Goal: Task Accomplishment & Management: Complete application form

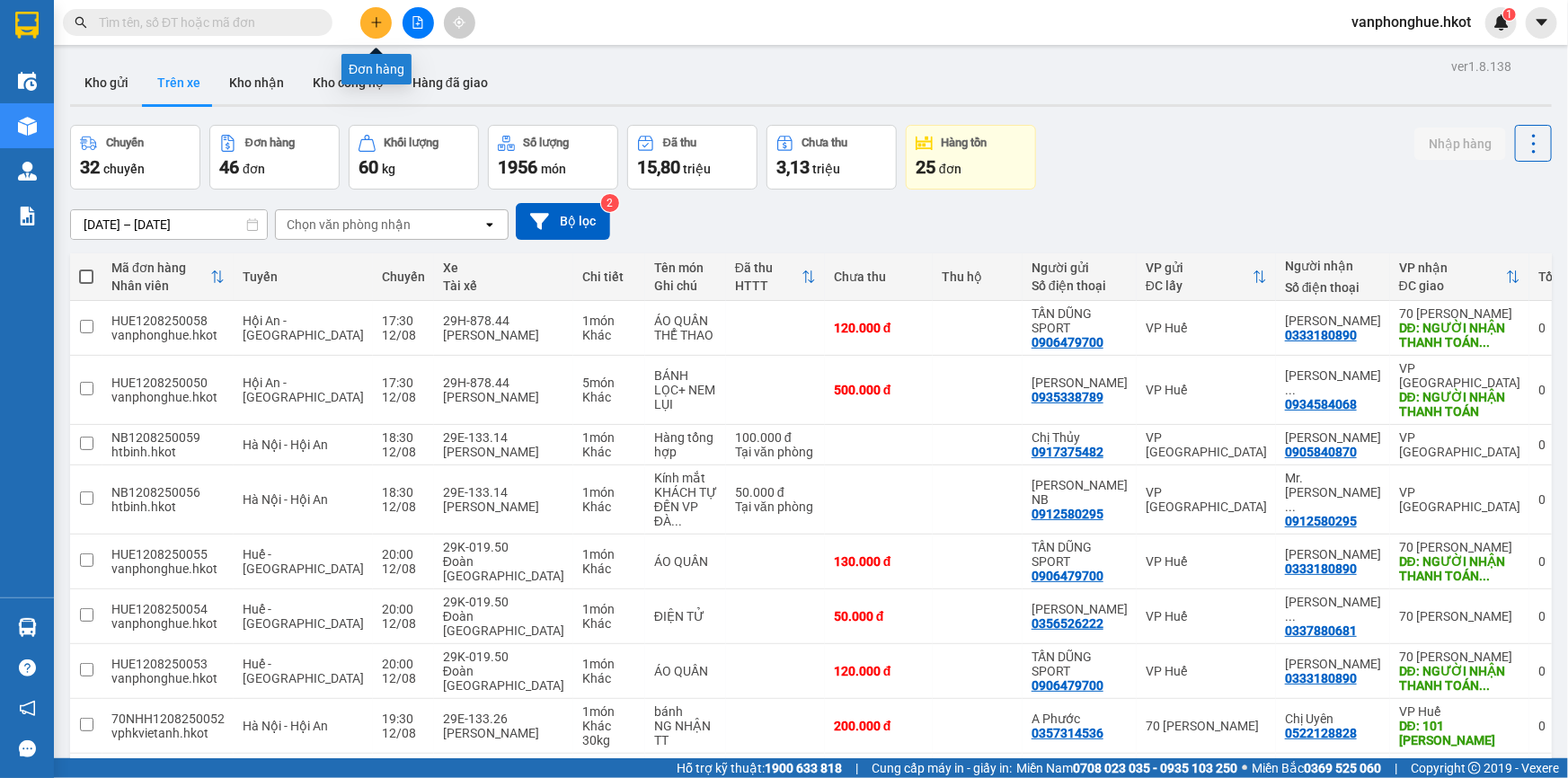
click at [374, 23] on icon "plus" at bounding box center [376, 22] width 12 height 12
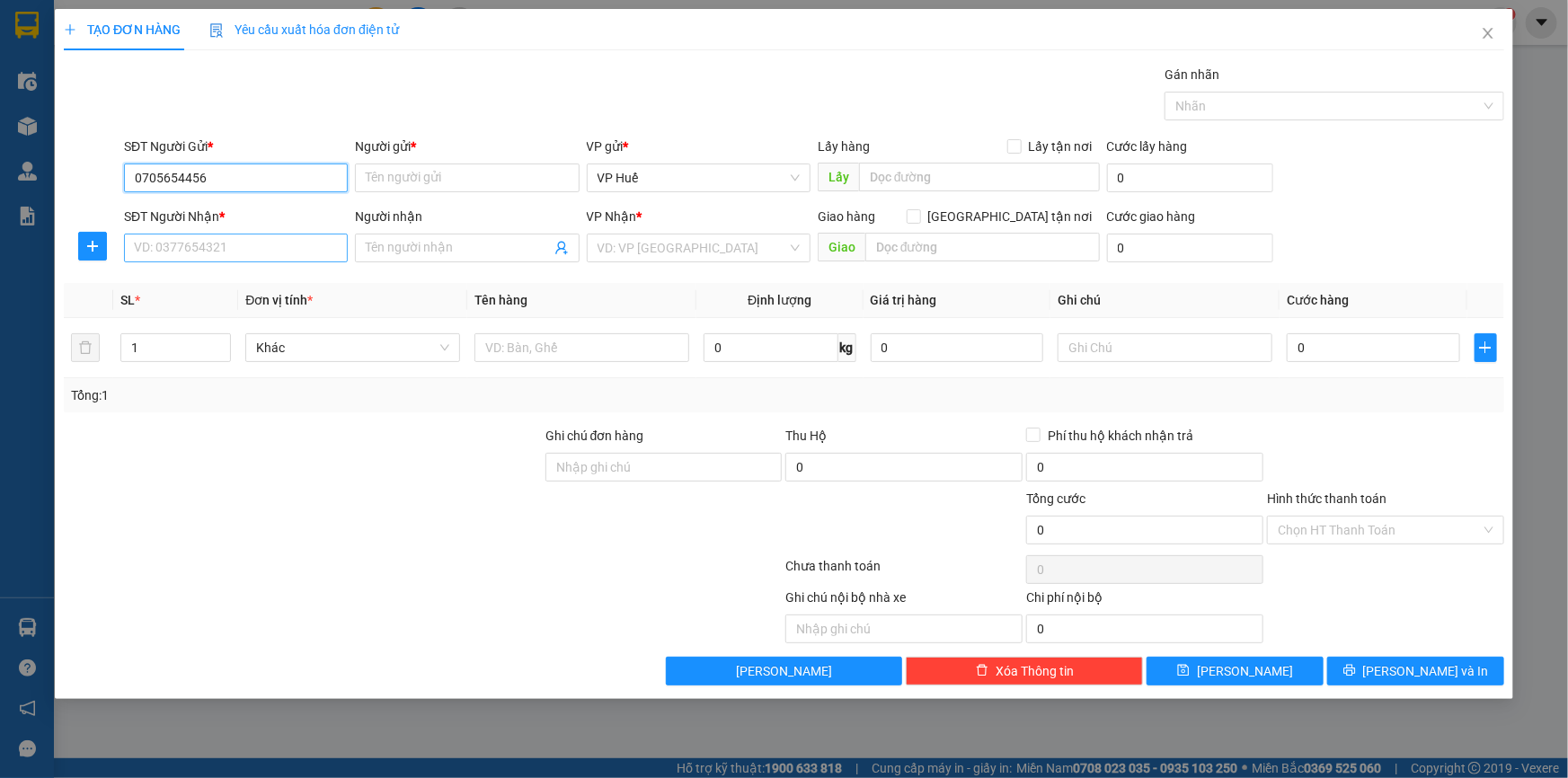
type input "0705654456"
click at [296, 247] on input "SĐT Người Nhận *" at bounding box center [235, 247] width 224 height 29
click at [447, 183] on input "Người gửi *" at bounding box center [467, 177] width 224 height 29
type input "Tâm Vô"
click at [400, 254] on input "Người nhận" at bounding box center [457, 247] width 185 height 20
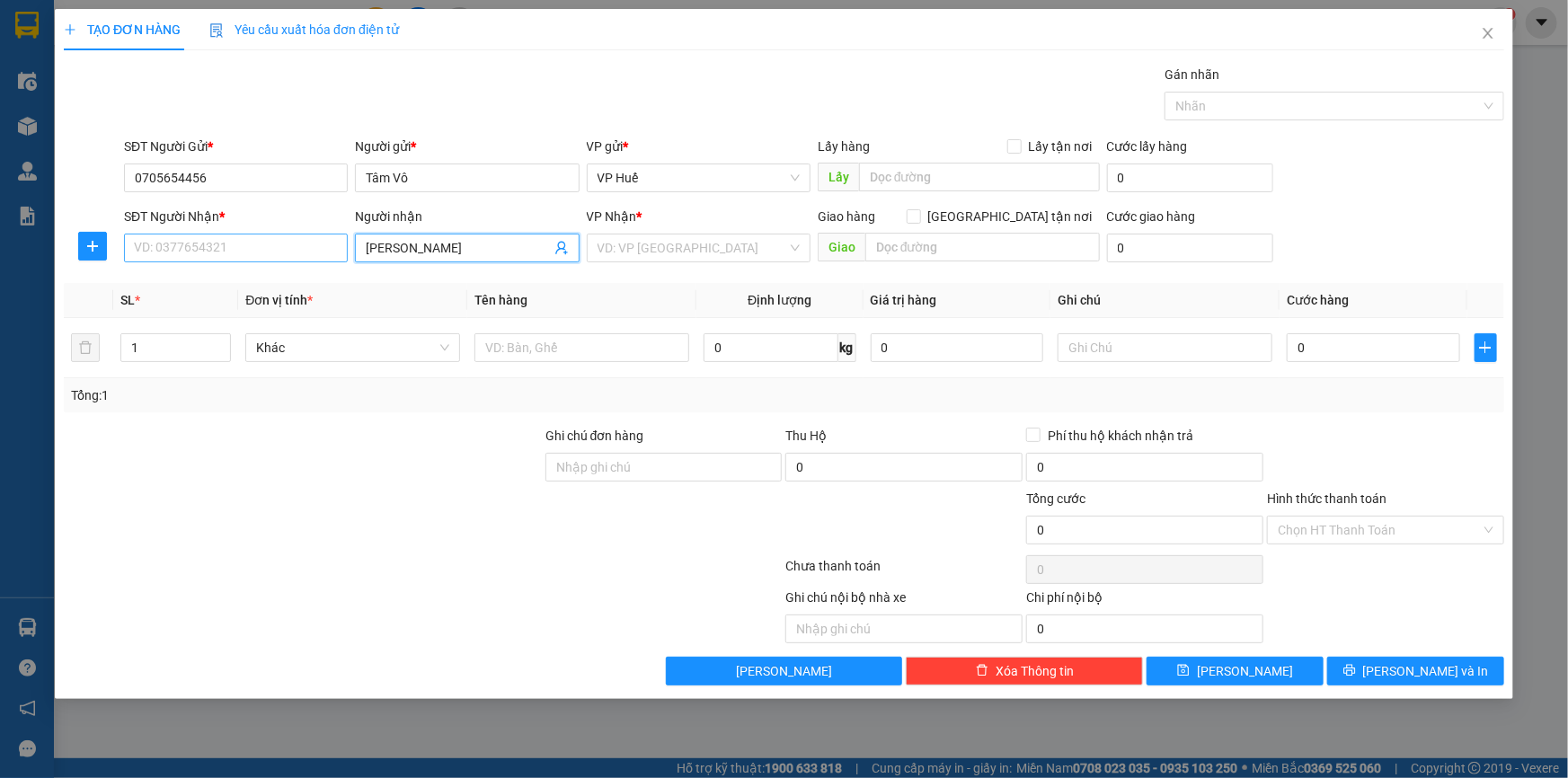
type input "[PERSON_NAME]"
click at [246, 254] on input "SĐT Người Nhận *" at bounding box center [235, 247] width 224 height 29
type input "0812064155"
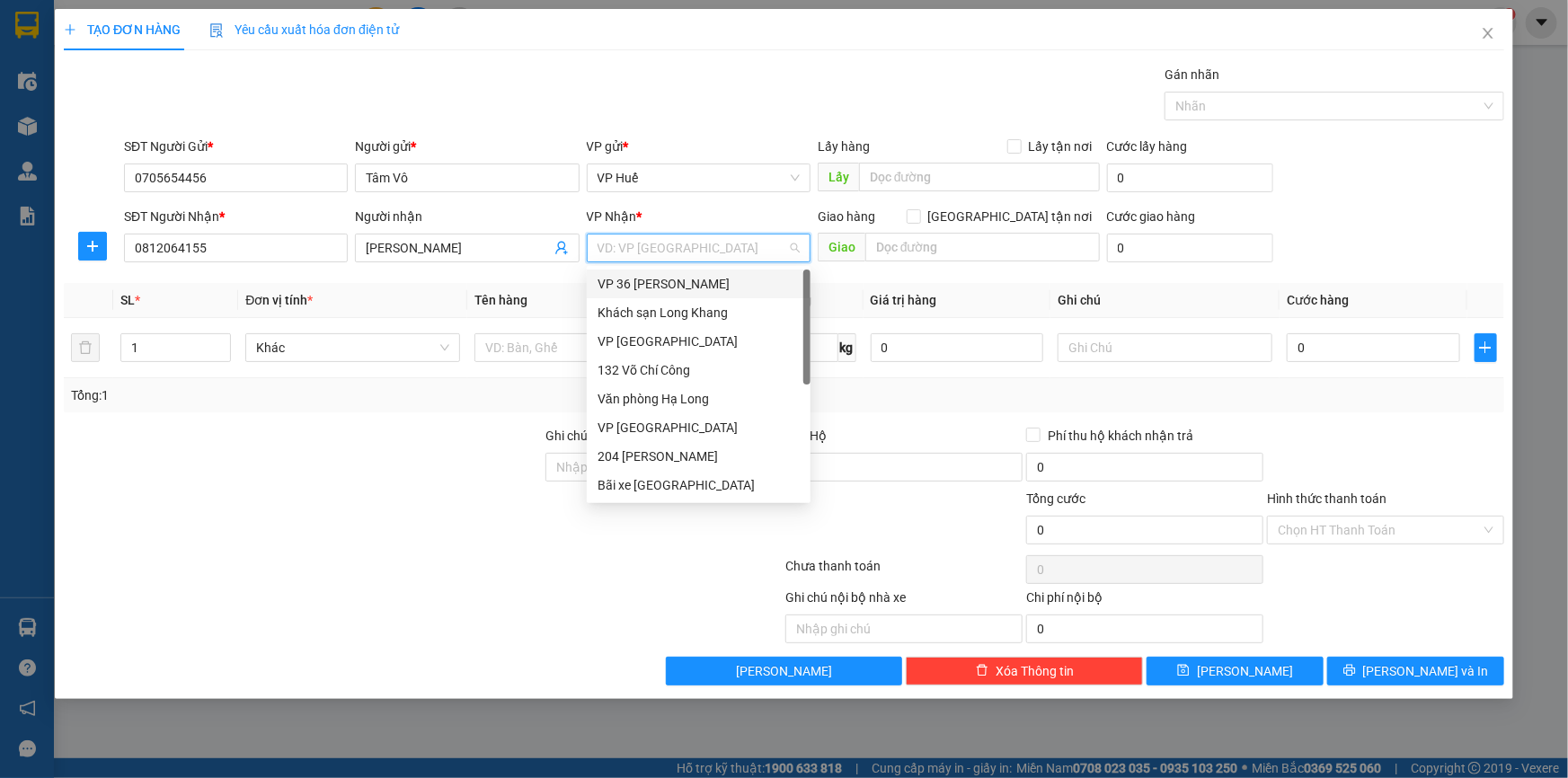
click at [662, 252] on input "search" at bounding box center [693, 247] width 189 height 27
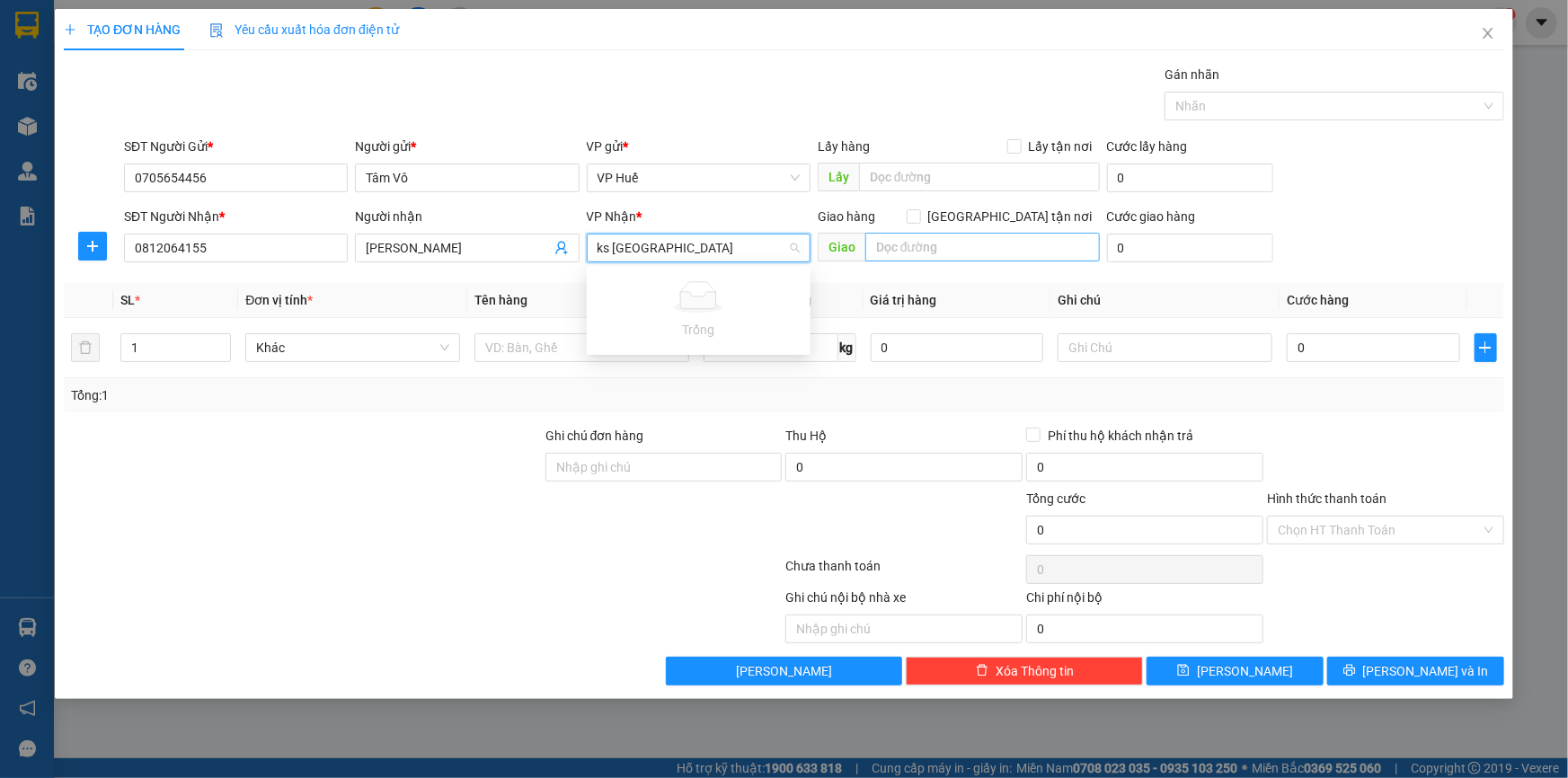
type input "ks [GEOGRAPHIC_DATA]"
click at [962, 251] on input "text" at bounding box center [982, 247] width 234 height 29
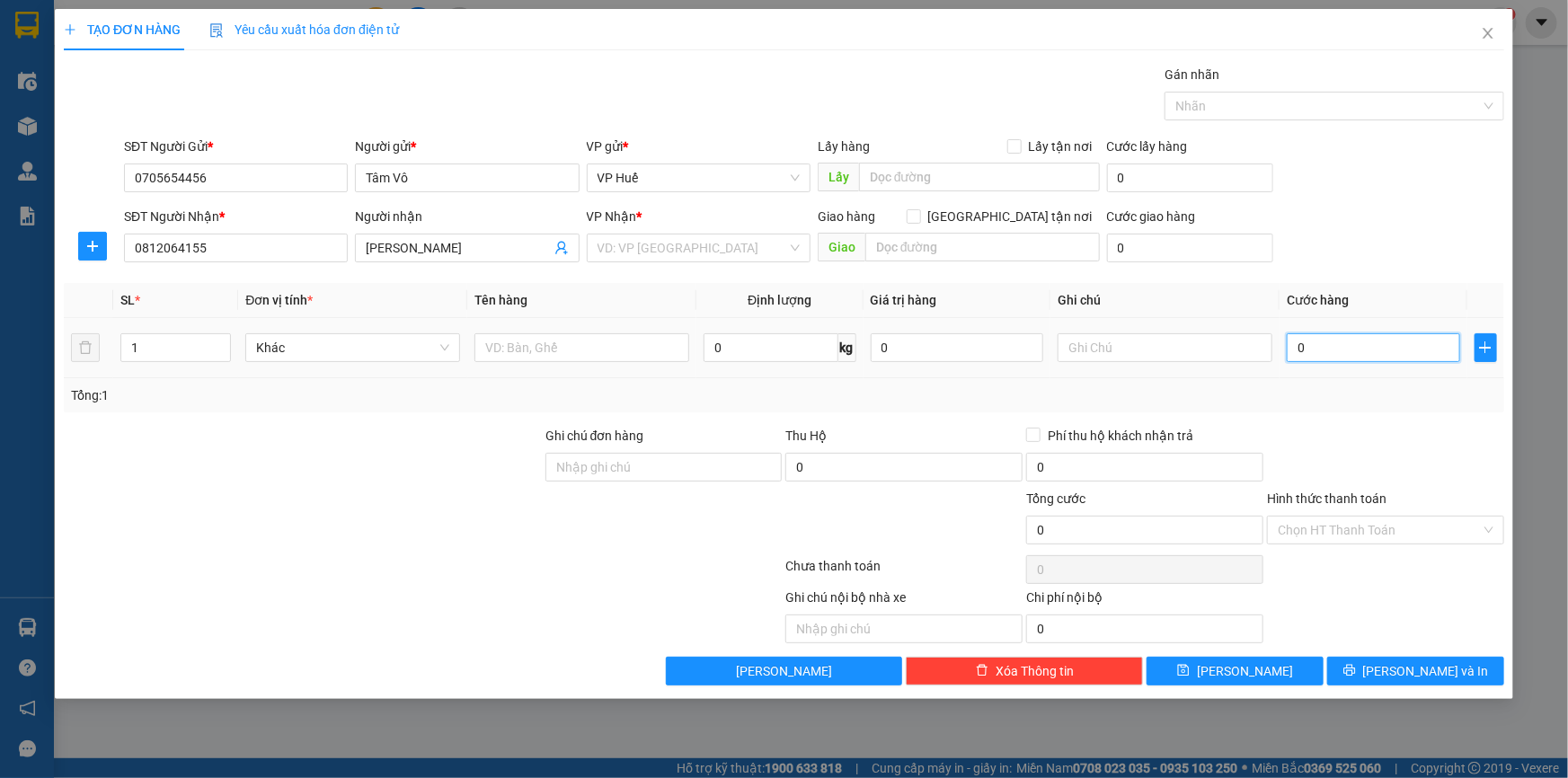
click at [1324, 352] on input "0" at bounding box center [1373, 348] width 173 height 29
type input "5"
type input "50"
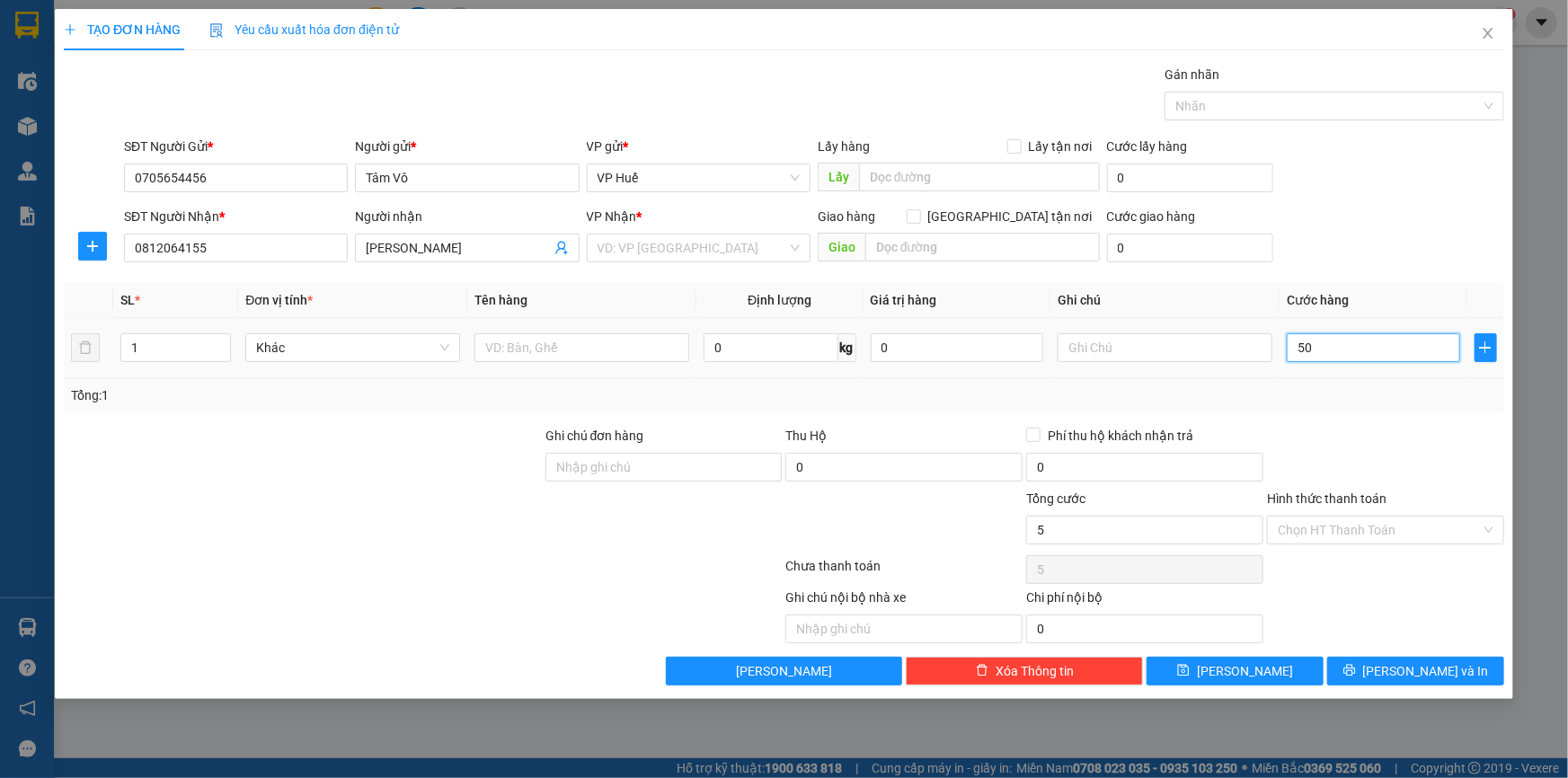
type input "50"
type input "500"
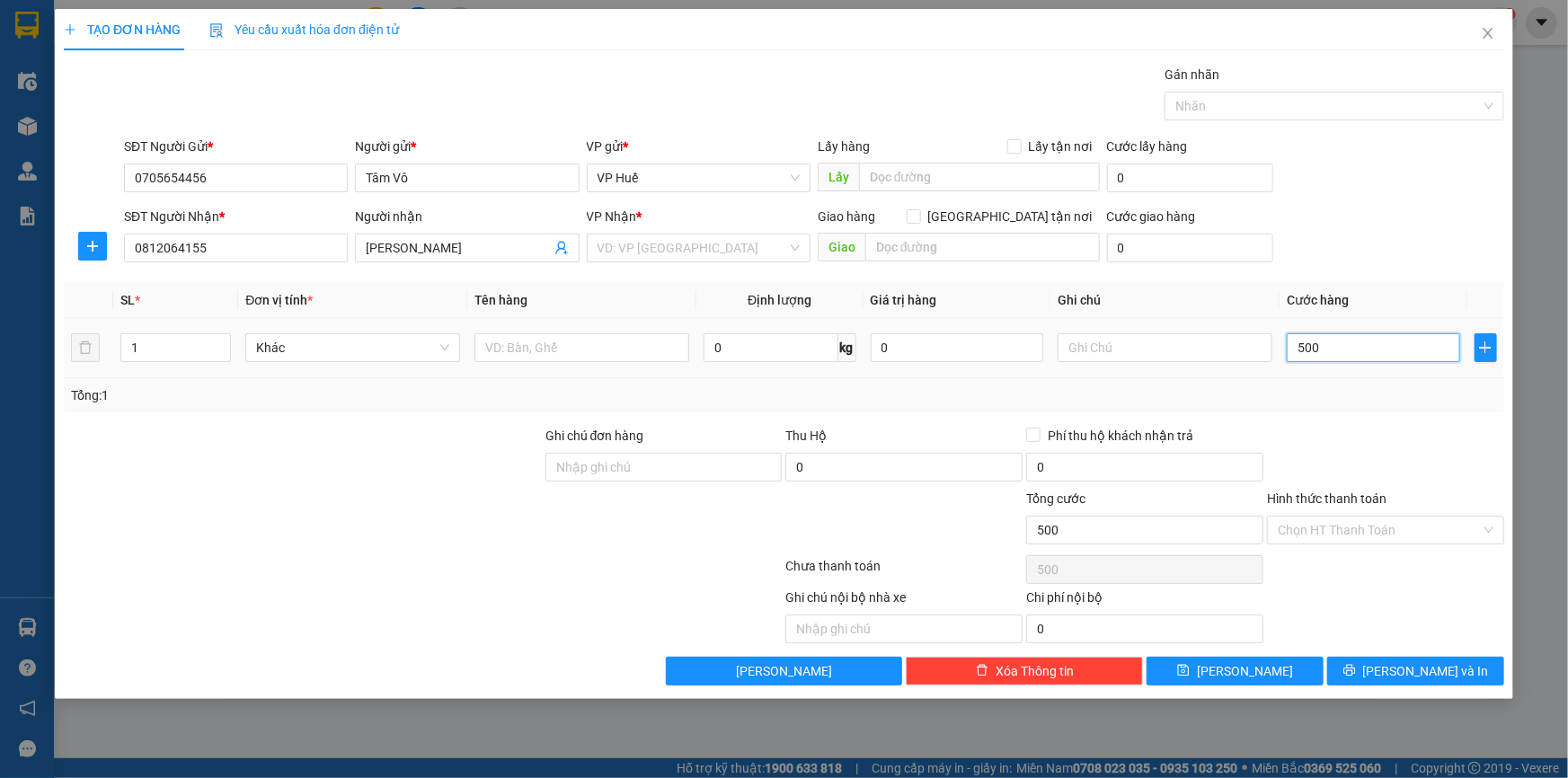
type input "5.000"
type input "50.000"
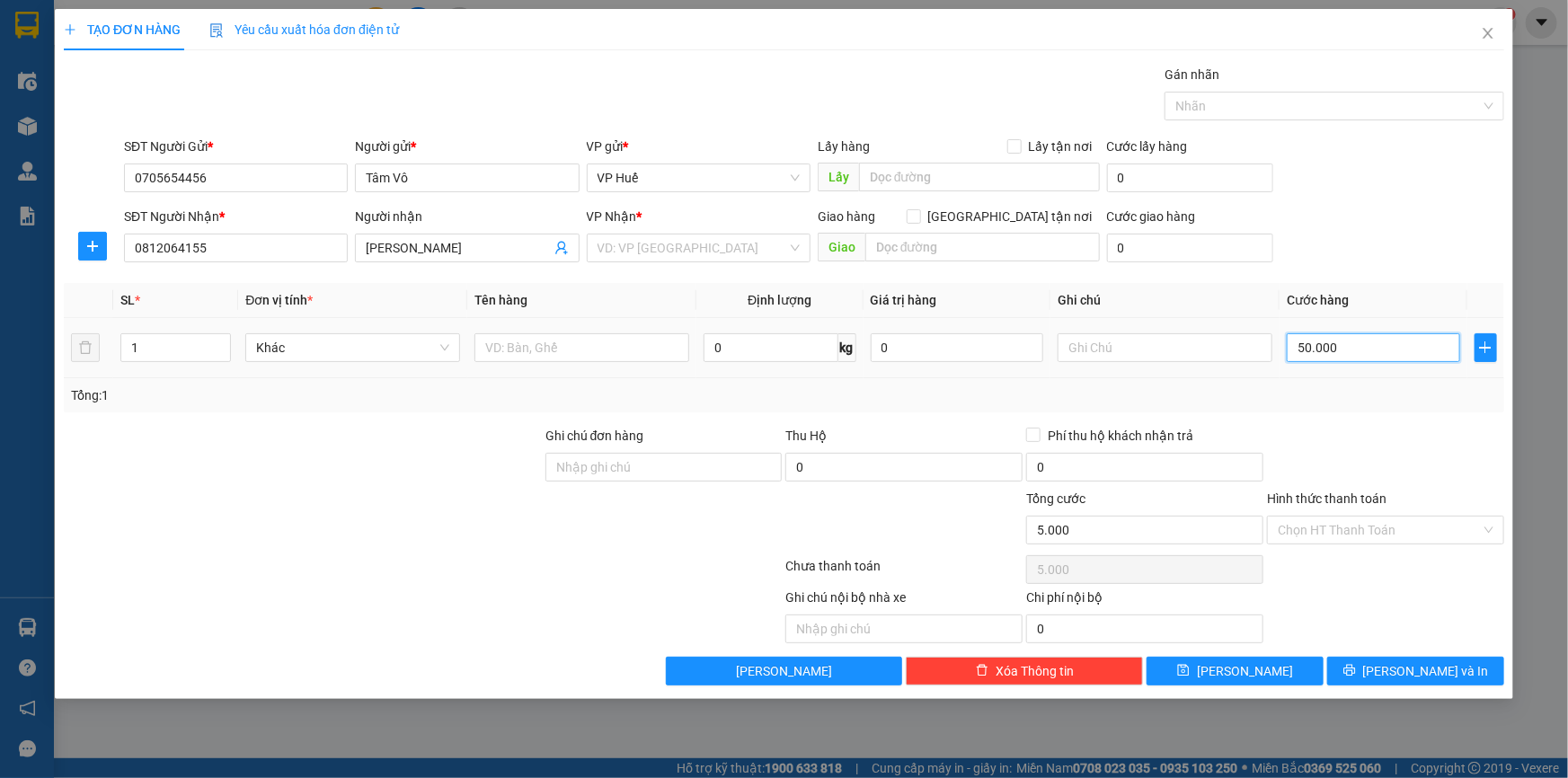
type input "50.000"
click at [1422, 668] on span "[PERSON_NAME] và In" at bounding box center [1426, 671] width 126 height 20
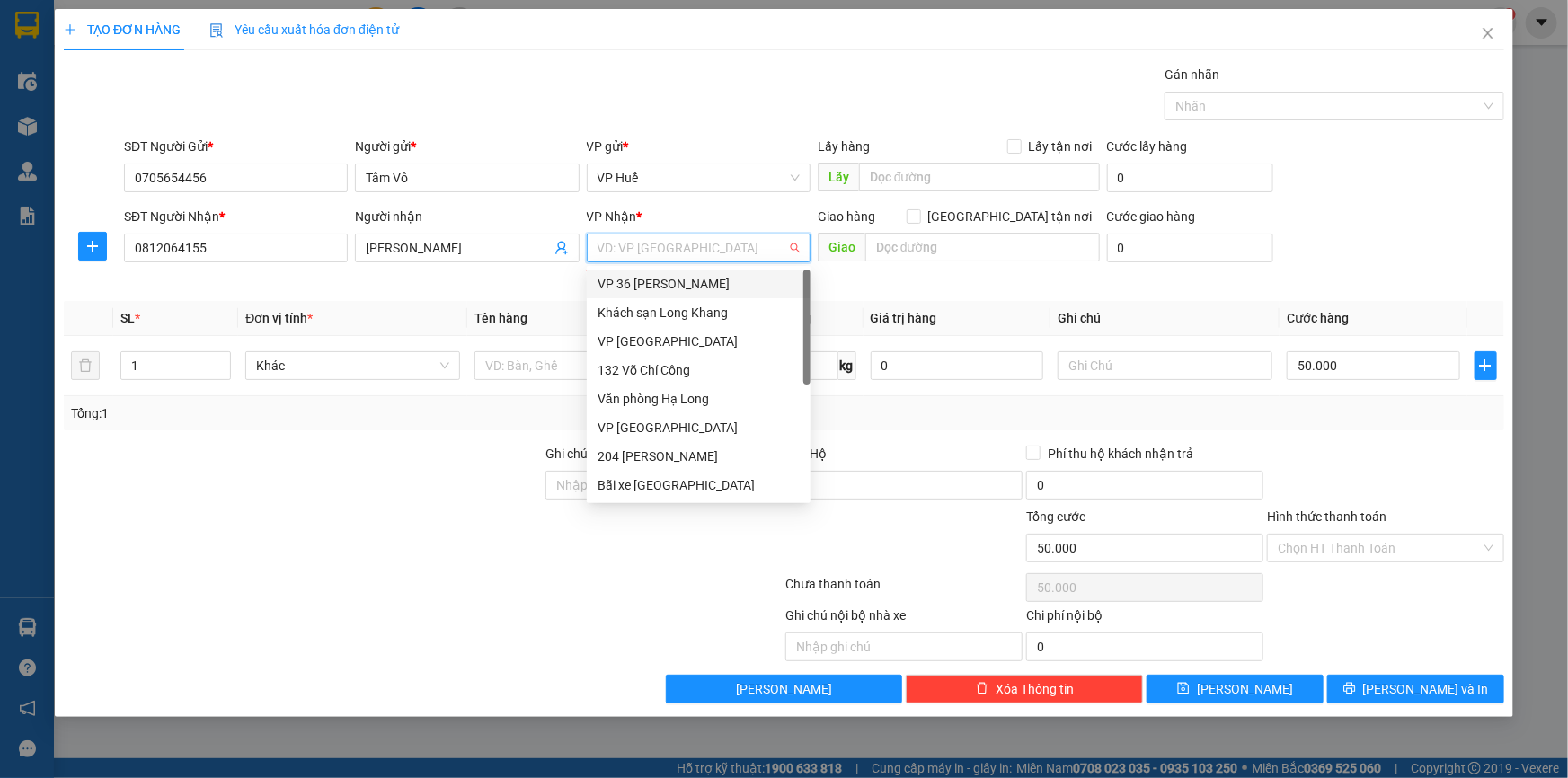
click at [717, 249] on input "search" at bounding box center [693, 247] width 189 height 27
click at [899, 254] on input "text" at bounding box center [982, 247] width 234 height 29
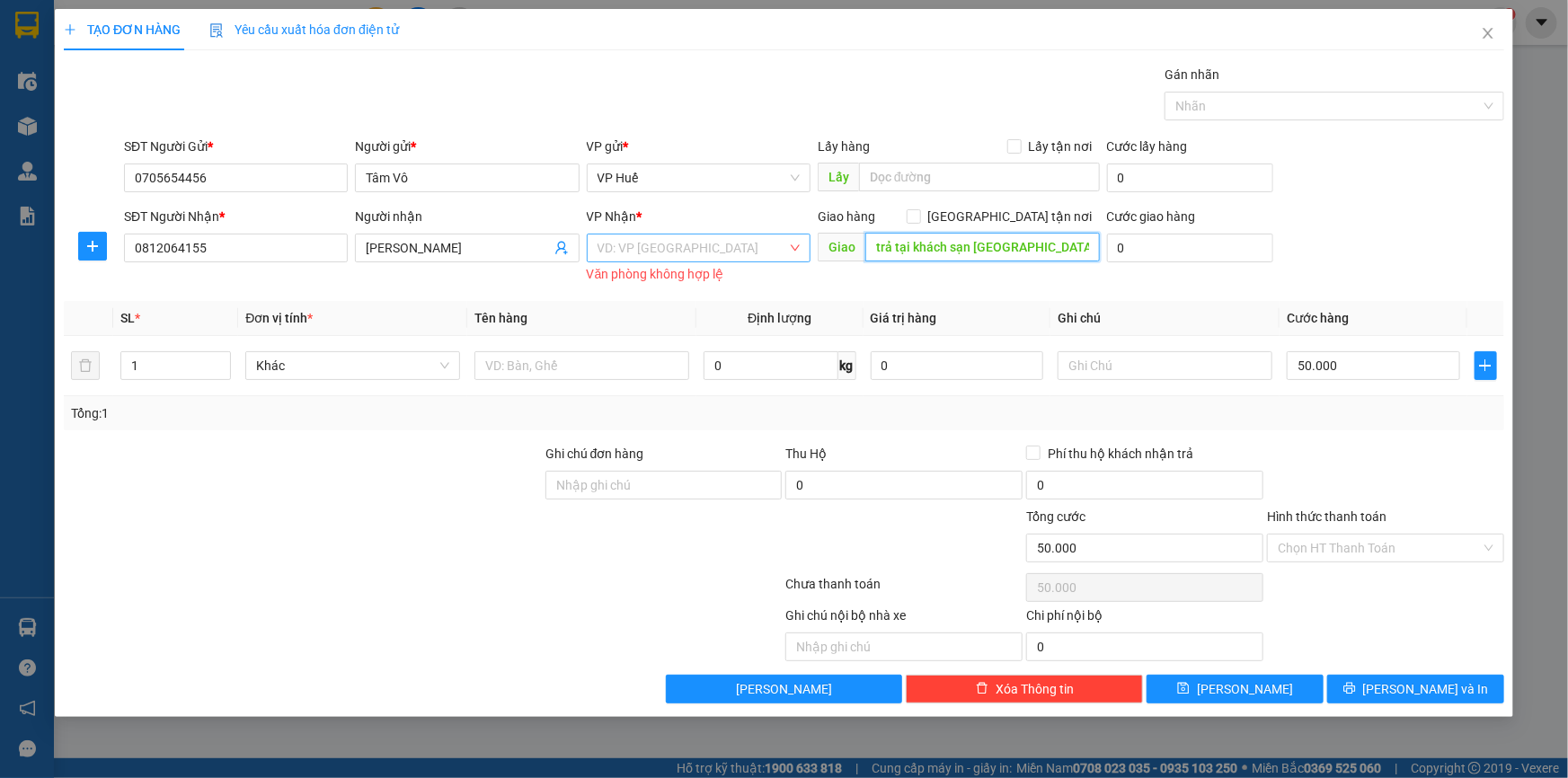
type input "trả tại khách sạn [GEOGRAPHIC_DATA]"
click at [718, 250] on input "search" at bounding box center [693, 247] width 189 height 27
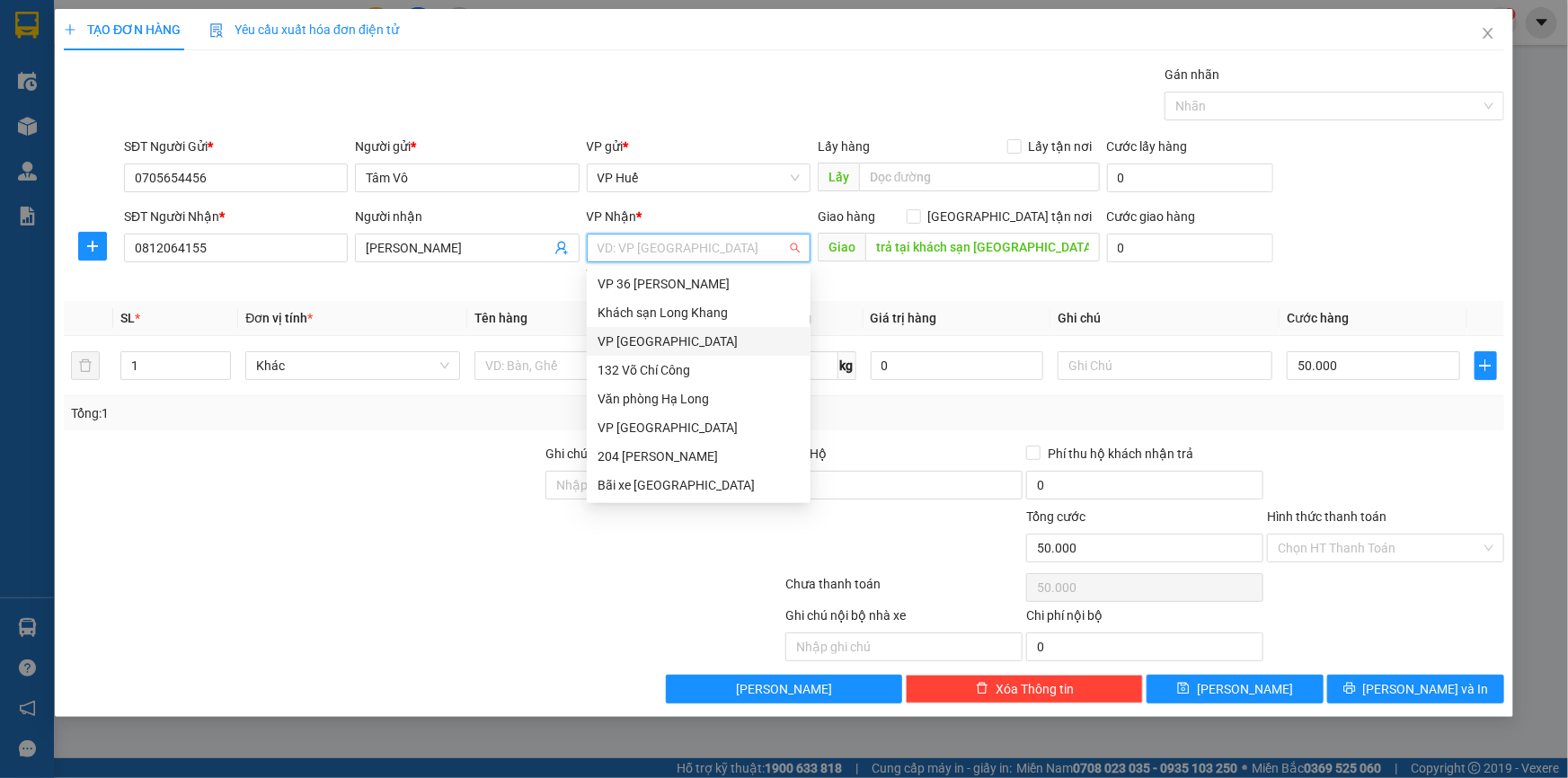
click at [694, 348] on div "VP [GEOGRAPHIC_DATA]" at bounding box center [699, 341] width 202 height 20
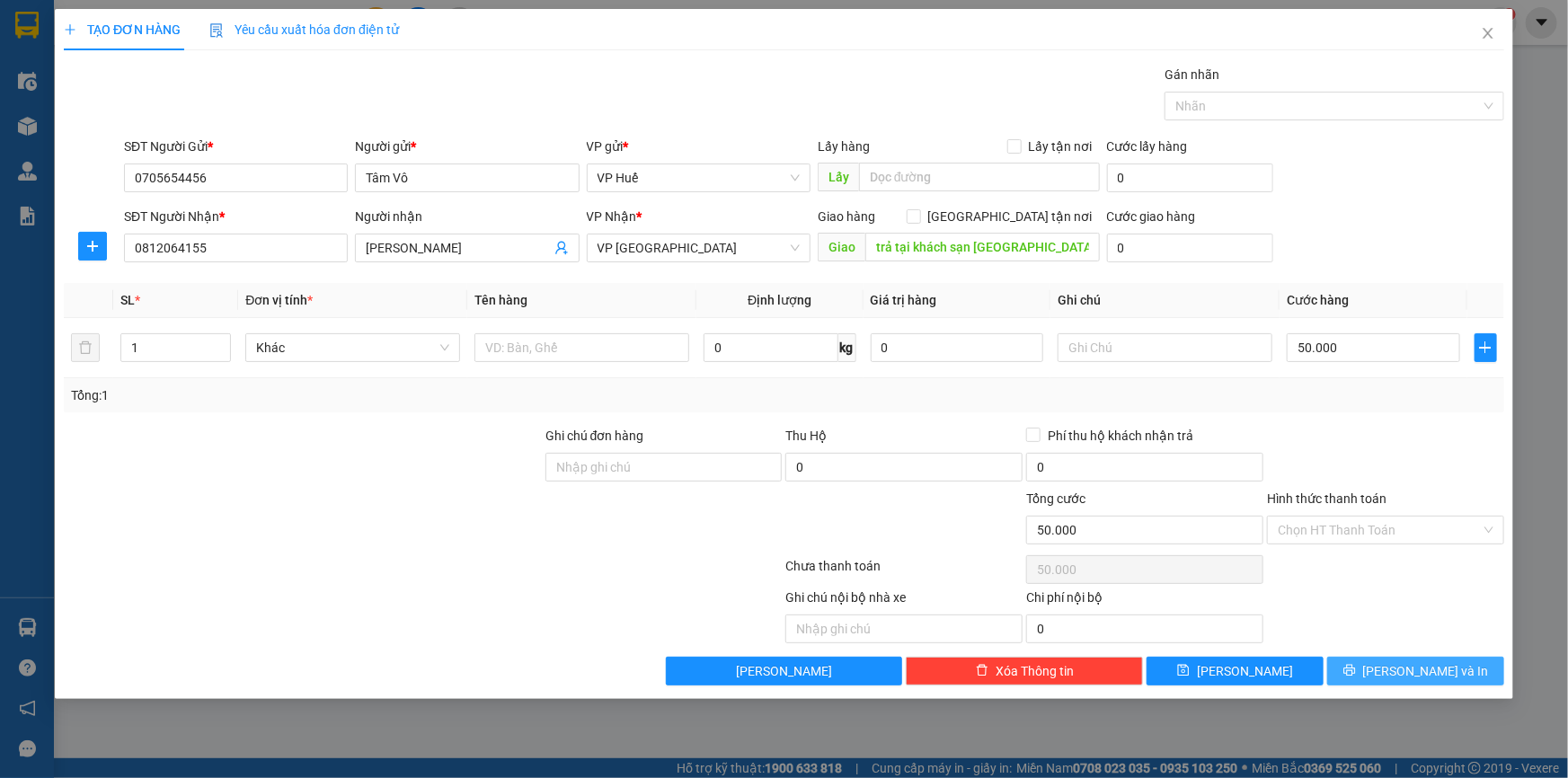
click at [1395, 676] on button "[PERSON_NAME] và In" at bounding box center [1415, 671] width 177 height 29
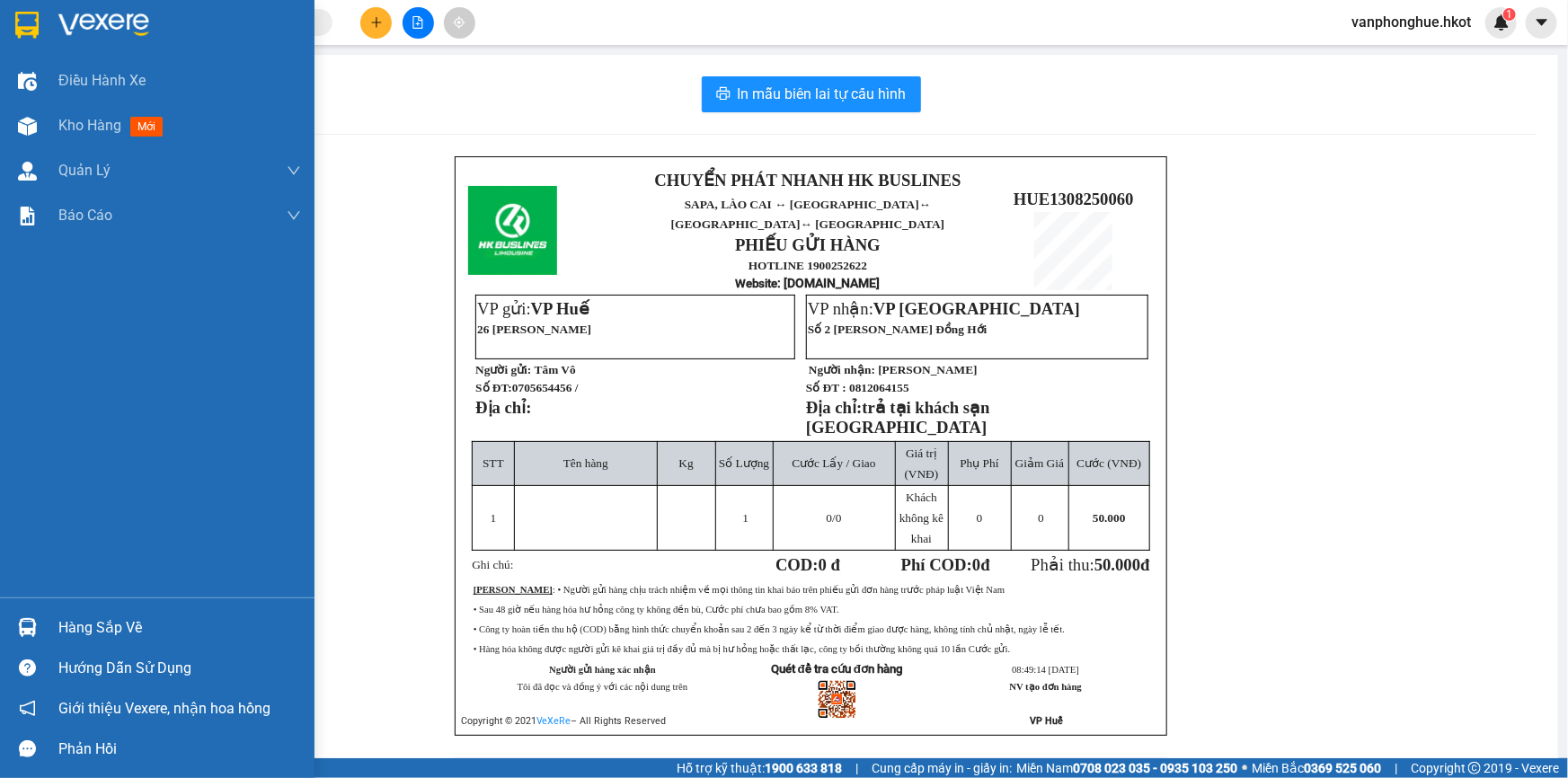
click at [26, 34] on img at bounding box center [26, 24] width 23 height 27
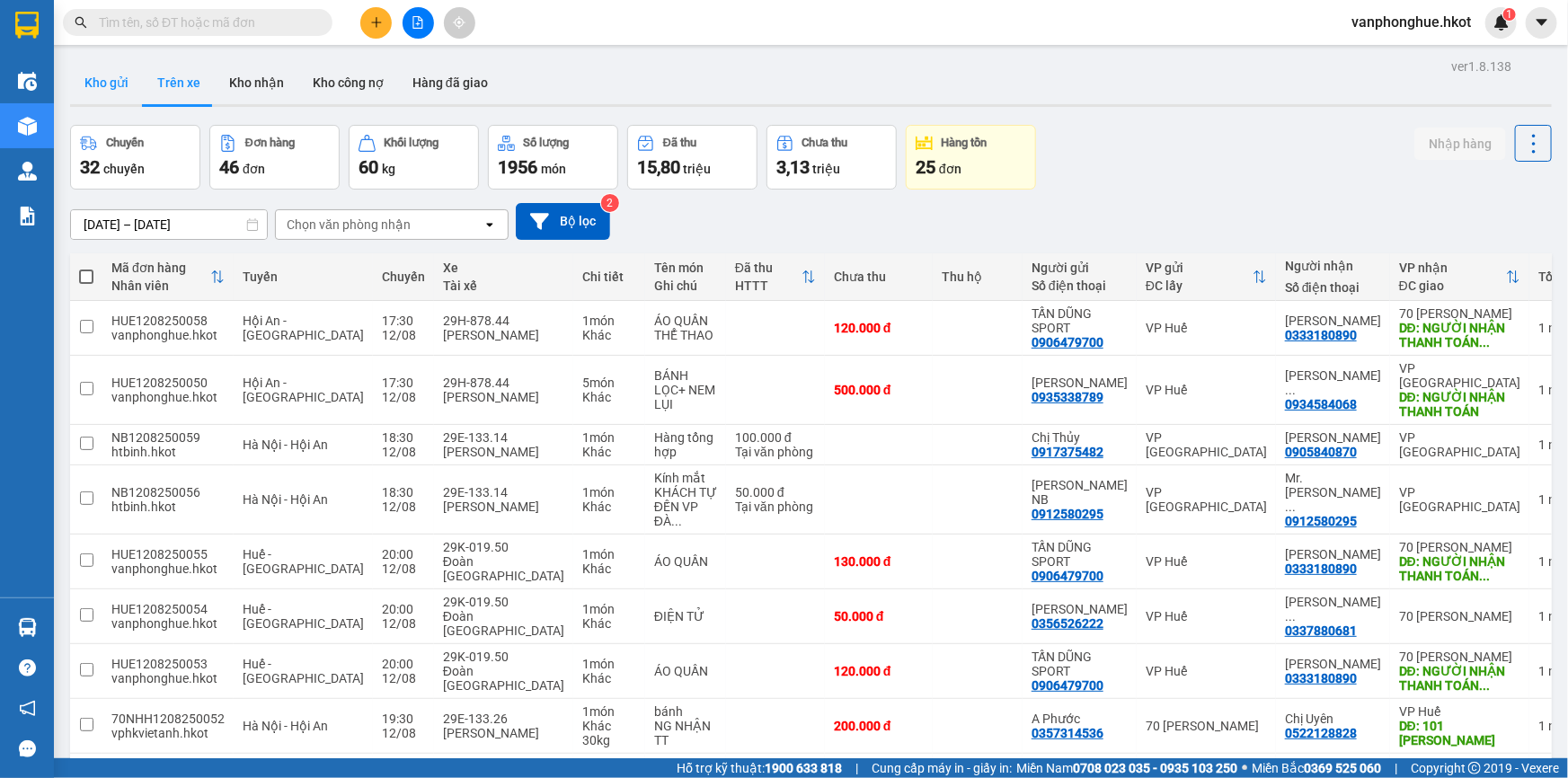
click at [112, 85] on button "Kho gửi" at bounding box center [107, 82] width 73 height 43
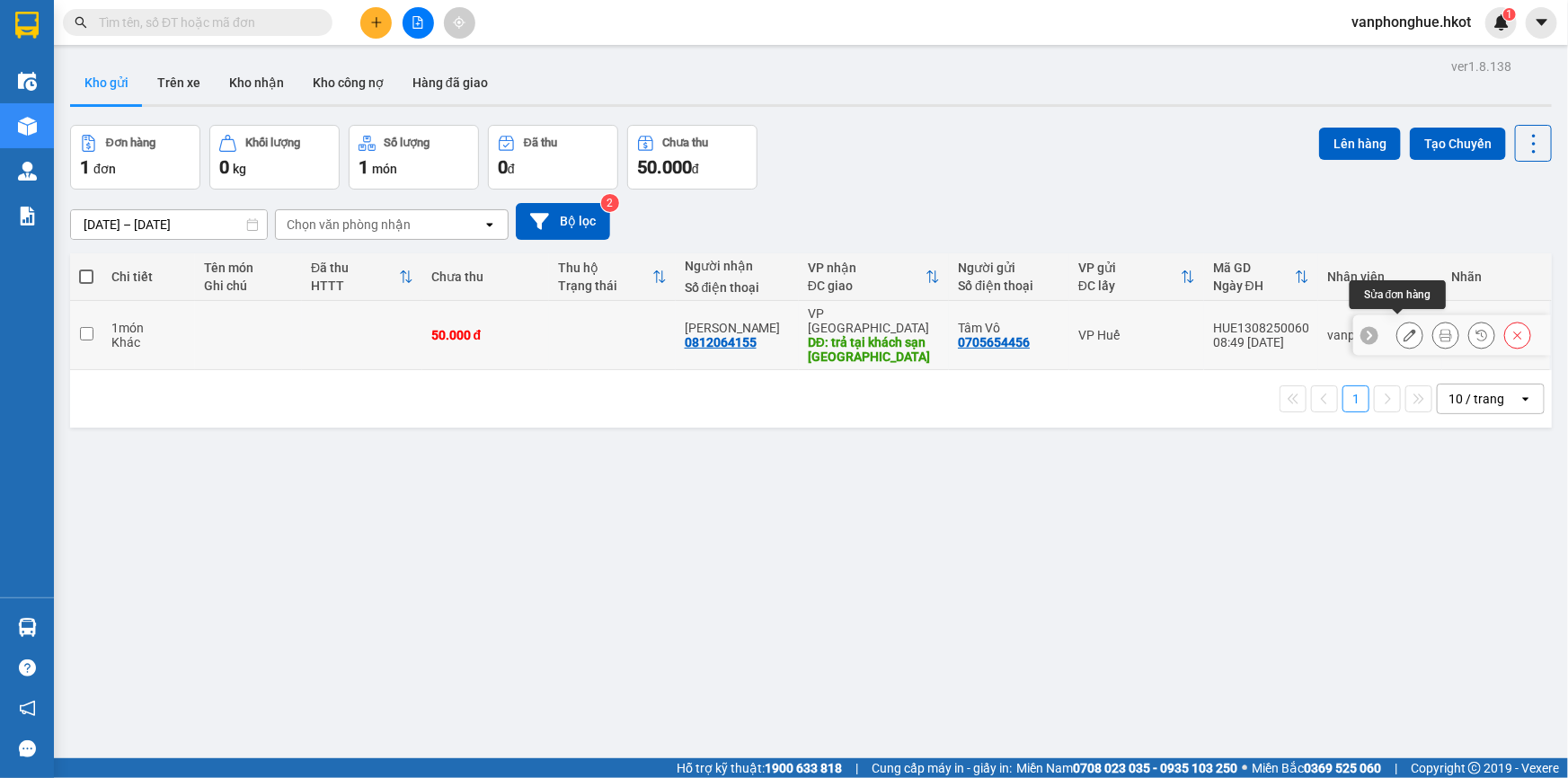
click at [1403, 329] on icon at bounding box center [1409, 335] width 12 height 12
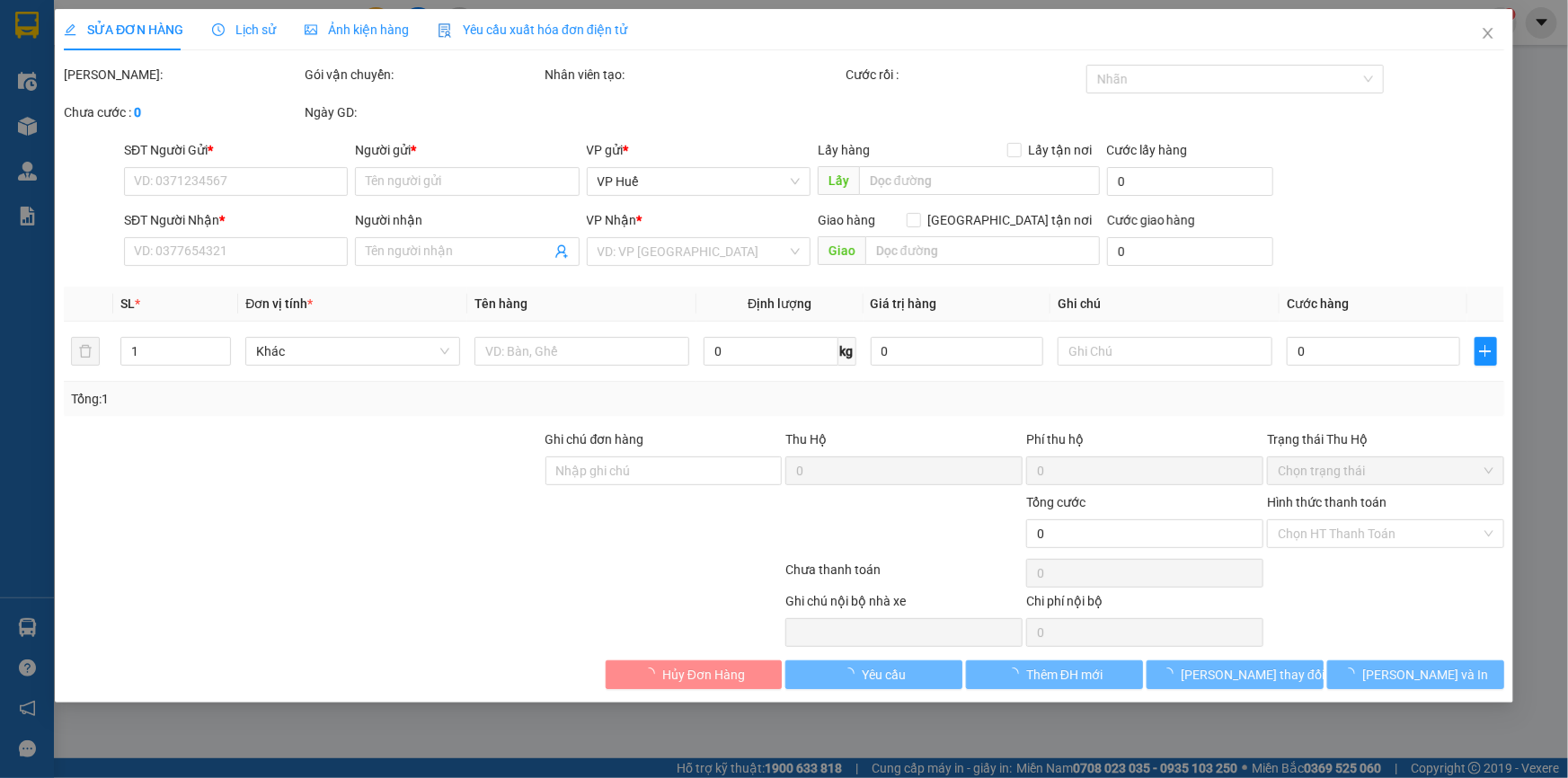
type input "0705654456"
type input "Tâm Vô"
type input "0812064155"
type input "[PERSON_NAME]"
type input "trả tại khách sạn [GEOGRAPHIC_DATA]"
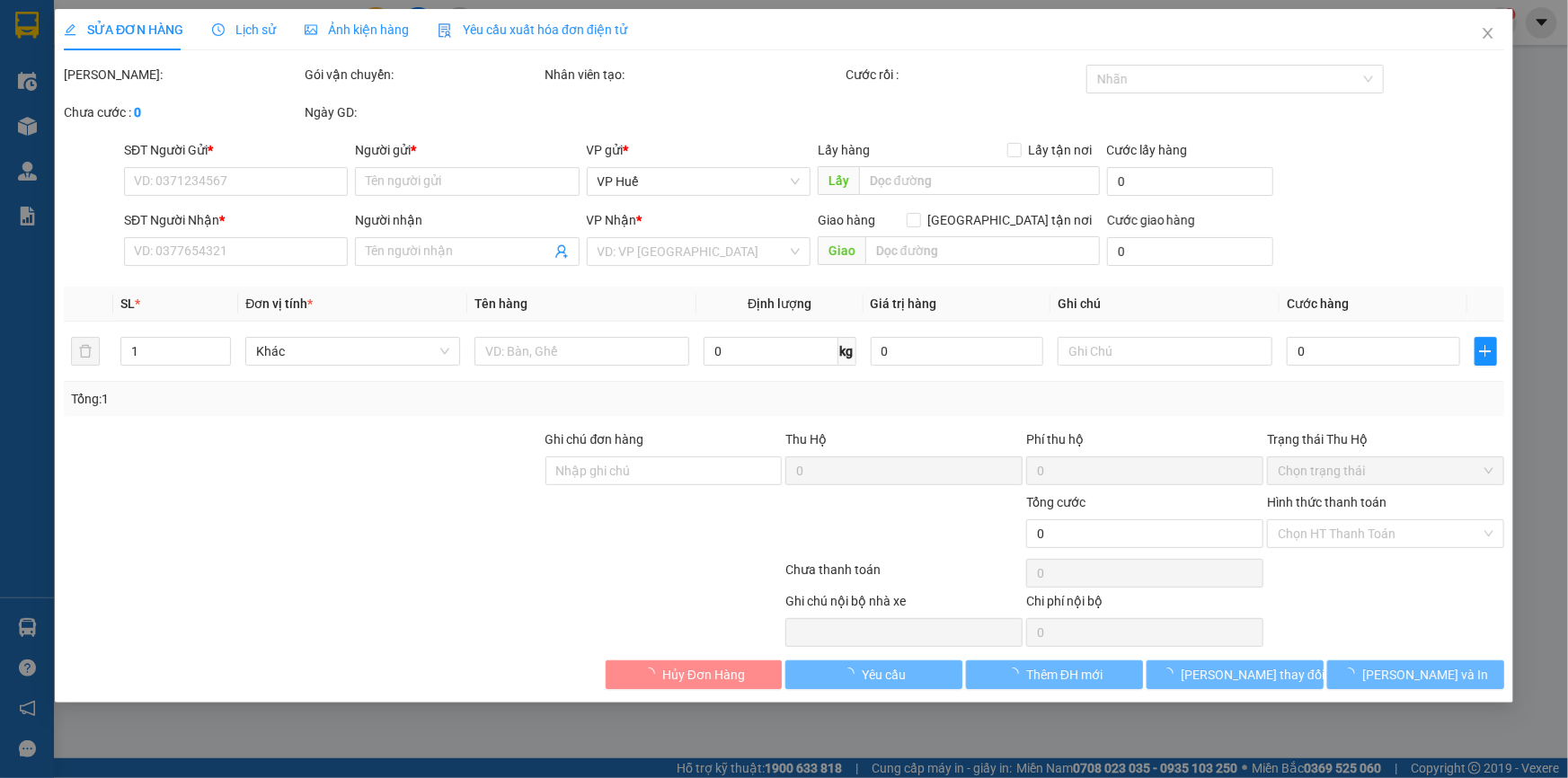
type input "50.000"
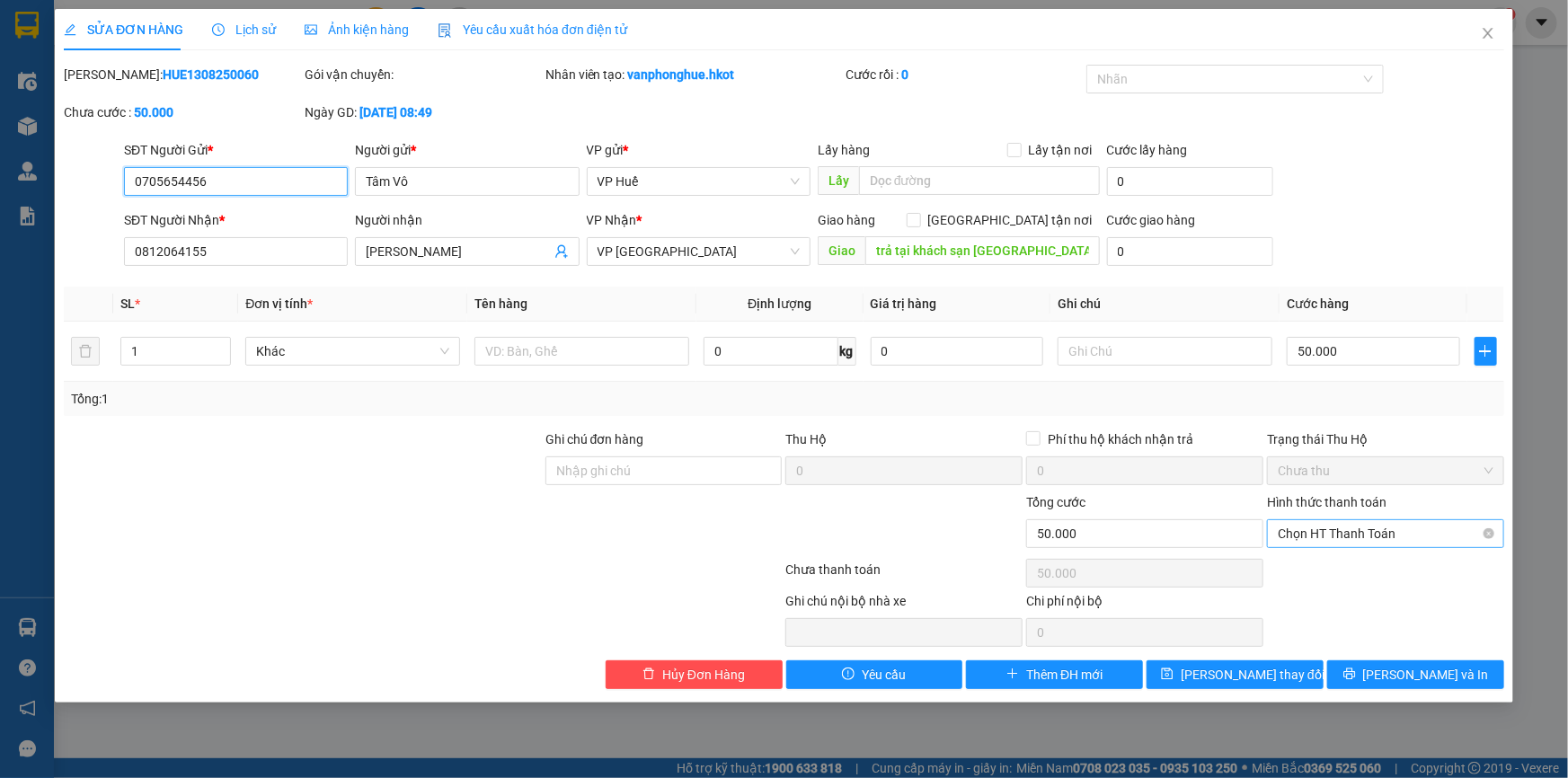
click at [1433, 533] on span "Chọn HT Thanh Toán" at bounding box center [1385, 533] width 216 height 27
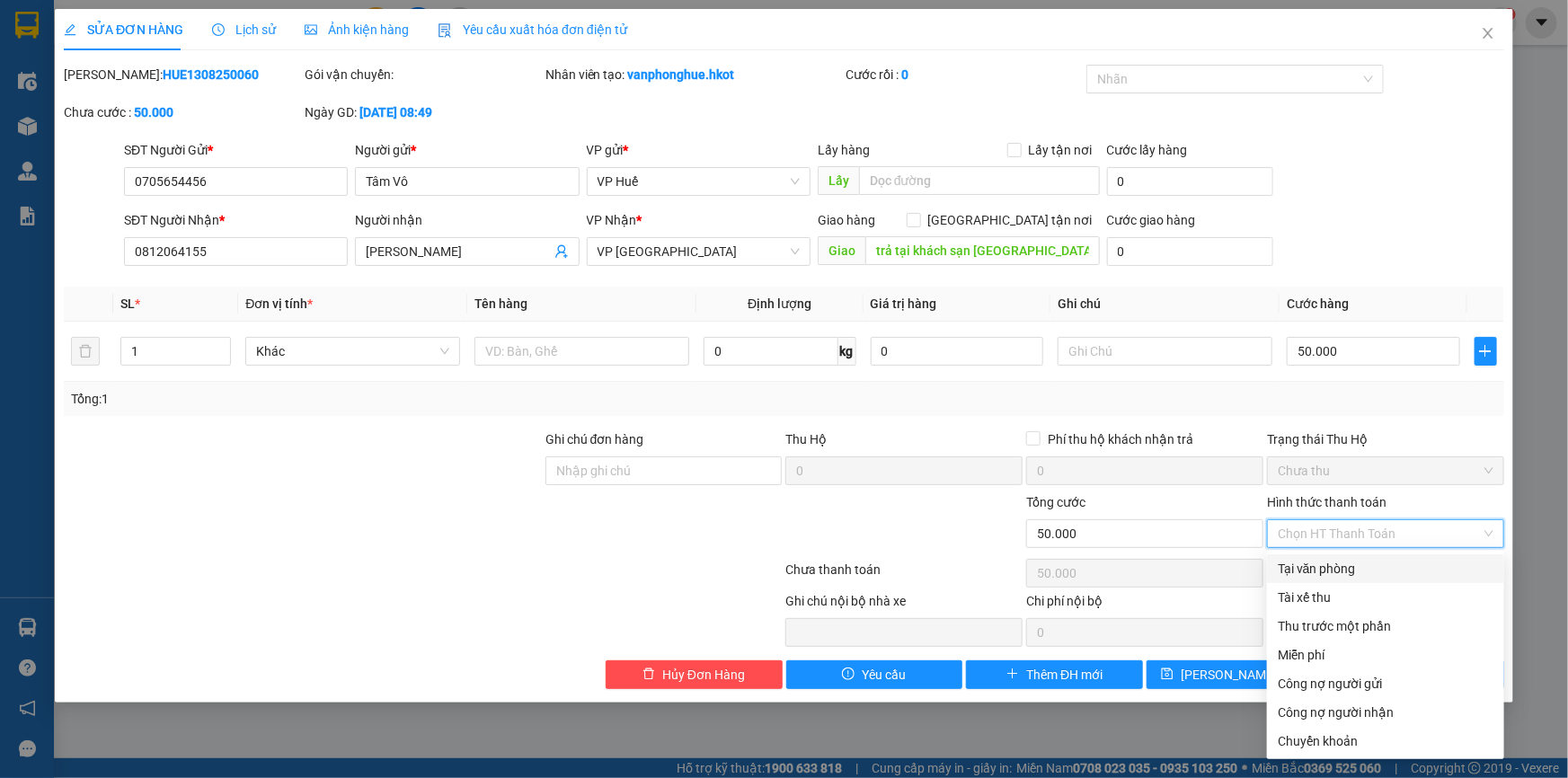
click at [1354, 569] on div "Tại văn phòng" at bounding box center [1385, 568] width 216 height 20
type input "0"
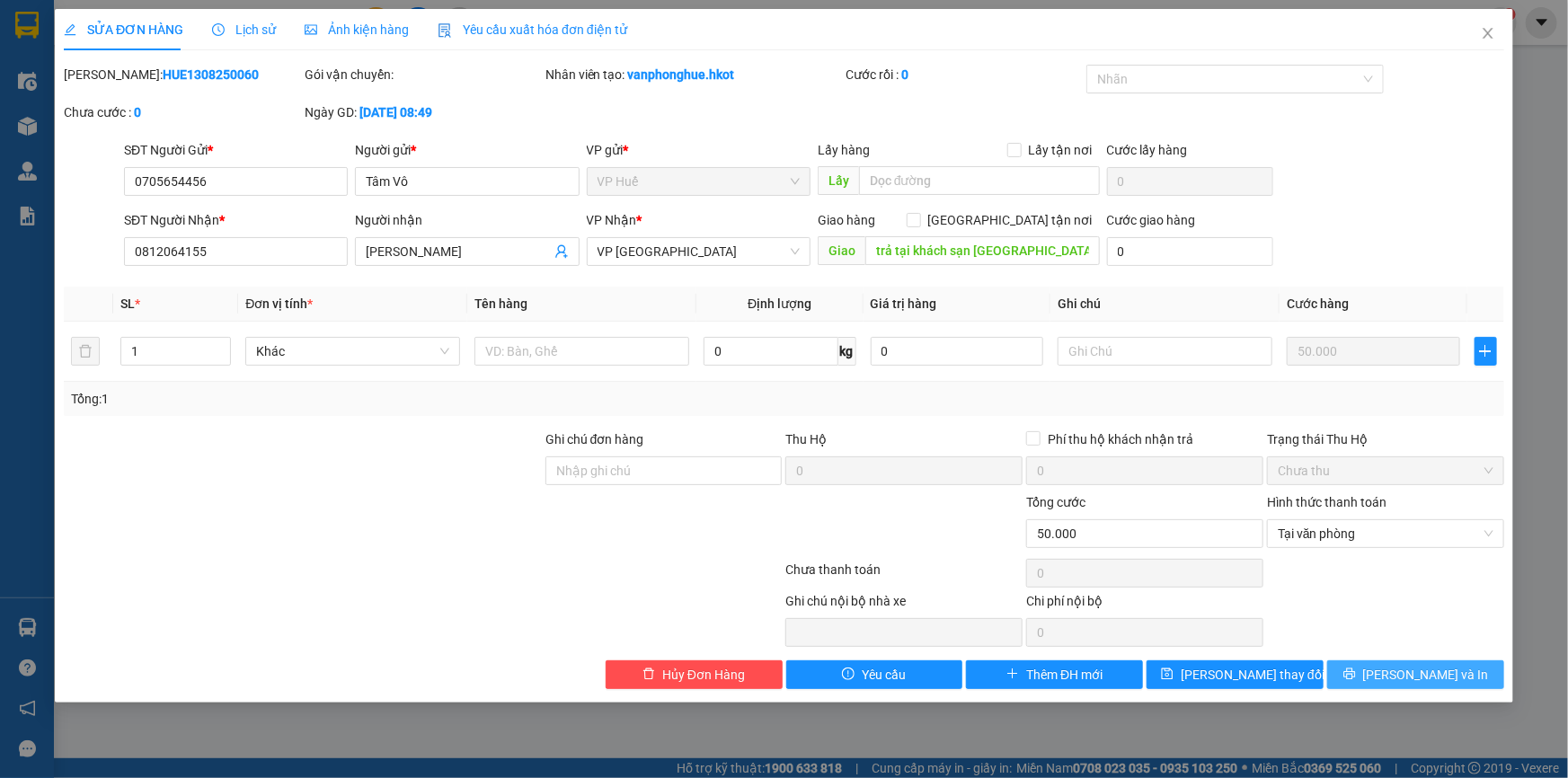
click at [1414, 675] on span "[PERSON_NAME] và In" at bounding box center [1426, 674] width 126 height 20
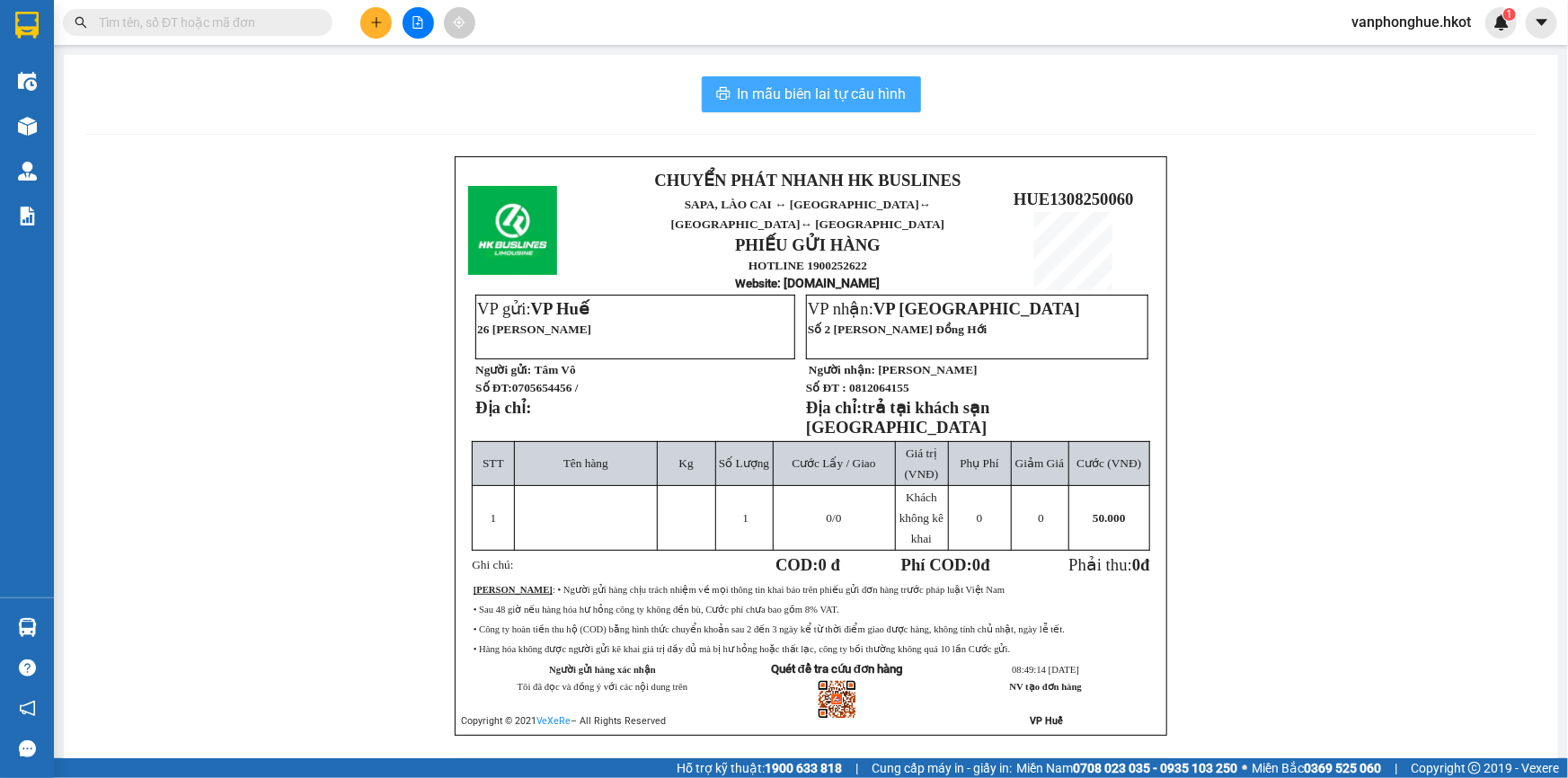
click at [771, 89] on span "In mẫu biên lai tự cấu hình" at bounding box center [822, 94] width 169 height 22
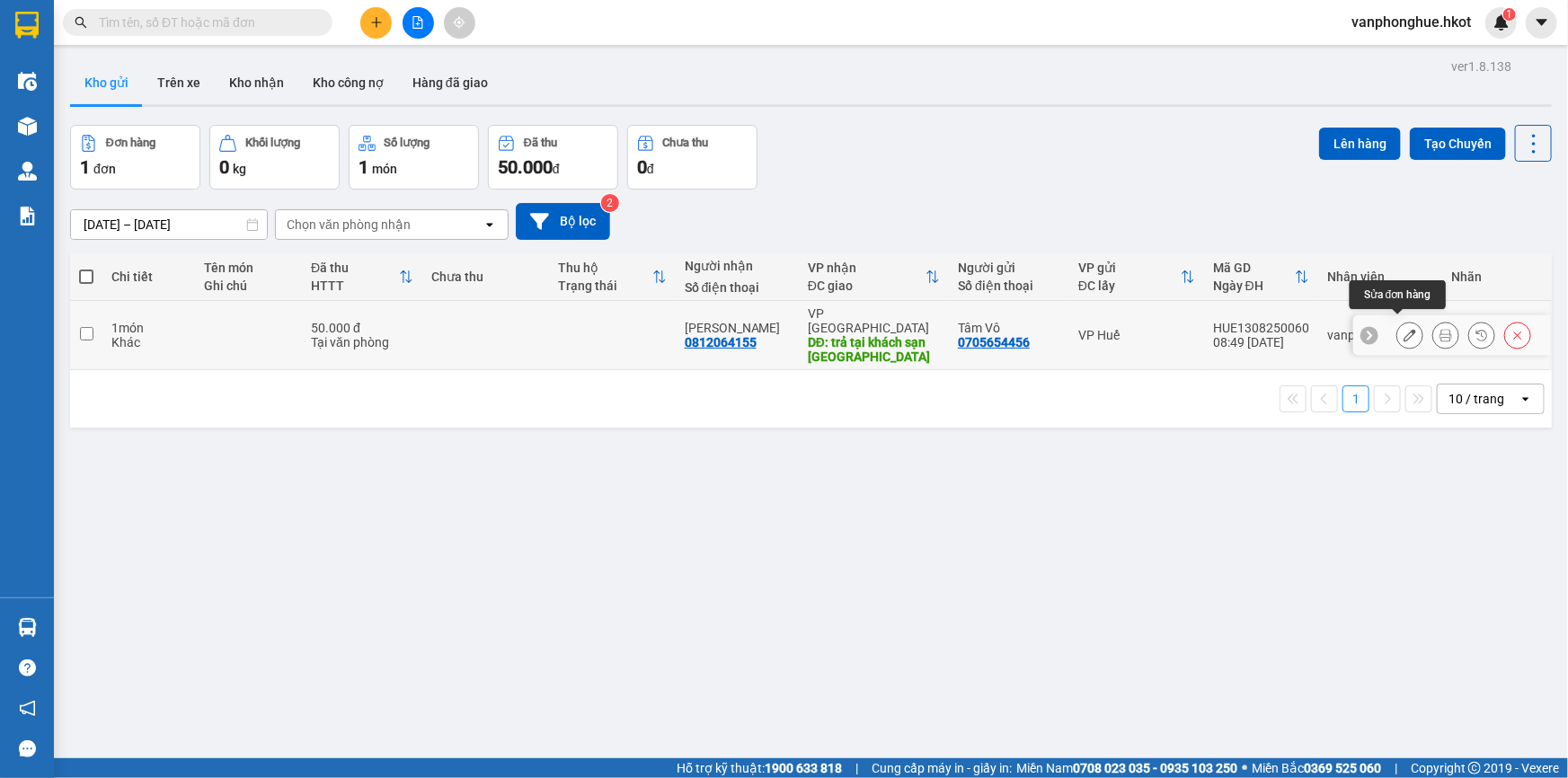
click at [1403, 329] on icon at bounding box center [1409, 335] width 12 height 12
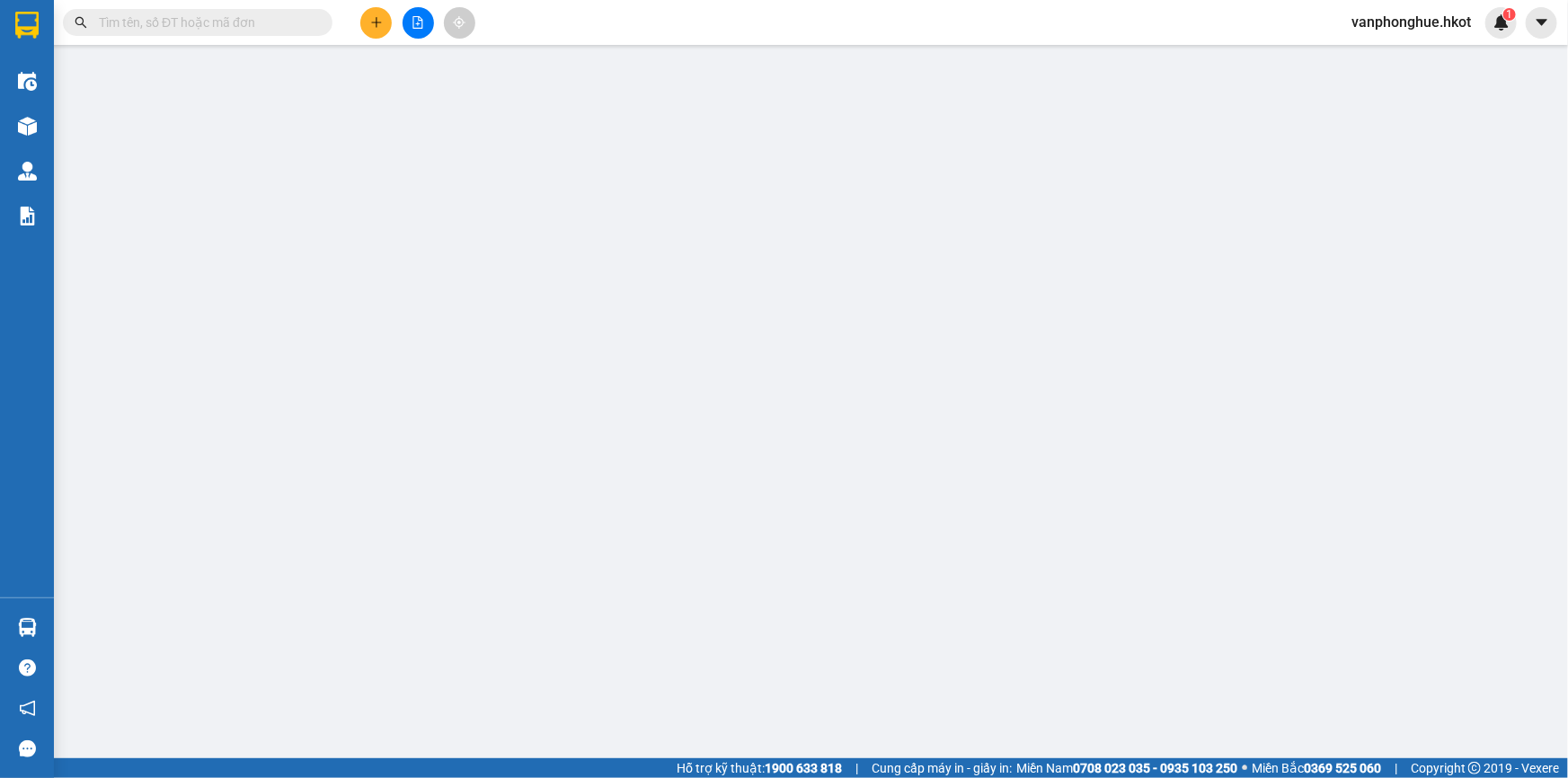
type input "0705654456"
type input "Tâm Vô"
type input "0812064155"
type input "[PERSON_NAME]"
type input "trả tại khách sạn [GEOGRAPHIC_DATA]"
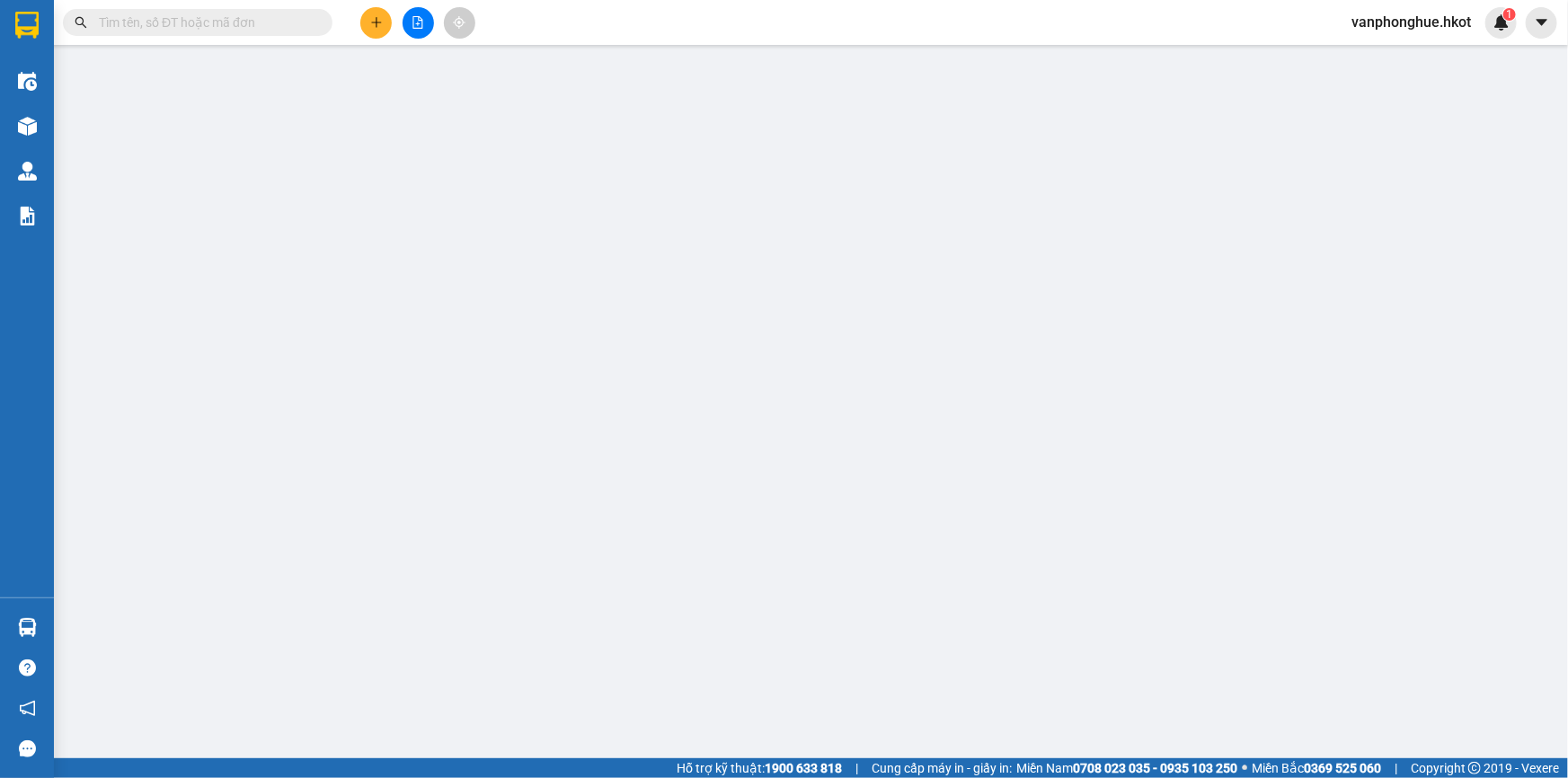
type input "50.000"
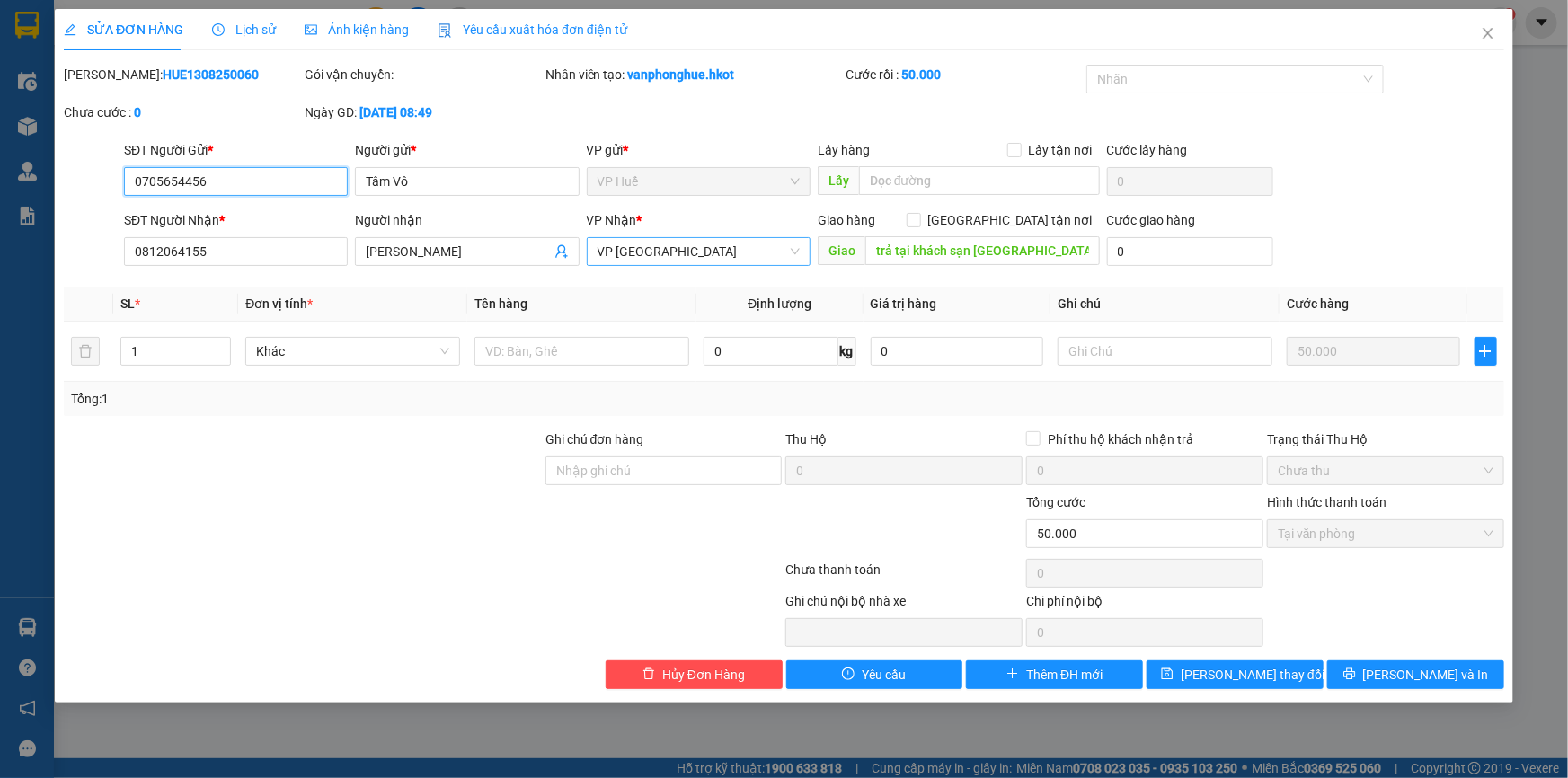
click at [753, 252] on span "VP [GEOGRAPHIC_DATA]" at bounding box center [699, 251] width 202 height 27
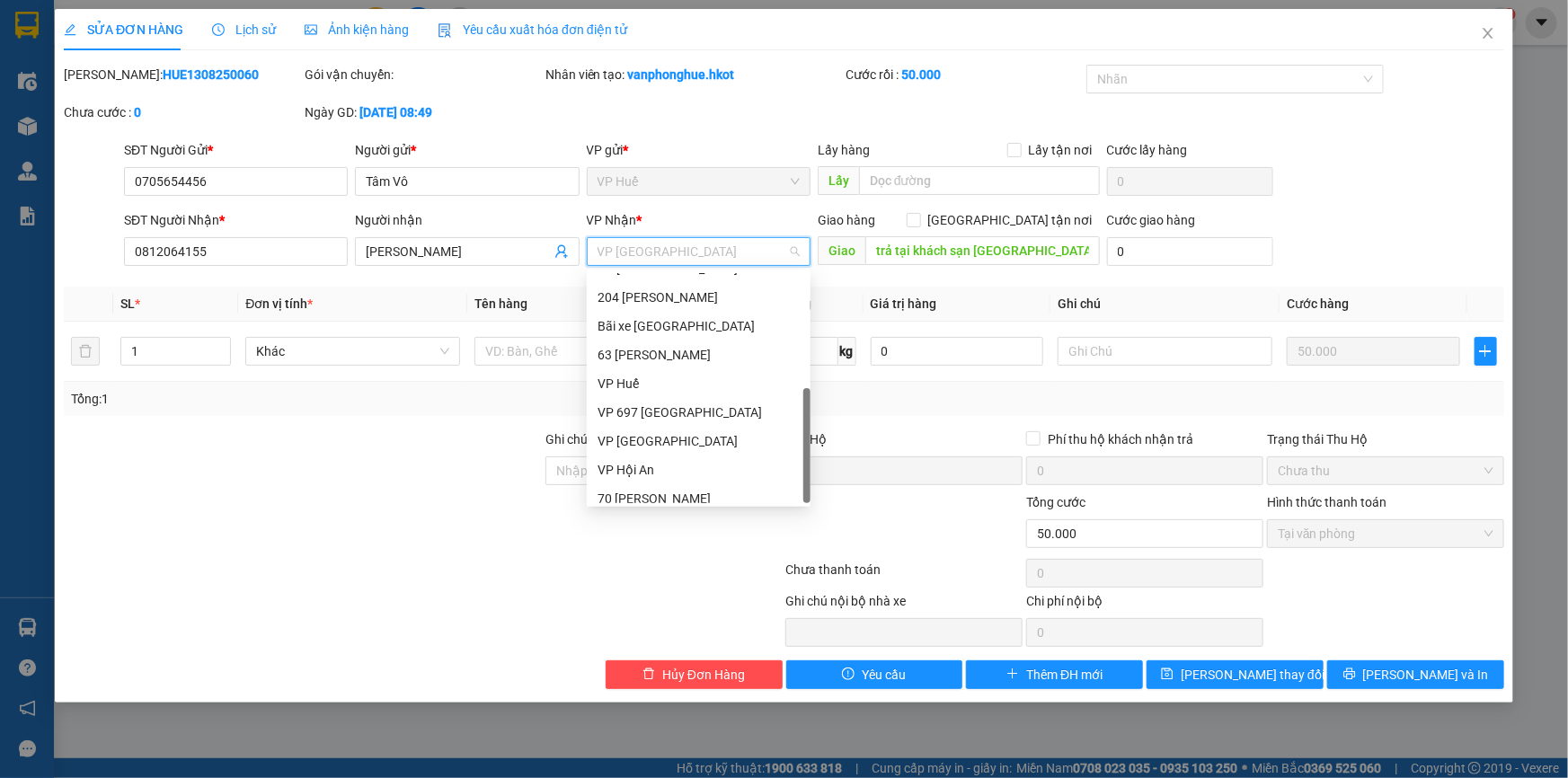
scroll to position [172, 0]
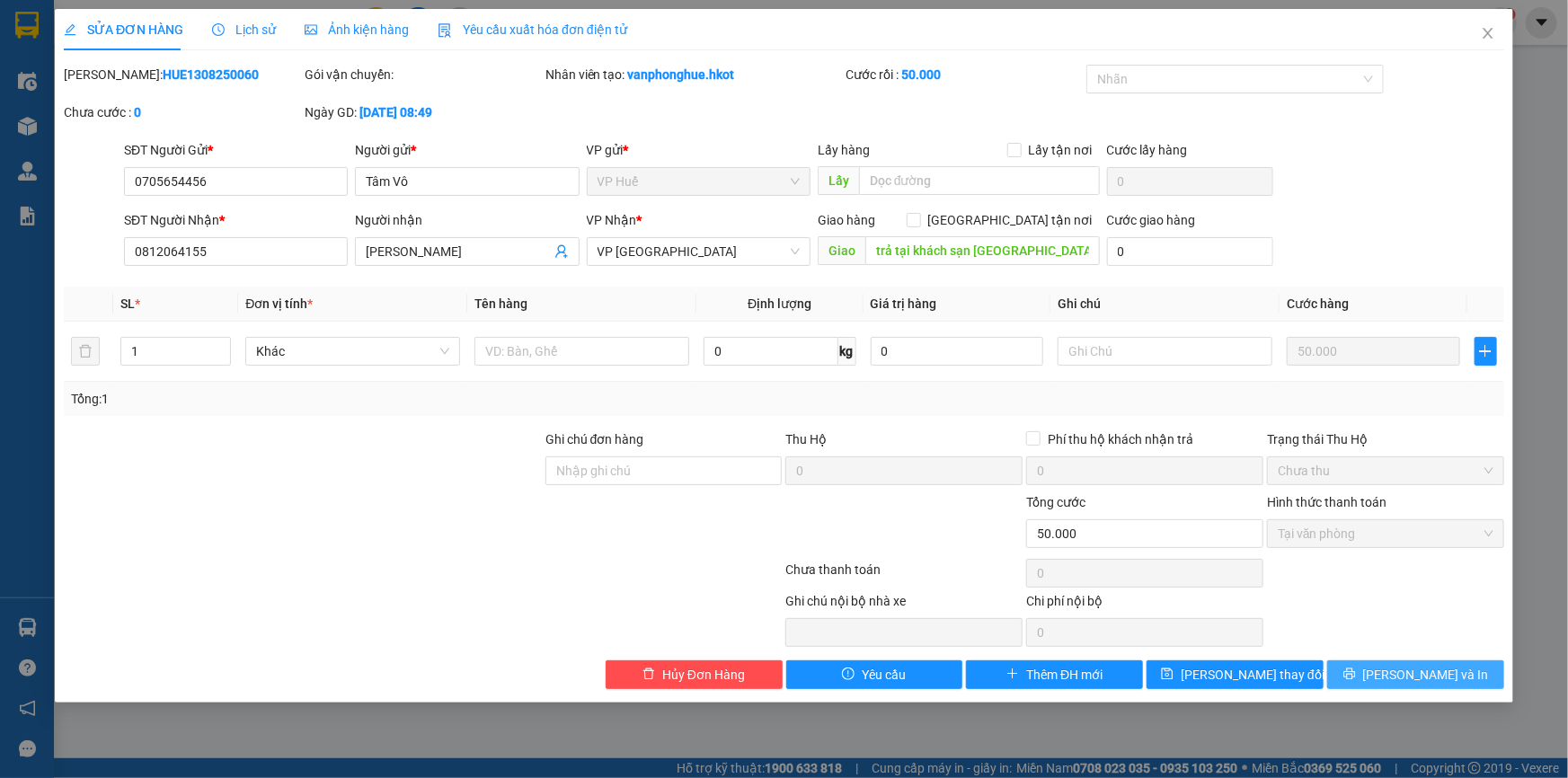
click at [1430, 672] on span "[PERSON_NAME] và In" at bounding box center [1426, 674] width 126 height 20
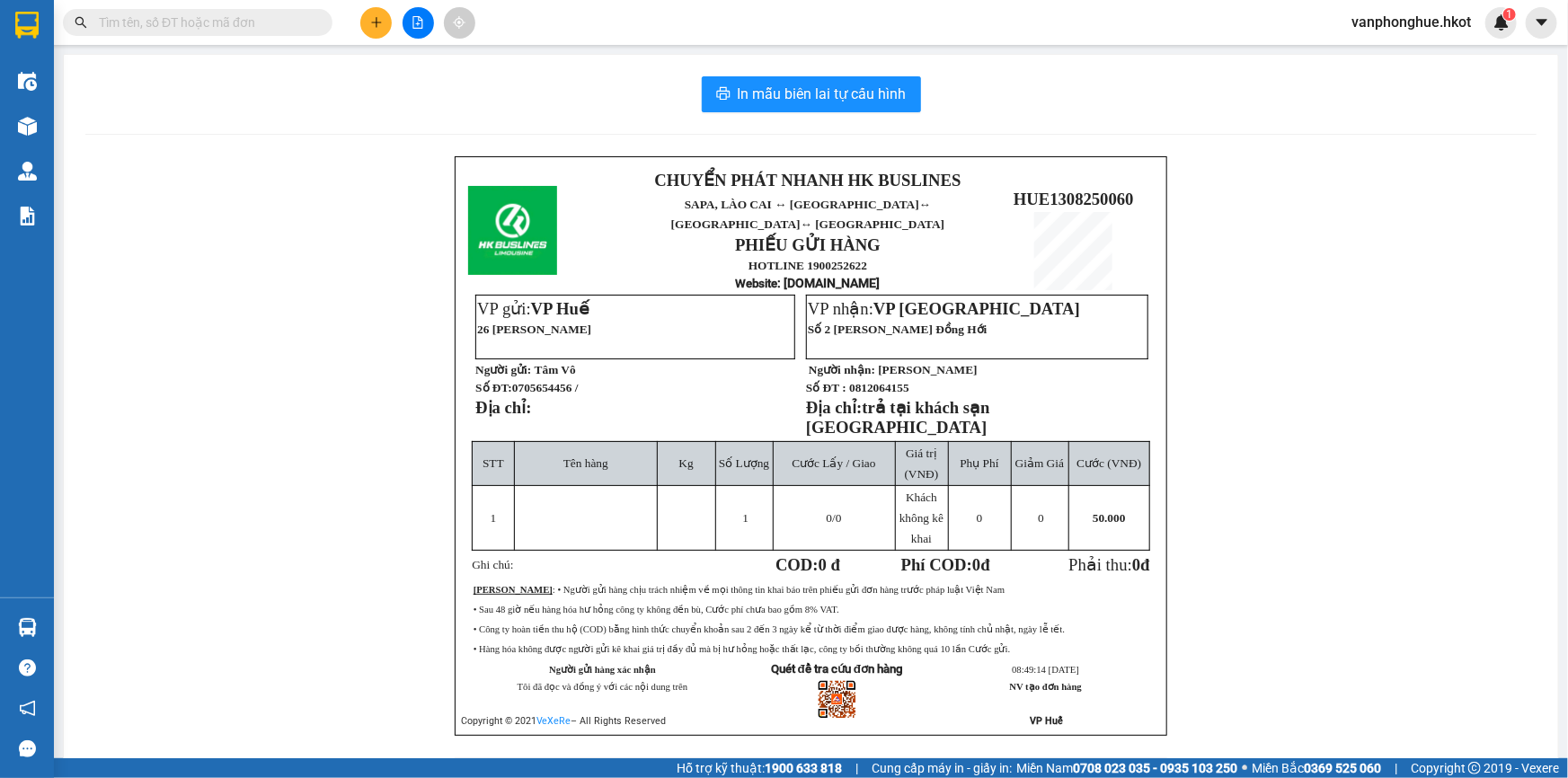
scroll to position [36, 0]
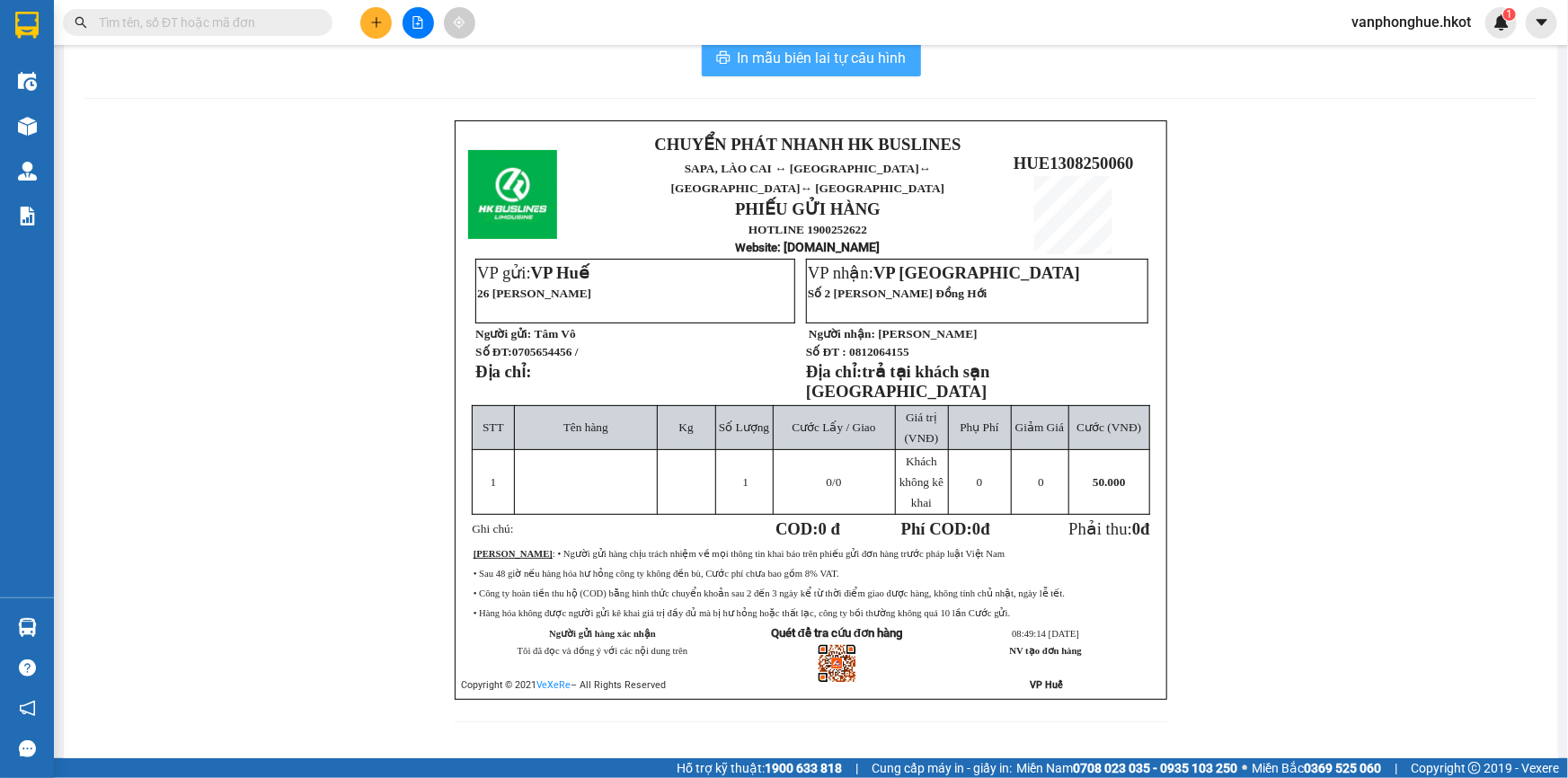
click at [843, 56] on span "In mẫu biên lai tự cấu hình" at bounding box center [822, 58] width 169 height 22
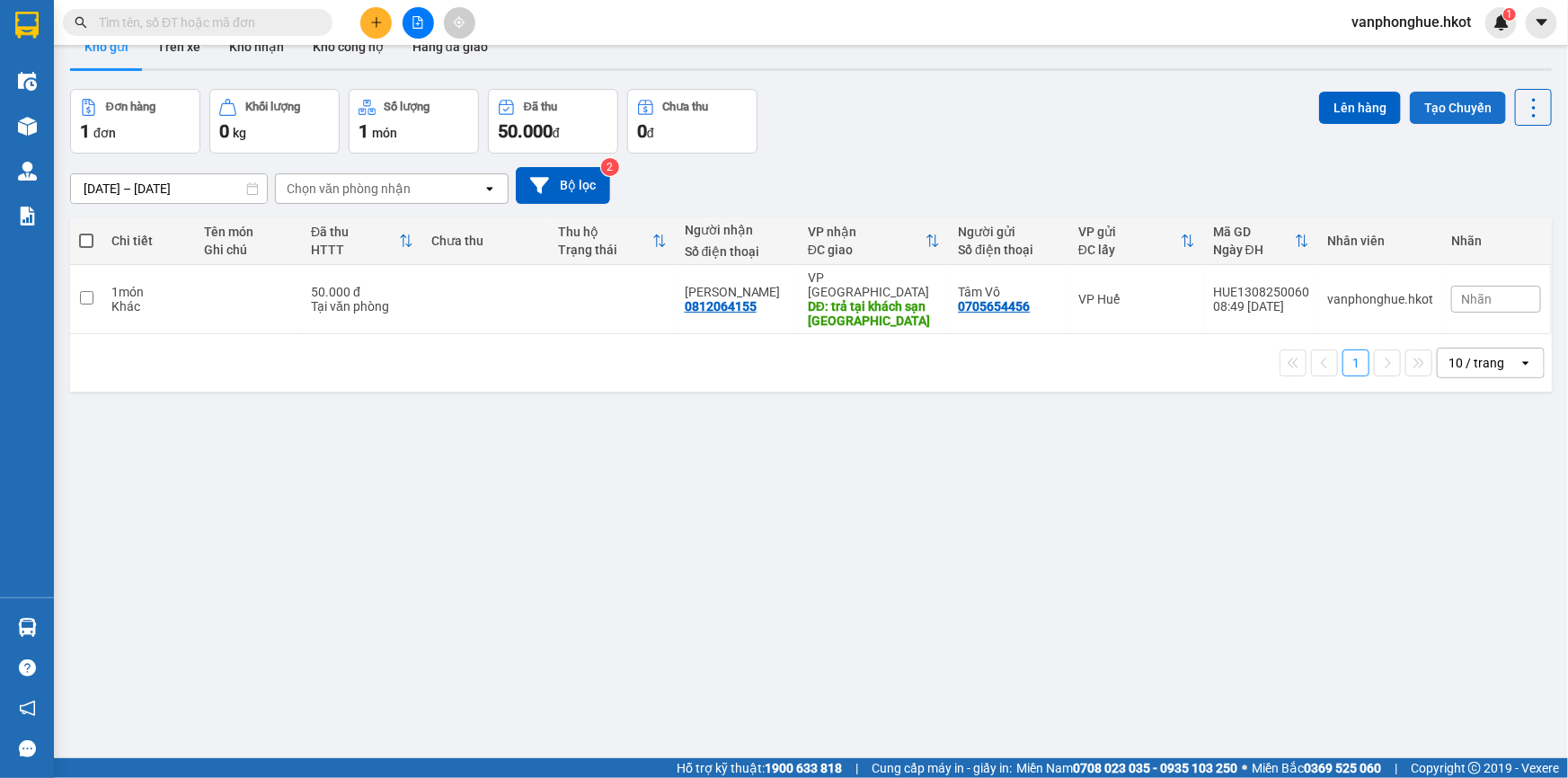
click at [1447, 114] on button "Tạo Chuyến" at bounding box center [1457, 108] width 97 height 33
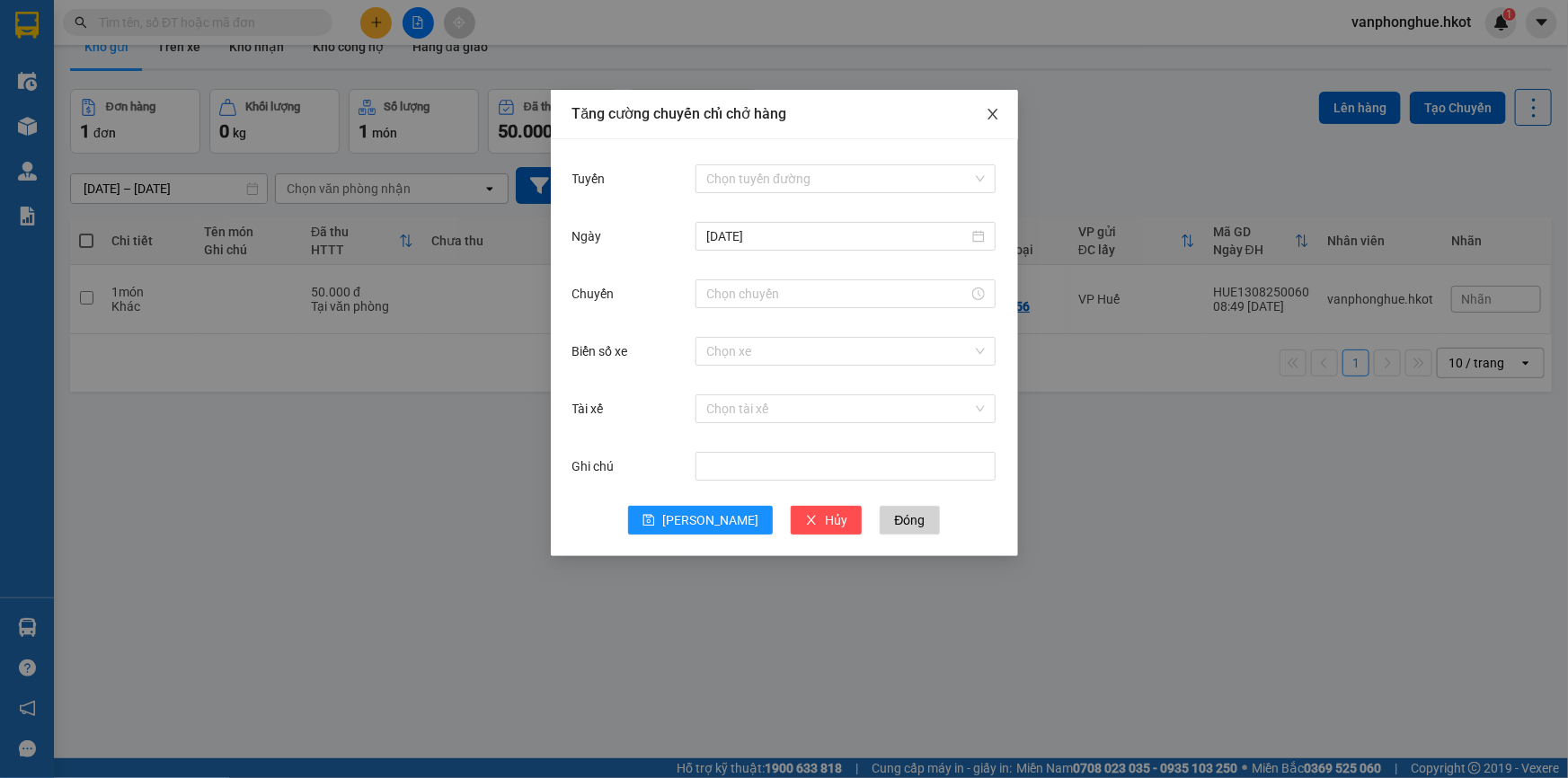
click at [992, 113] on icon "close" at bounding box center [993, 113] width 14 height 14
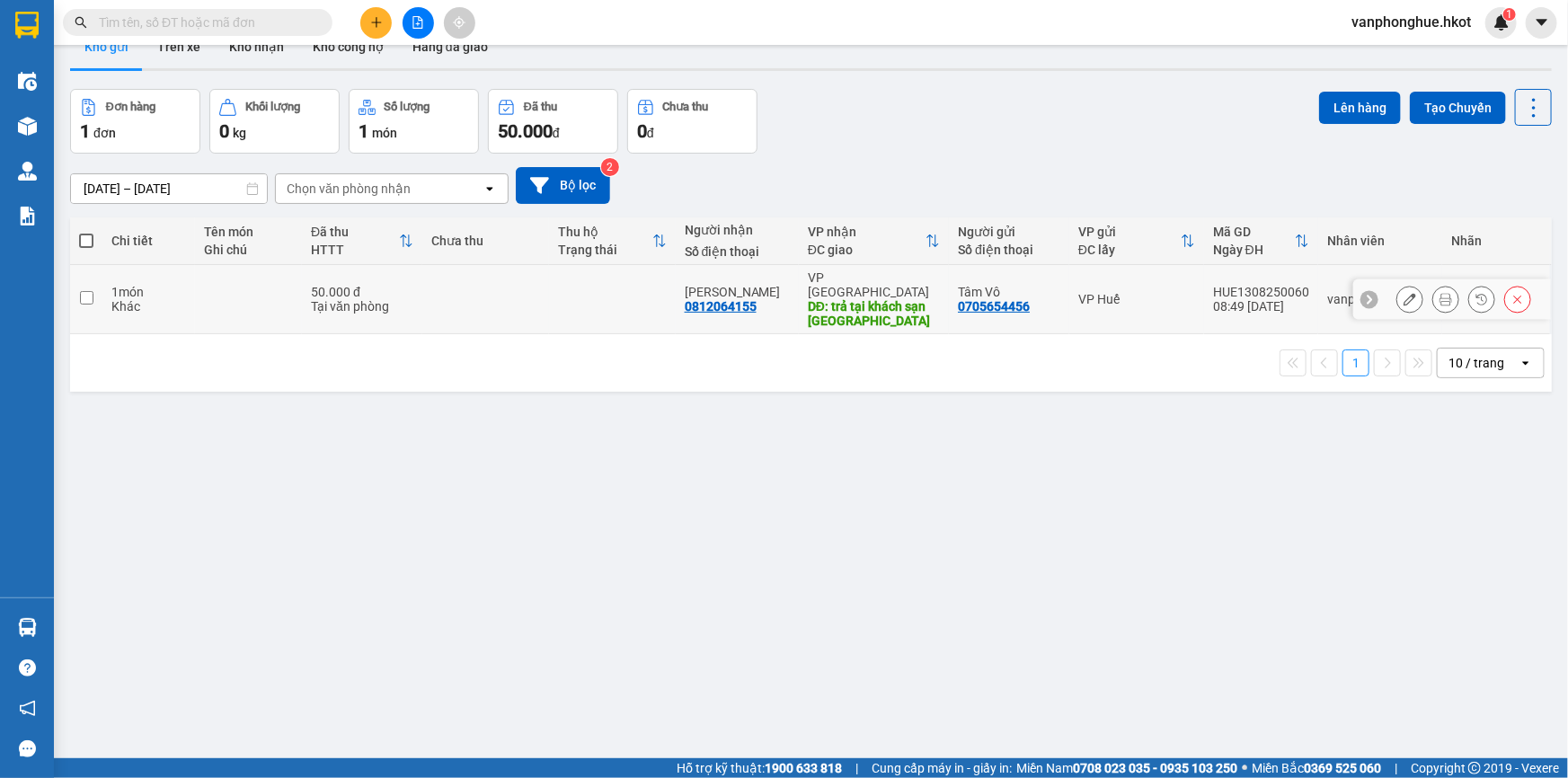
click at [543, 295] on td at bounding box center [485, 300] width 127 height 69
checkbox input "true"
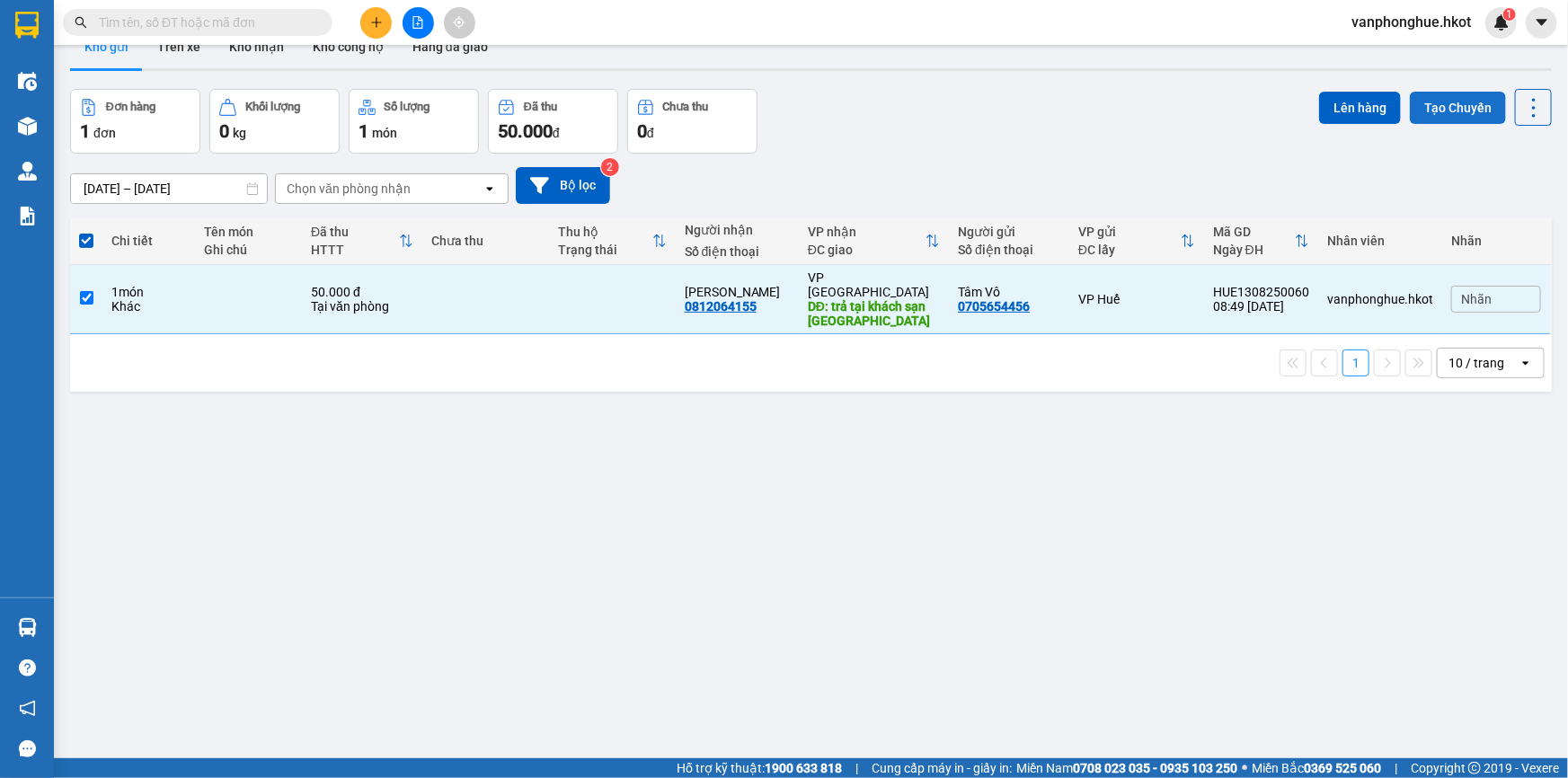
click at [1447, 111] on button "Tạo Chuyến" at bounding box center [1457, 108] width 97 height 33
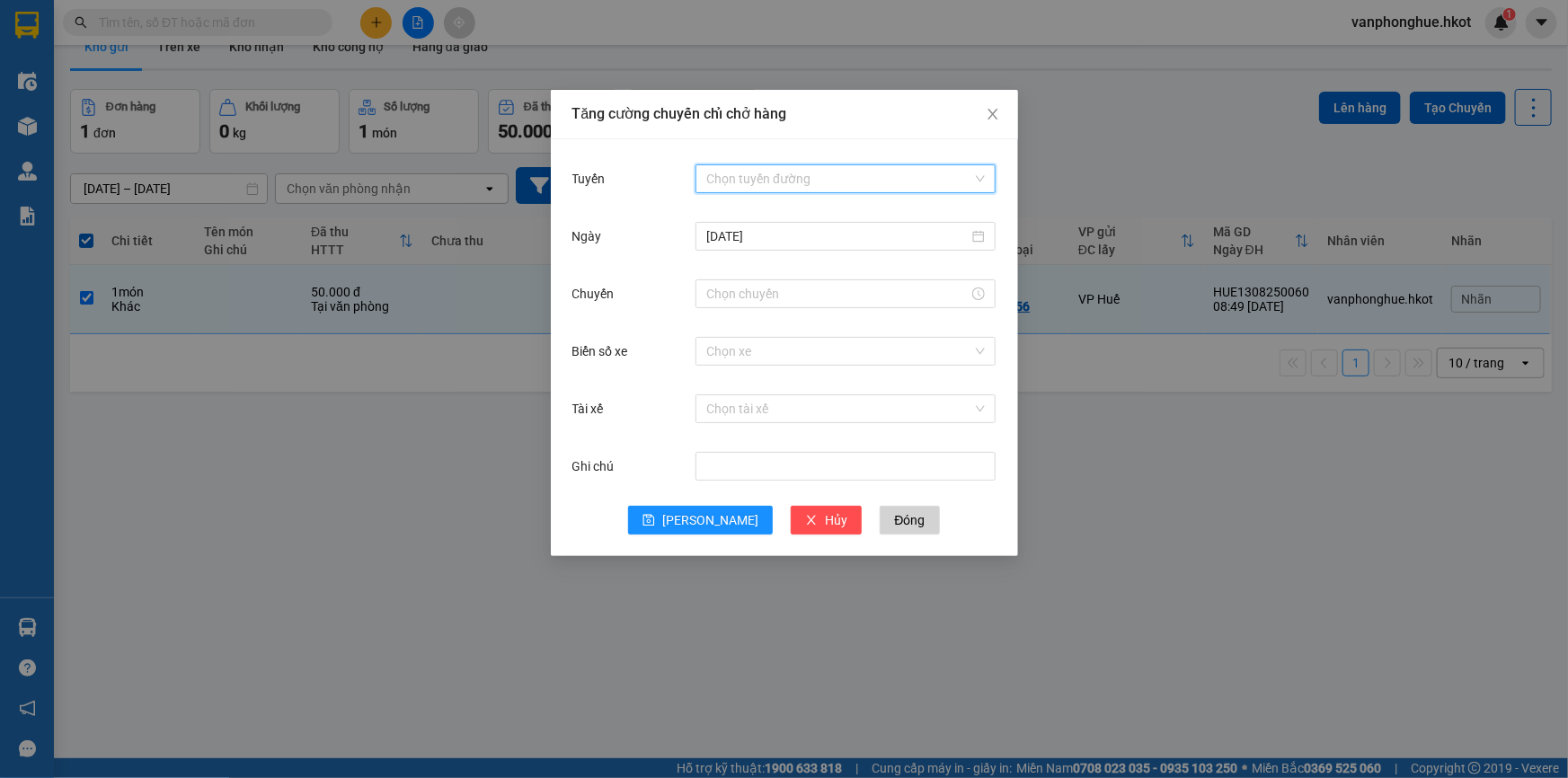
click at [972, 179] on input "Tuyến" at bounding box center [840, 178] width 266 height 27
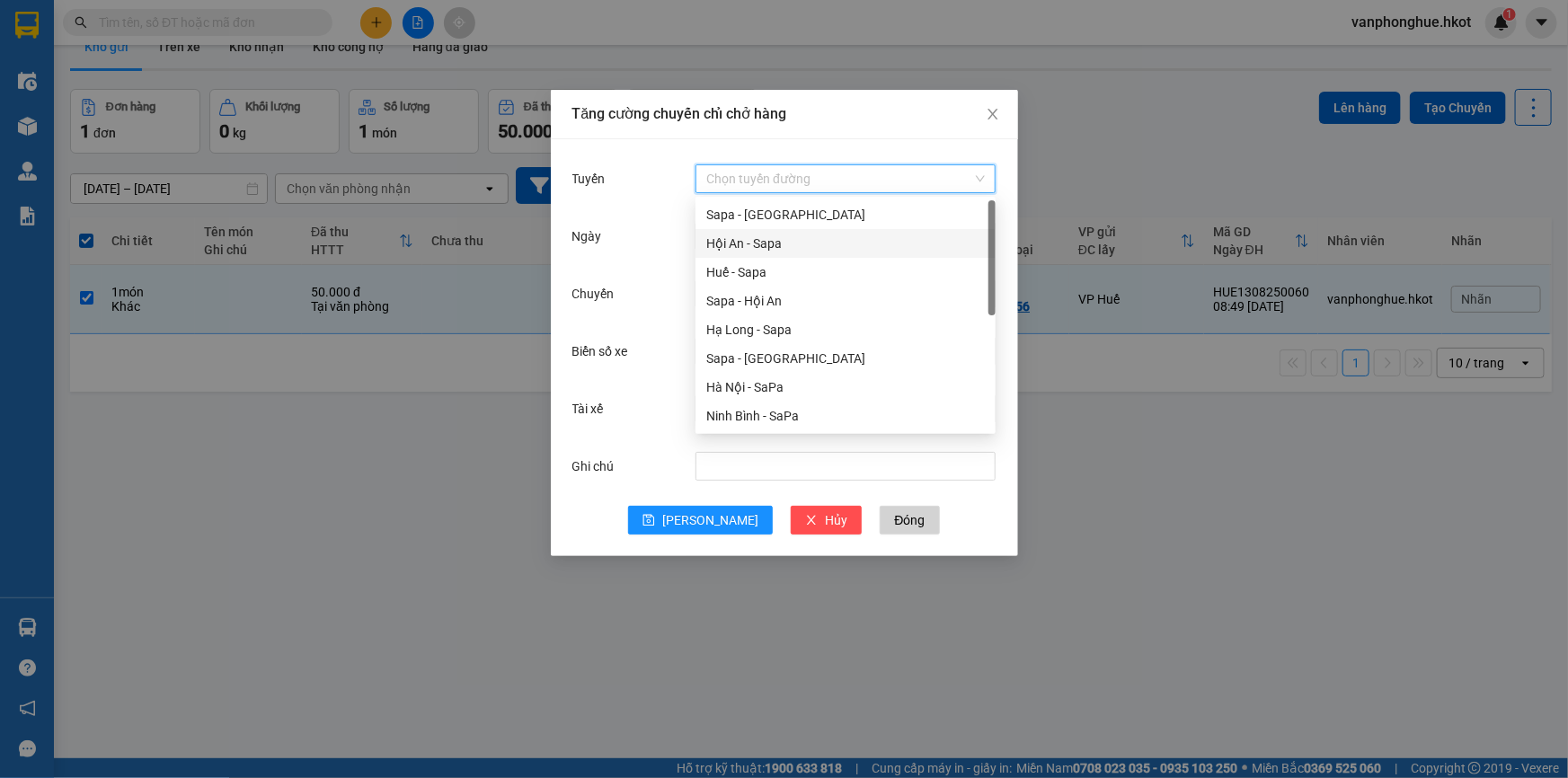
scroll to position [81, 0]
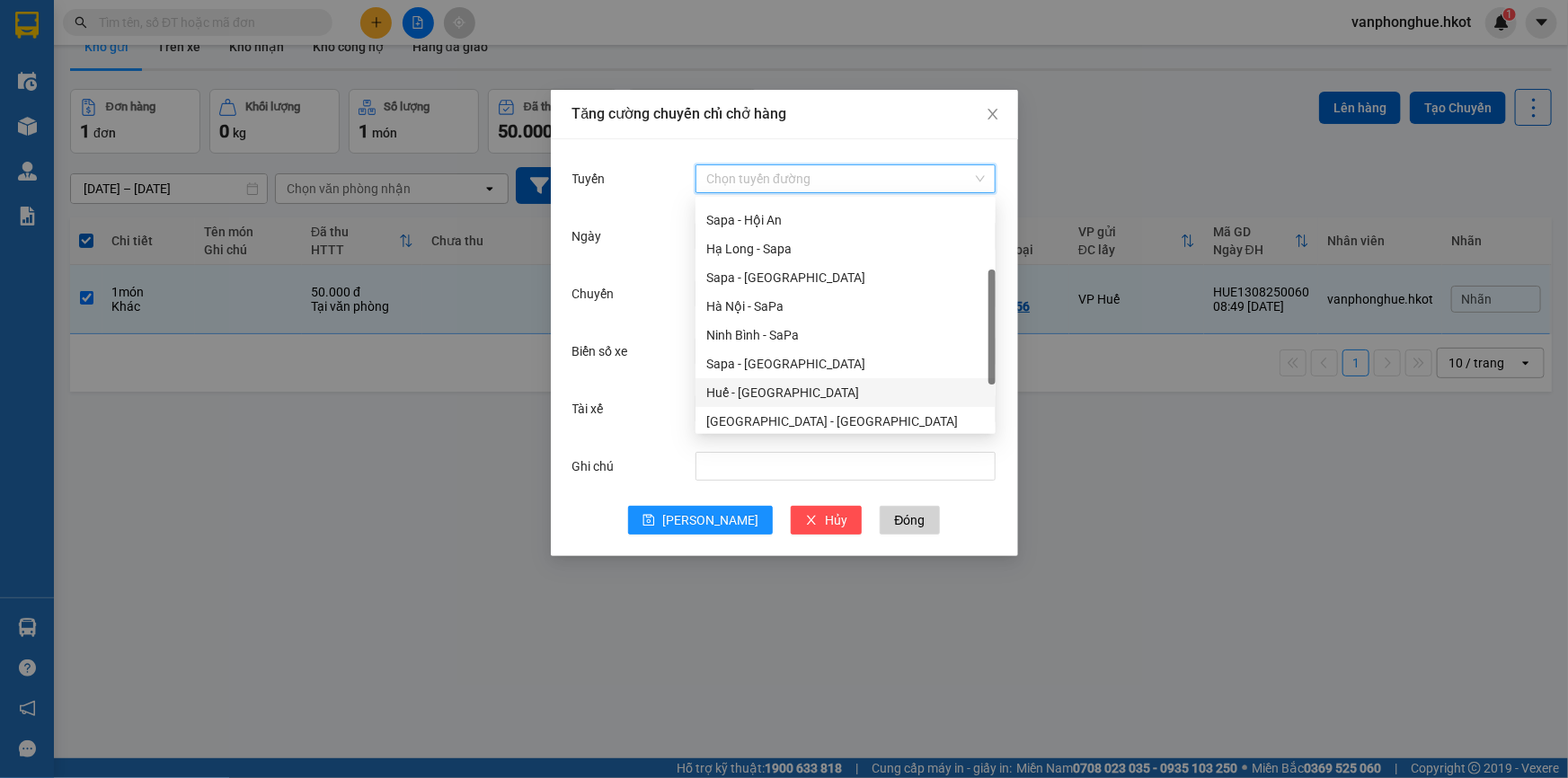
click at [822, 393] on div "Huế - [GEOGRAPHIC_DATA]" at bounding box center [845, 392] width 278 height 20
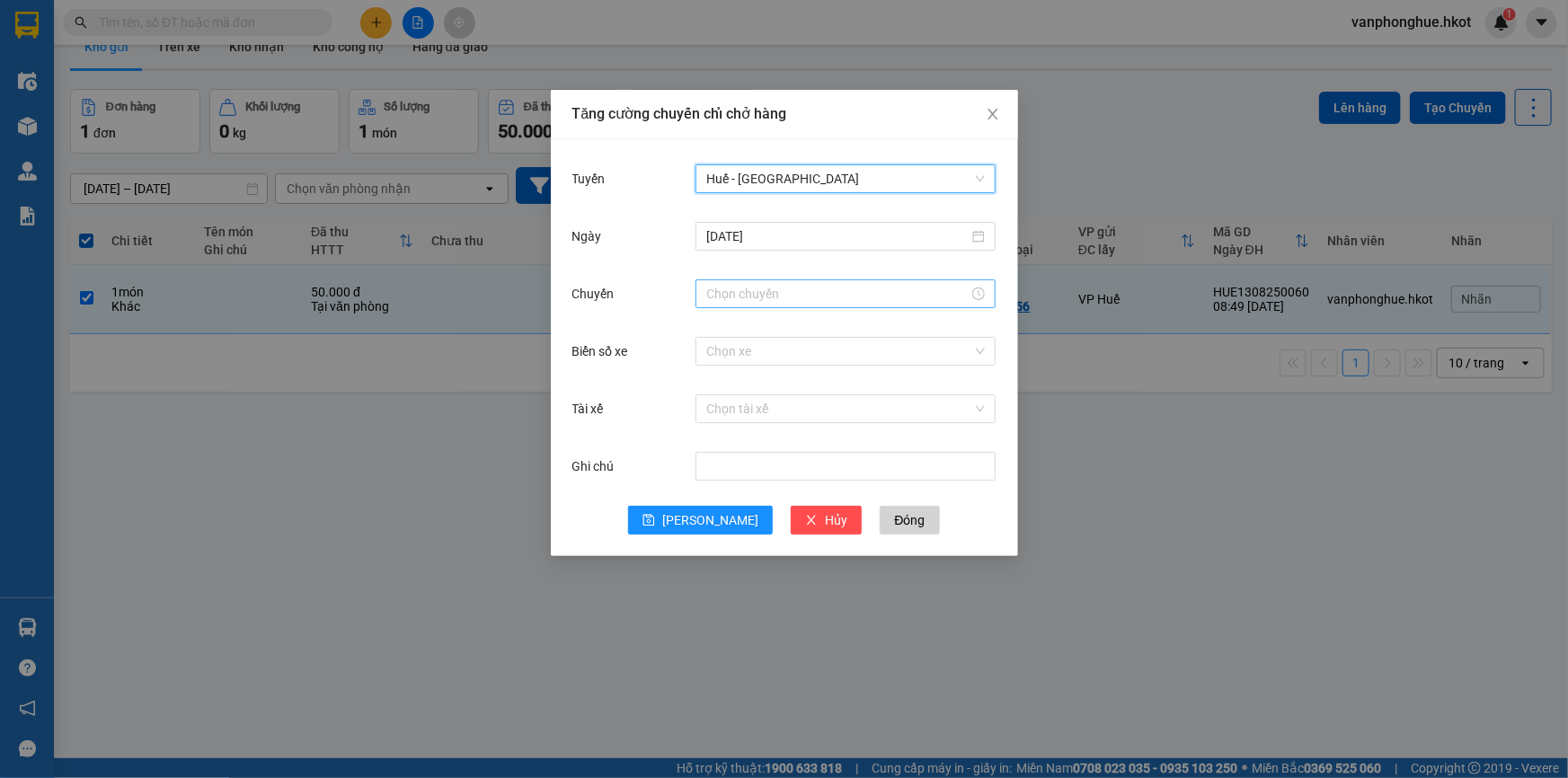
click at [862, 299] on input "Chuyến" at bounding box center [838, 293] width 262 height 20
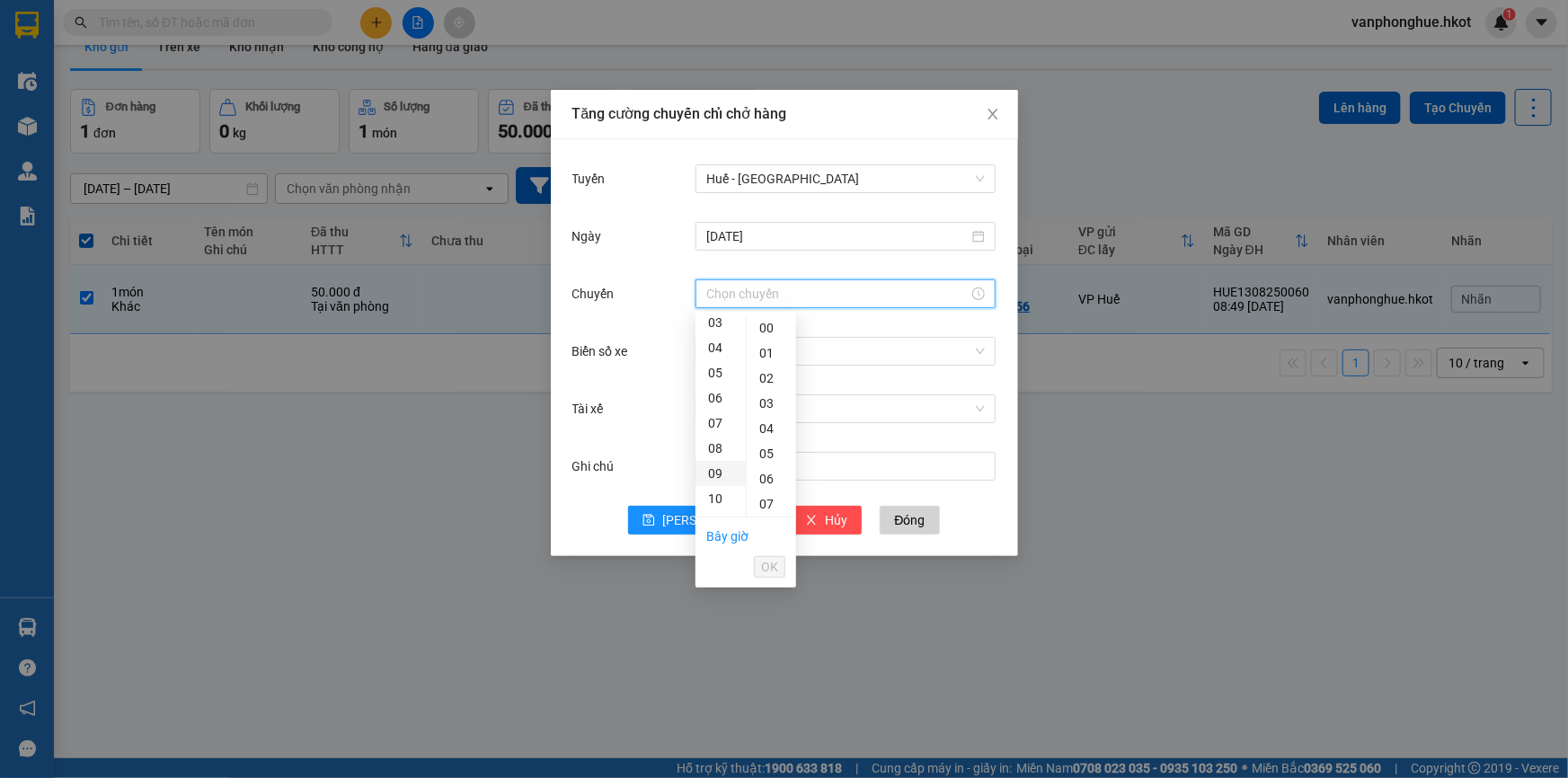
click at [715, 473] on div "09" at bounding box center [721, 473] width 51 height 25
type input "09:00"
click at [709, 328] on div "09" at bounding box center [721, 328] width 51 height 25
click at [769, 566] on span "OK" at bounding box center [769, 566] width 17 height 20
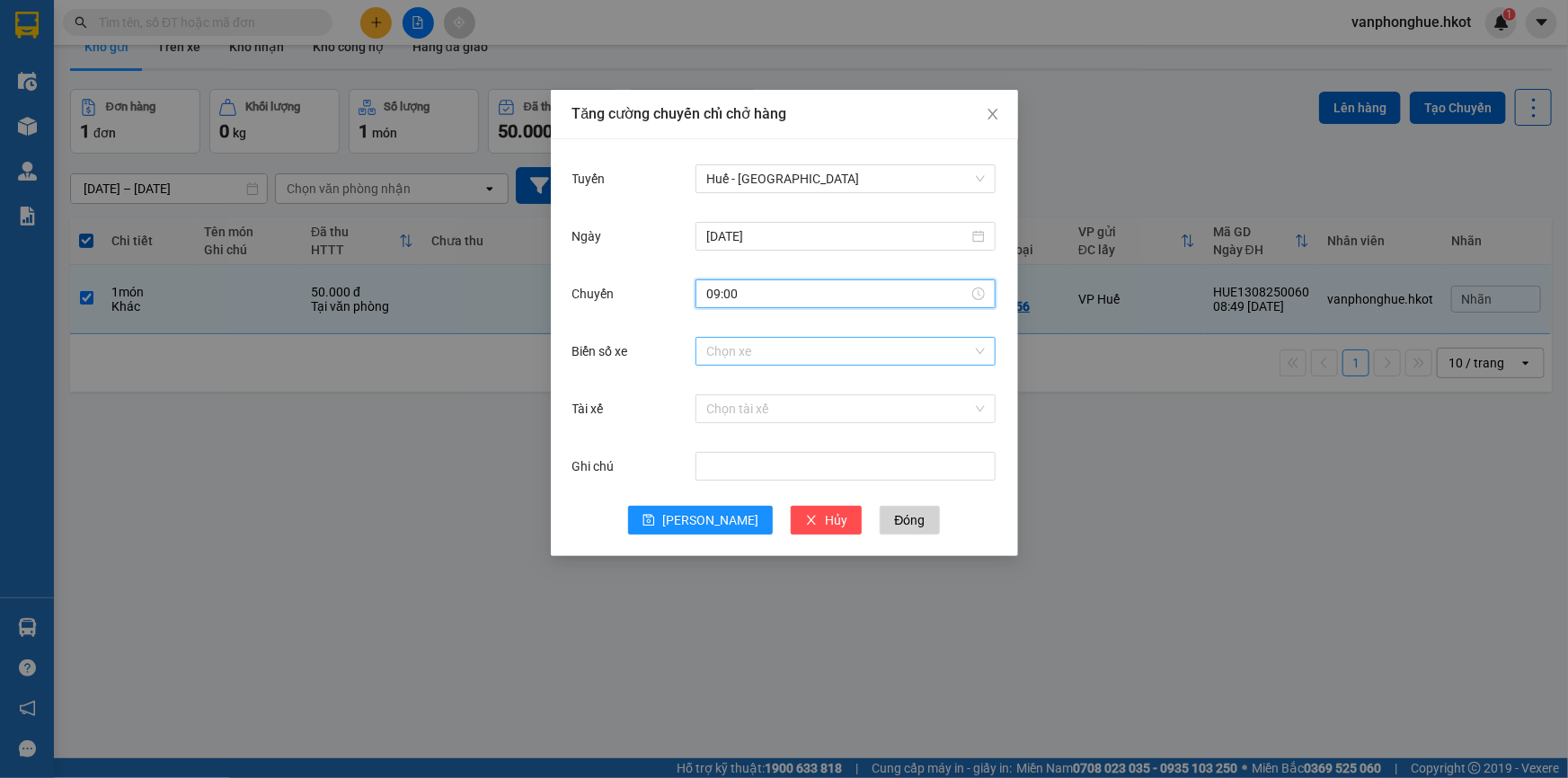
click at [819, 351] on input "Biển số xe" at bounding box center [840, 351] width 266 height 27
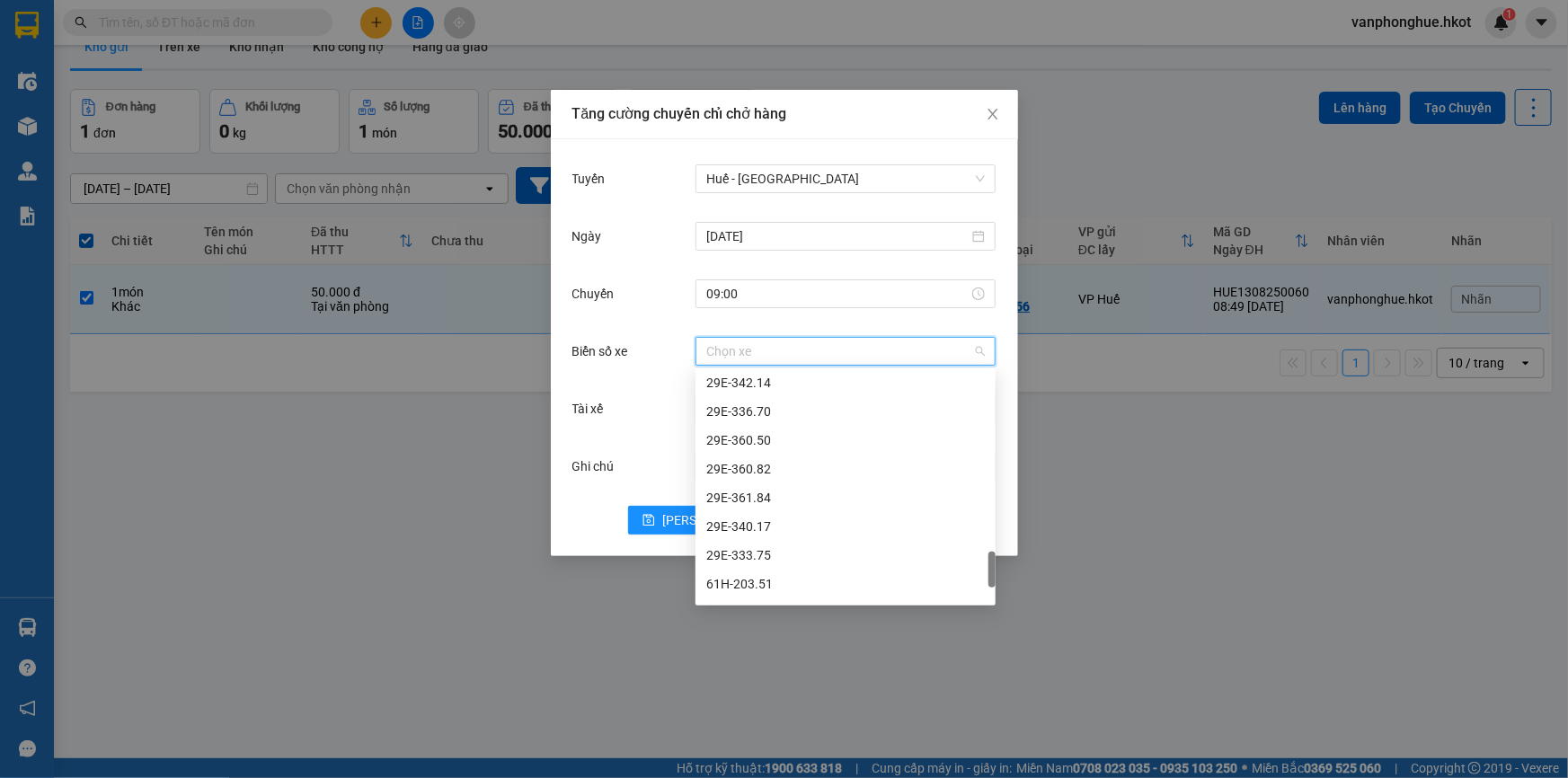
scroll to position [1609, 0]
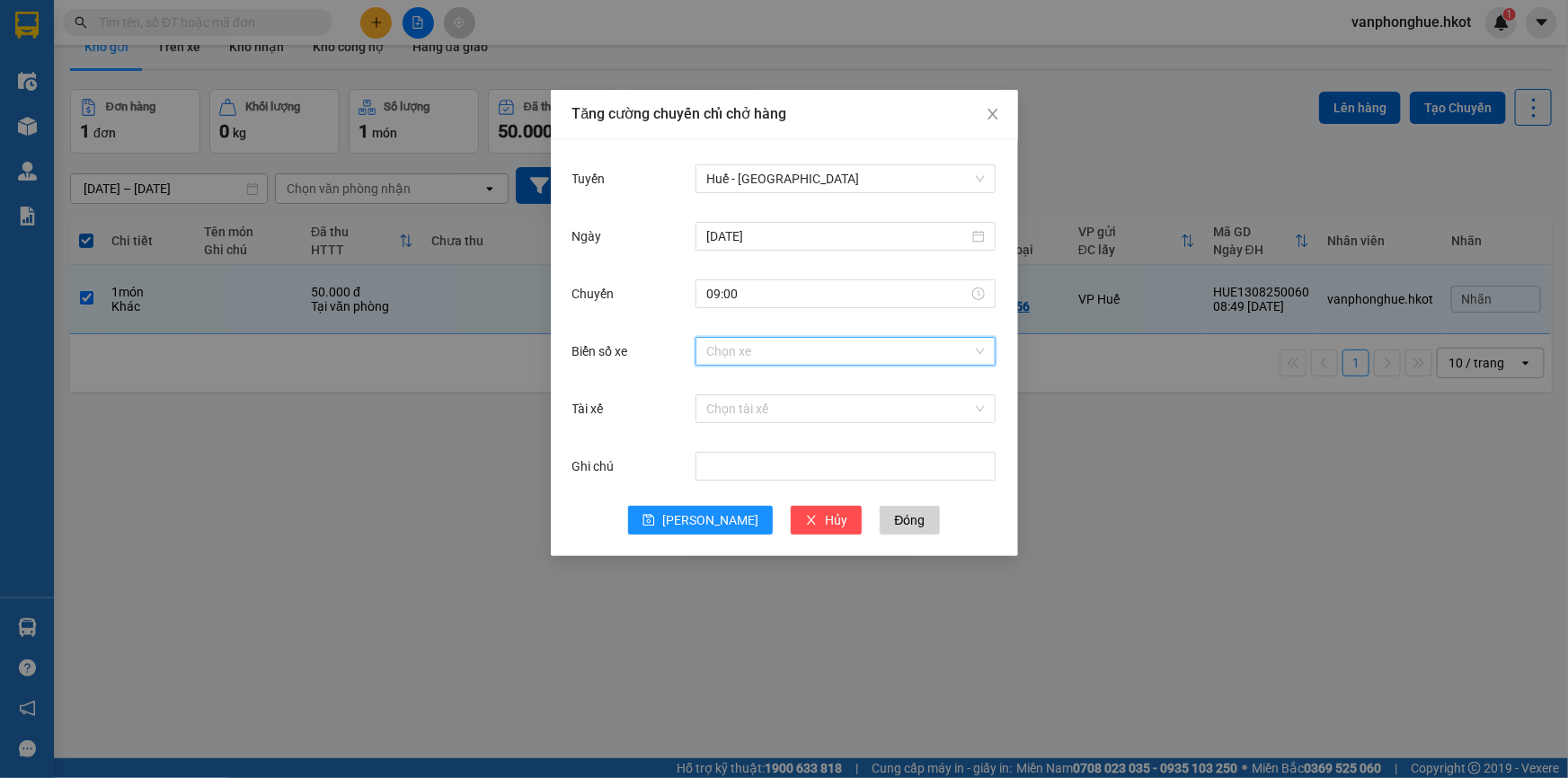
click at [741, 345] on input "Biển số xe" at bounding box center [840, 351] width 266 height 27
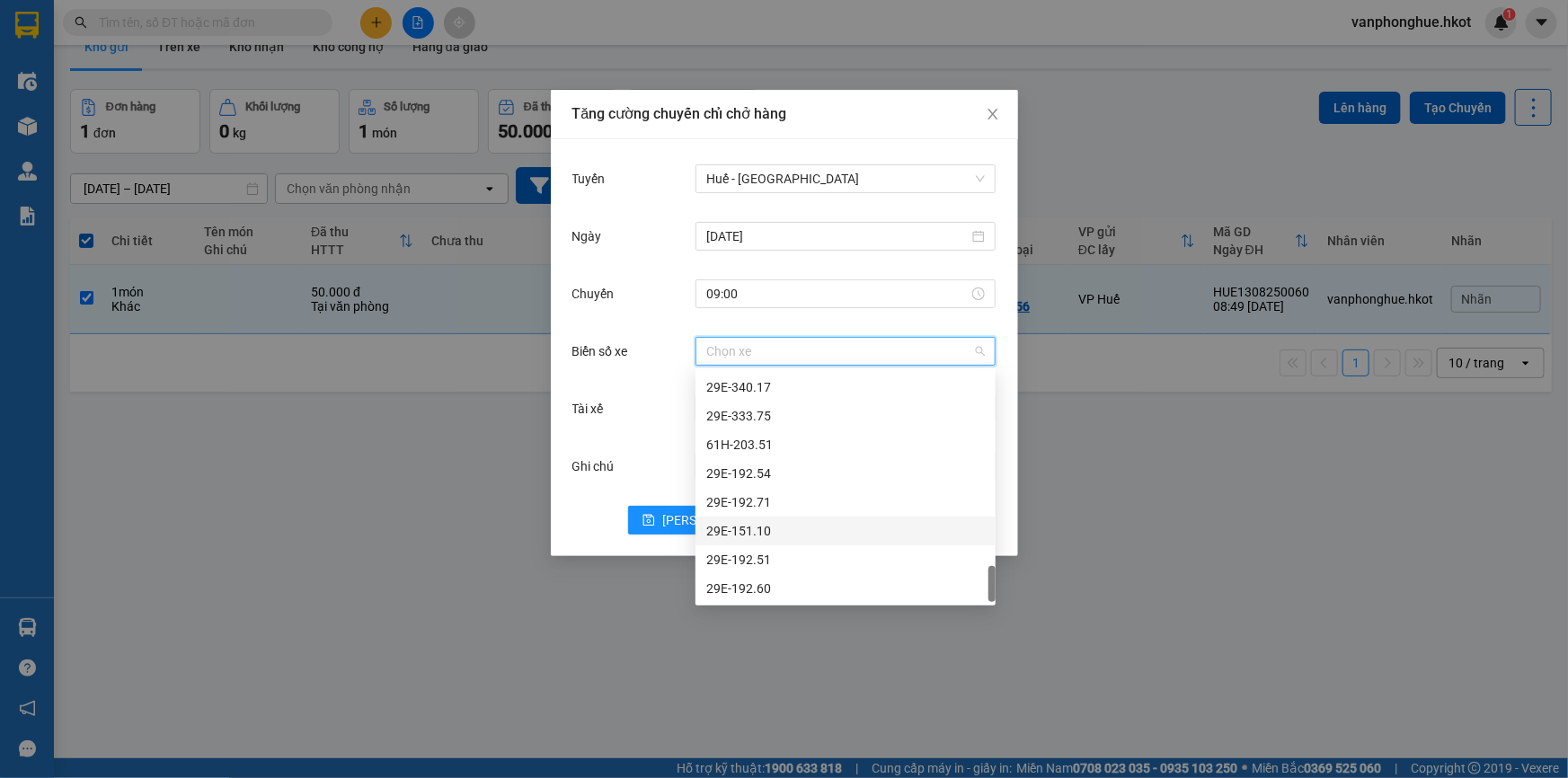
scroll to position [1528, 0]
click at [758, 492] on div "29E-333.75" at bounding box center [845, 498] width 278 height 20
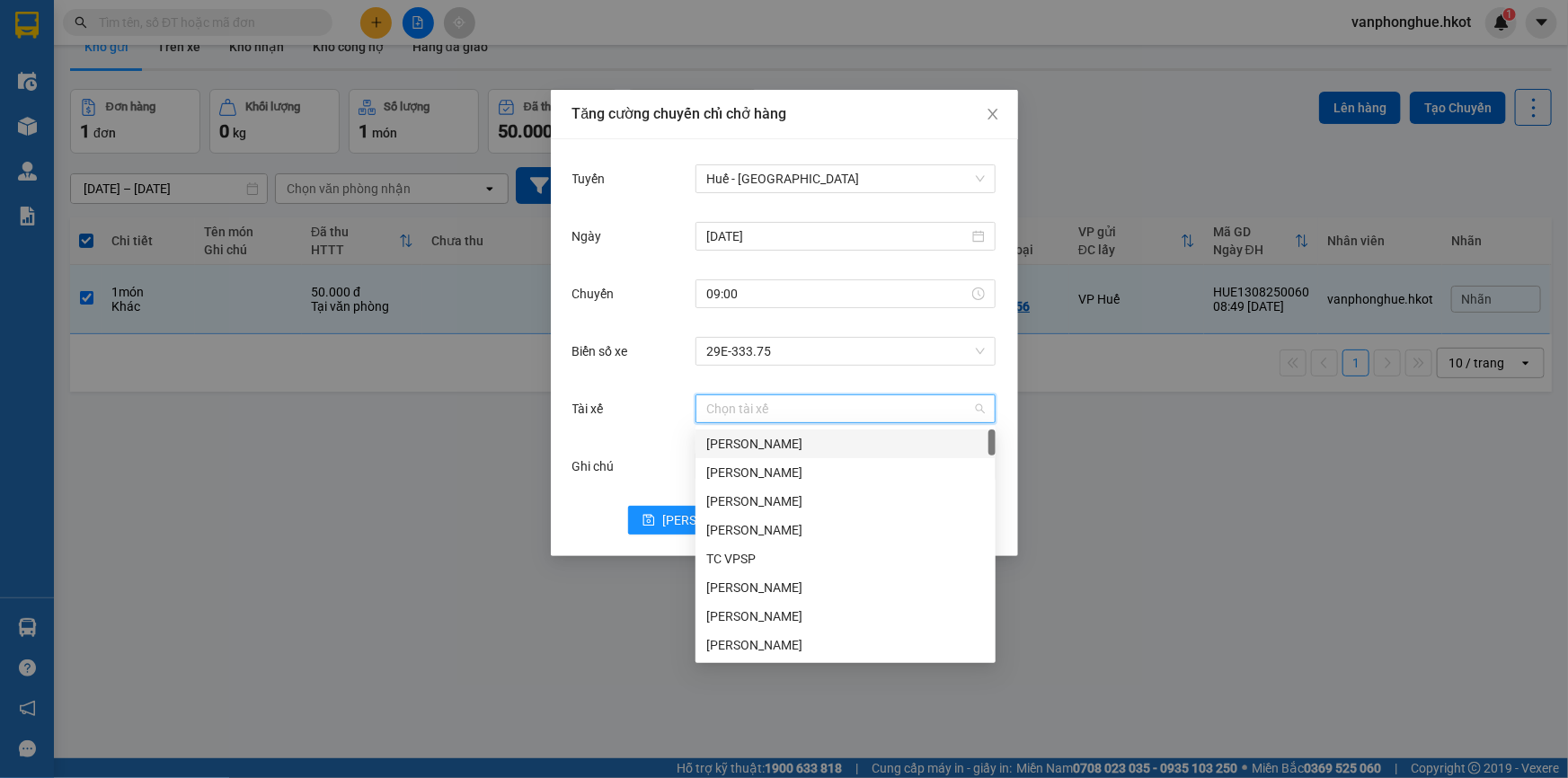
click at [789, 404] on input "Tài xế" at bounding box center [840, 409] width 266 height 27
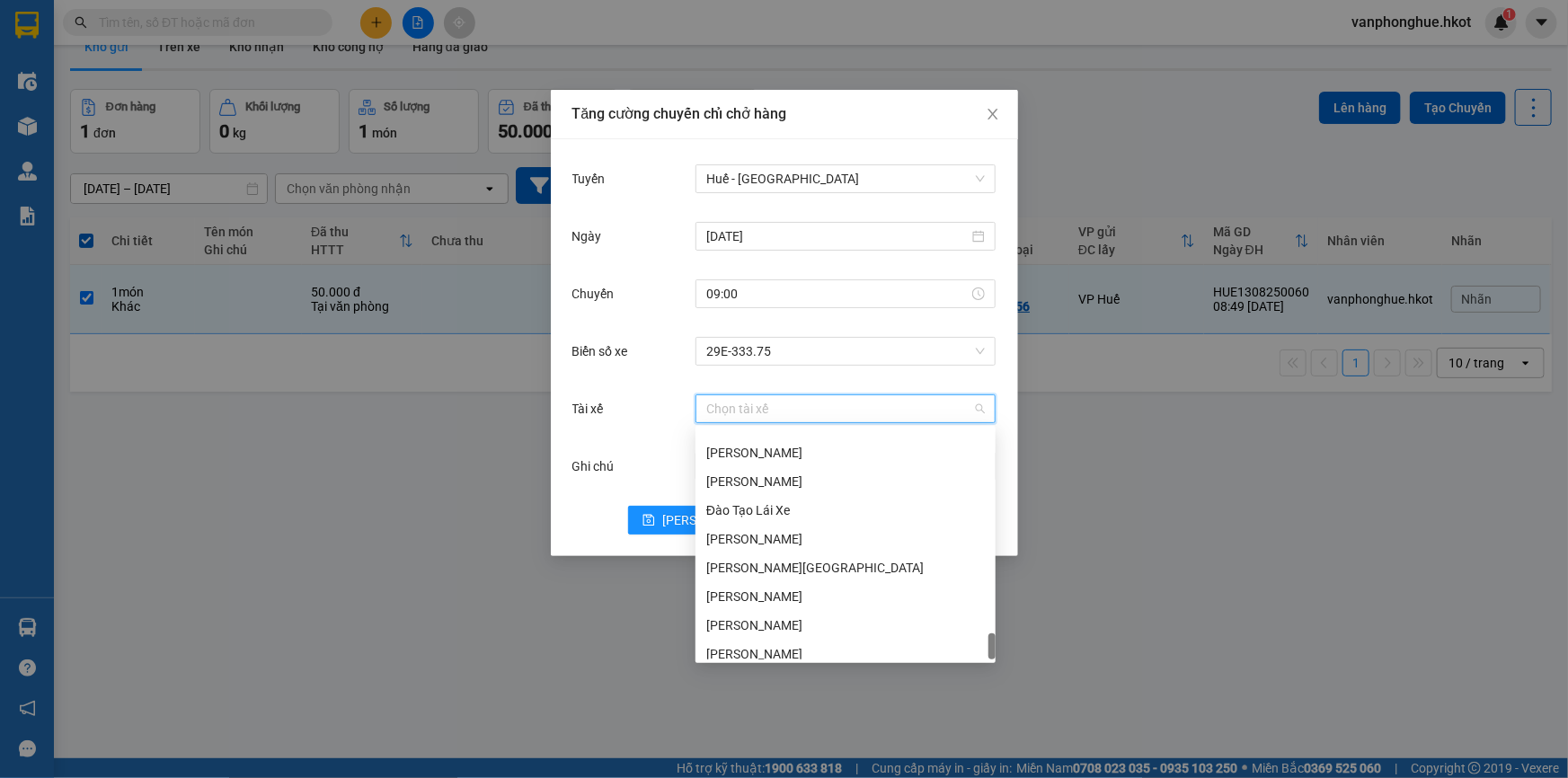
scroll to position [2242, 0]
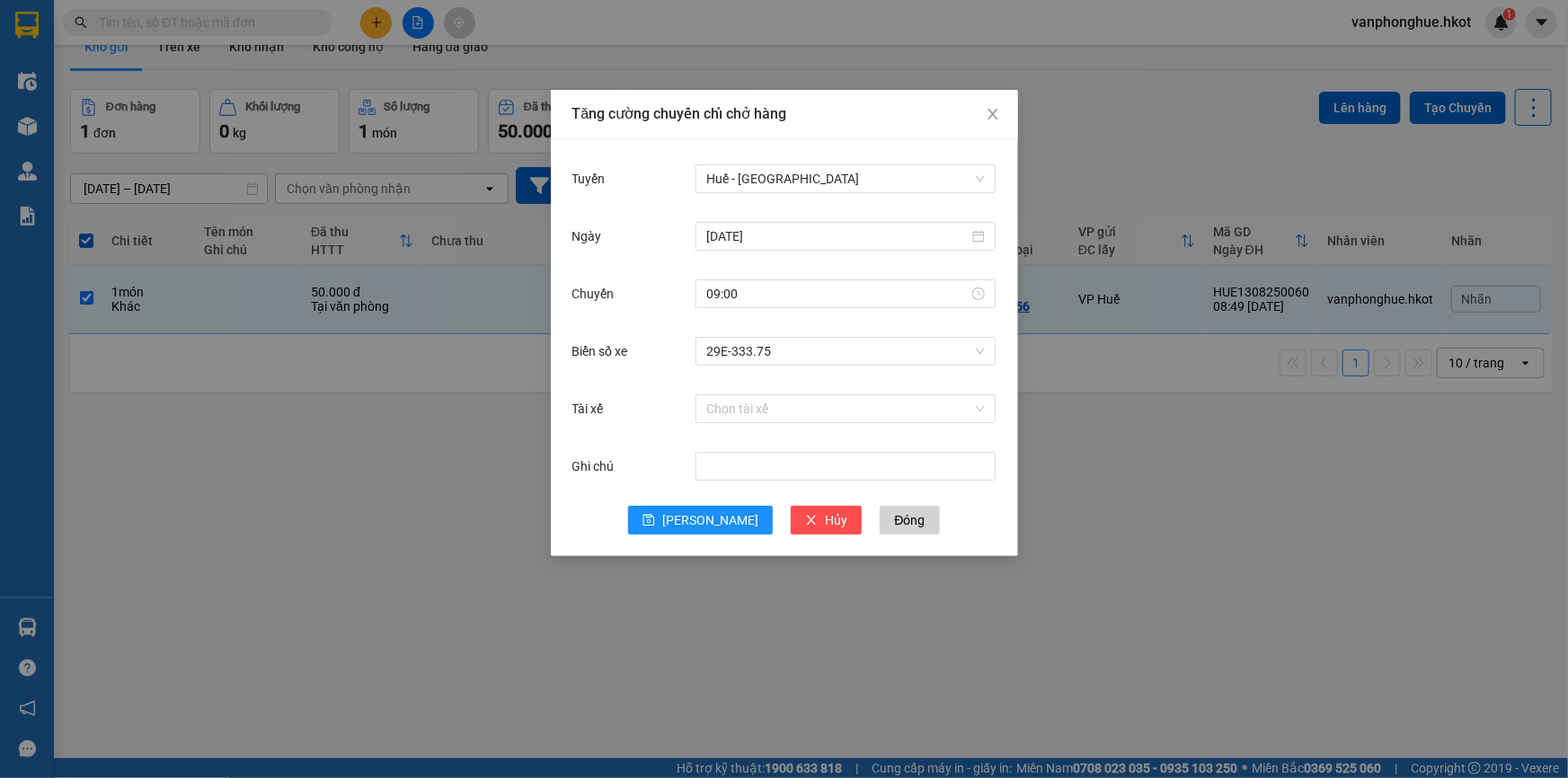
click at [588, 514] on div "[PERSON_NAME] Đóng" at bounding box center [784, 520] width 425 height 29
click at [892, 518] on button "Đóng" at bounding box center [909, 520] width 59 height 29
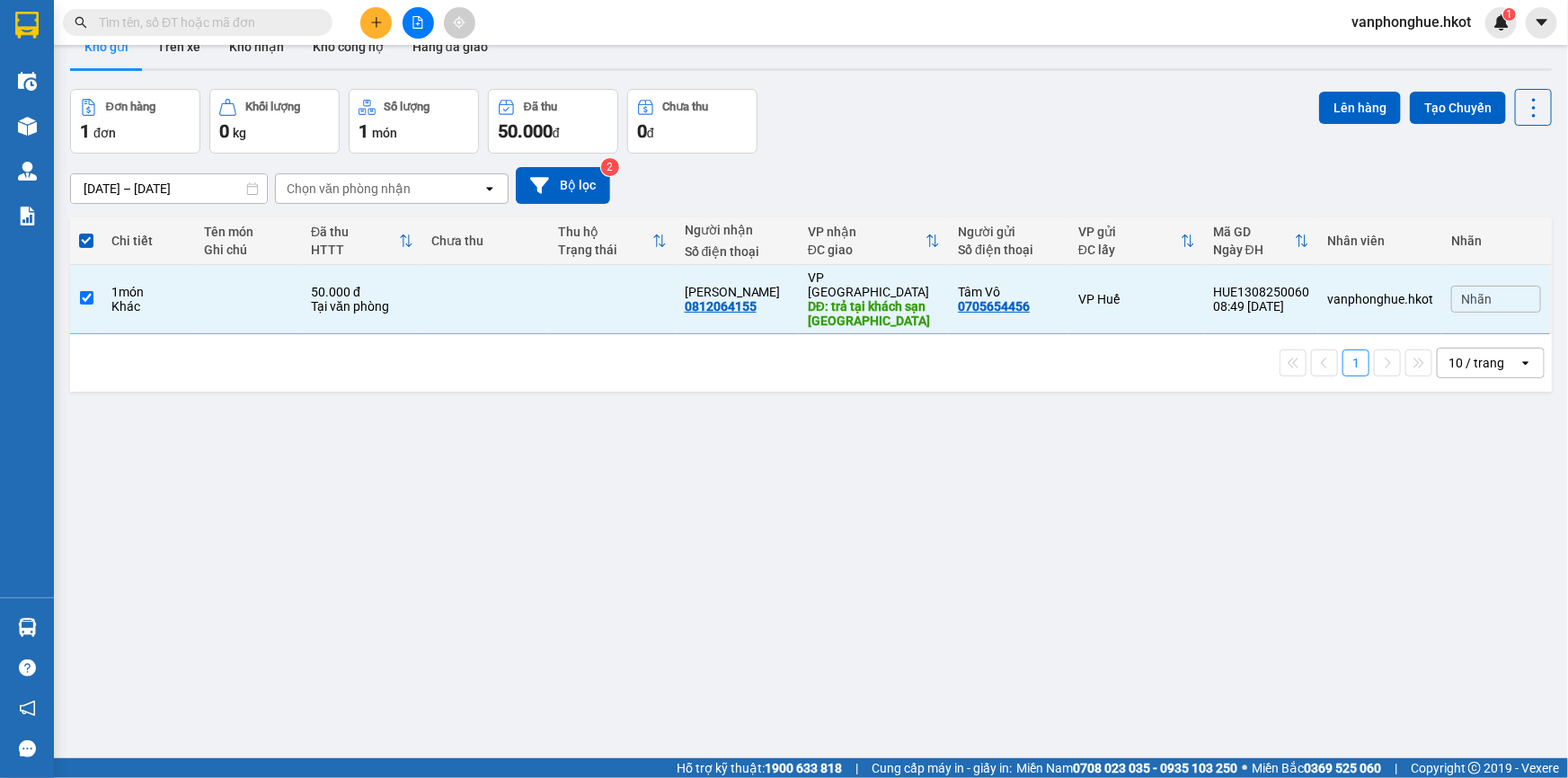
click at [298, 128] on div "0 kg" at bounding box center [275, 131] width 111 height 25
click at [143, 131] on div "1 đơn" at bounding box center [135, 131] width 111 height 25
click at [154, 128] on div "1 đơn" at bounding box center [135, 131] width 111 height 25
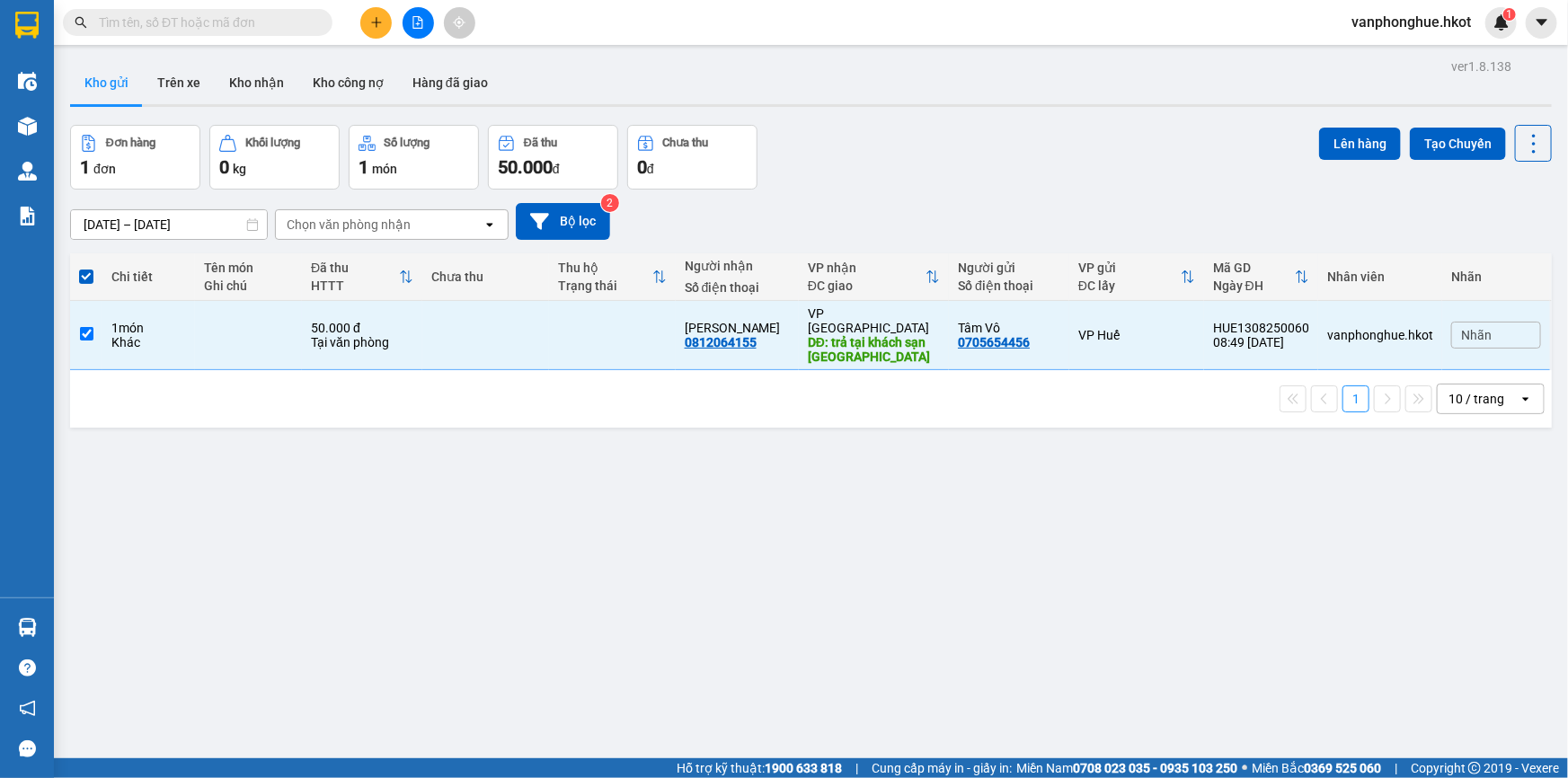
click at [417, 161] on div "1 món" at bounding box center [414, 167] width 111 height 25
click at [264, 82] on button "Kho nhận" at bounding box center [256, 82] width 83 height 43
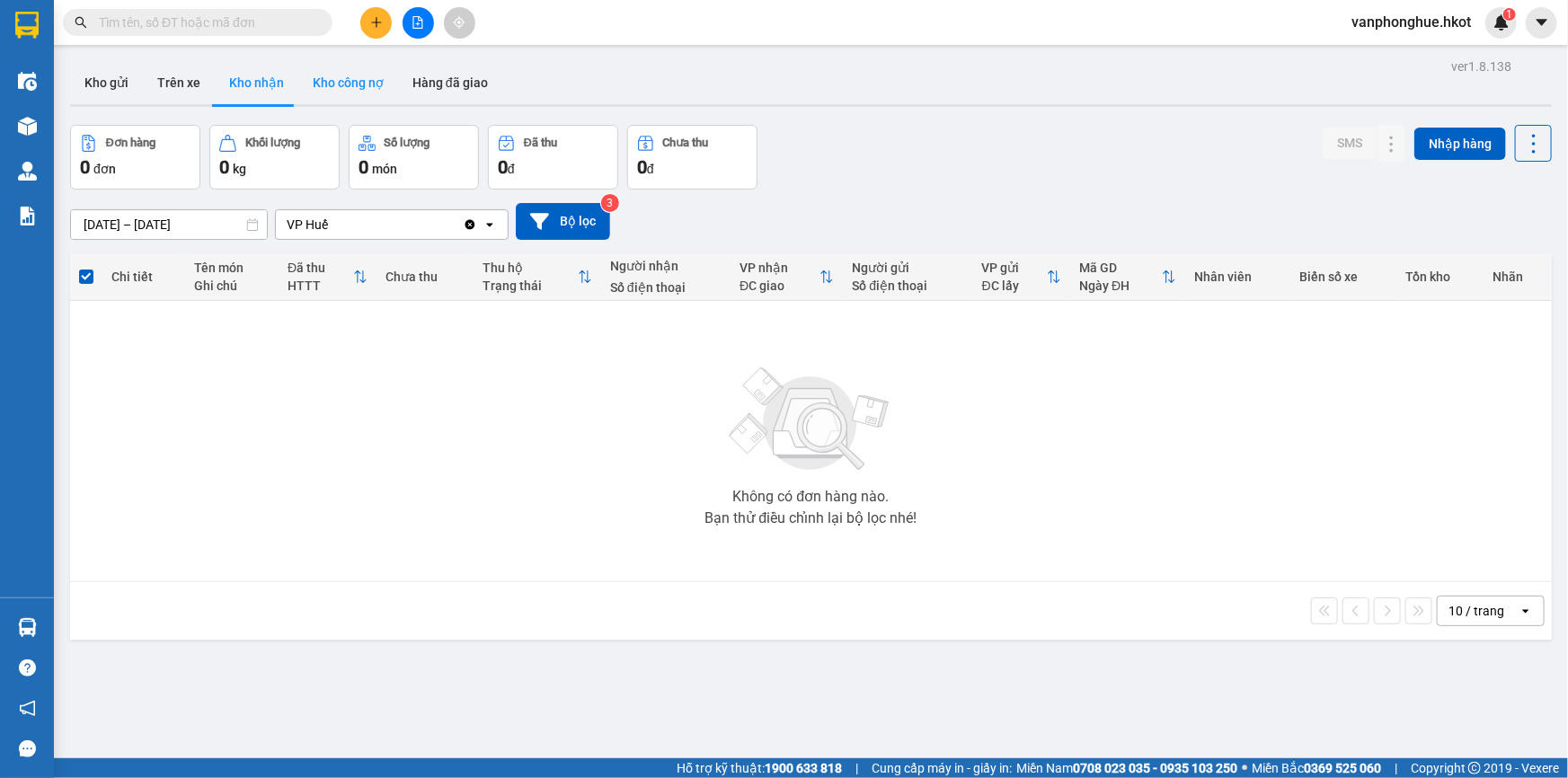
click at [352, 81] on button "Kho công nợ" at bounding box center [348, 82] width 99 height 43
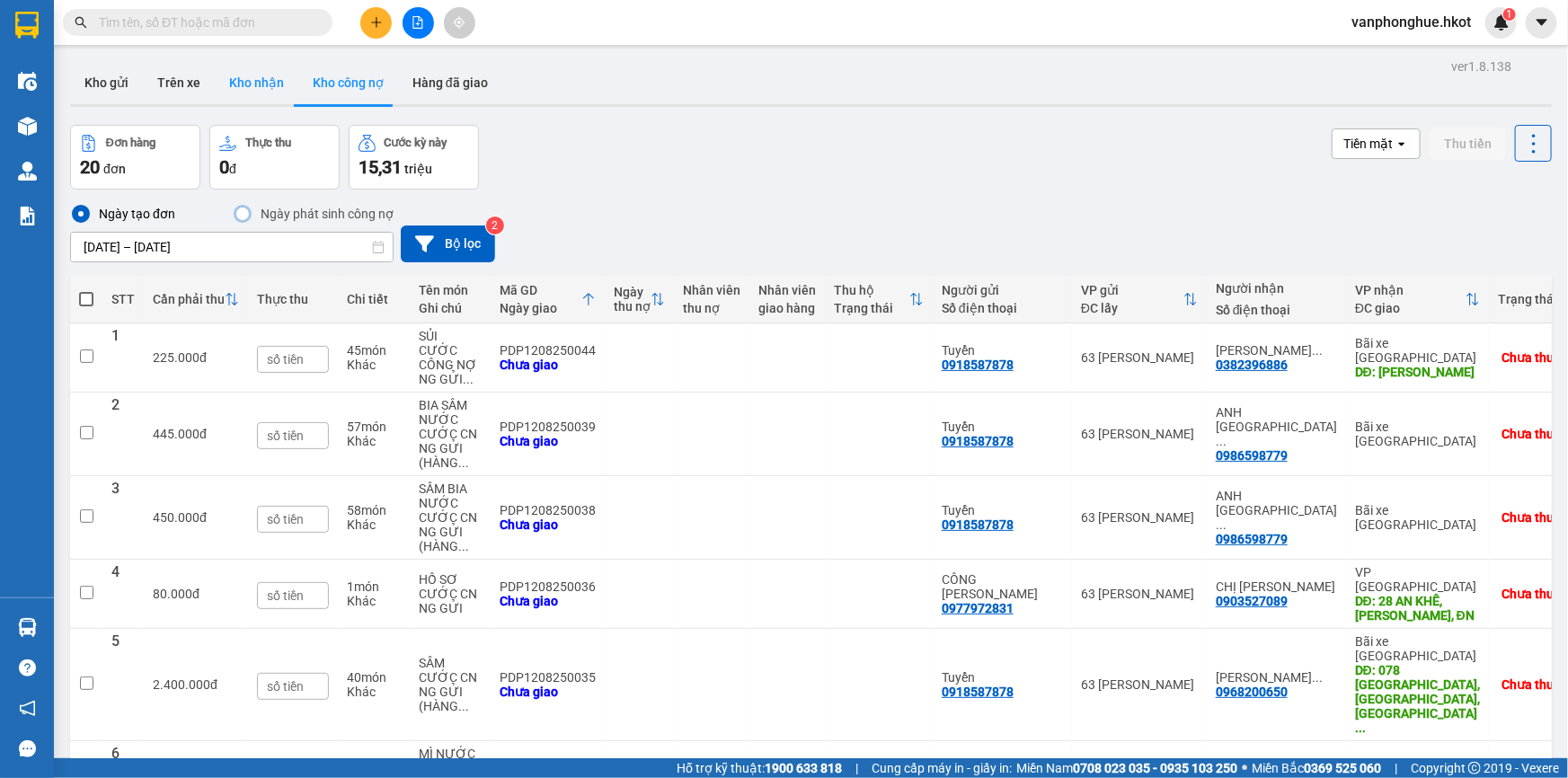
click at [255, 81] on button "Kho nhận" at bounding box center [256, 82] width 83 height 43
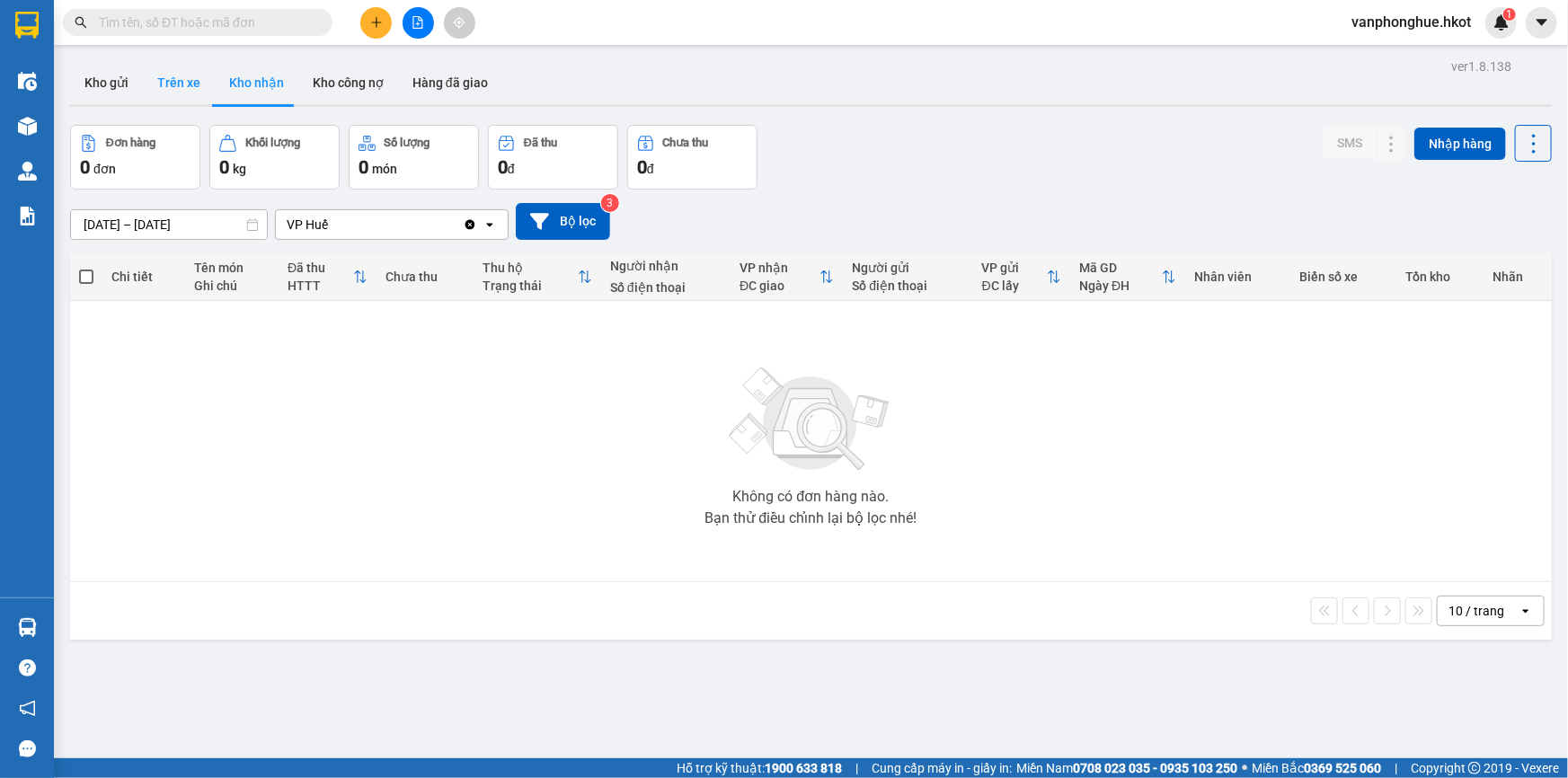
click at [182, 81] on button "Trên xe" at bounding box center [178, 82] width 72 height 43
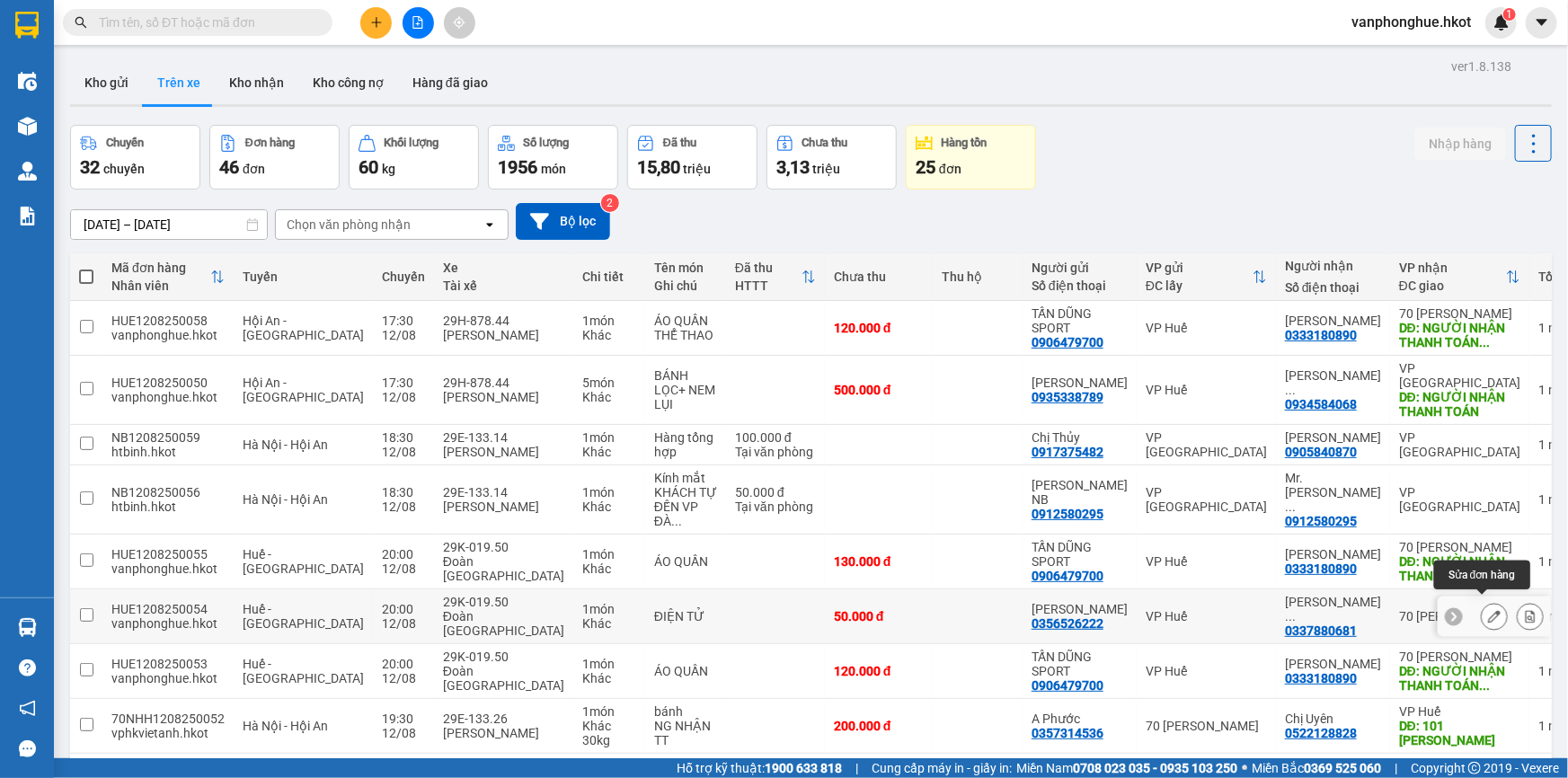
click at [1488, 615] on icon at bounding box center [1494, 616] width 12 height 12
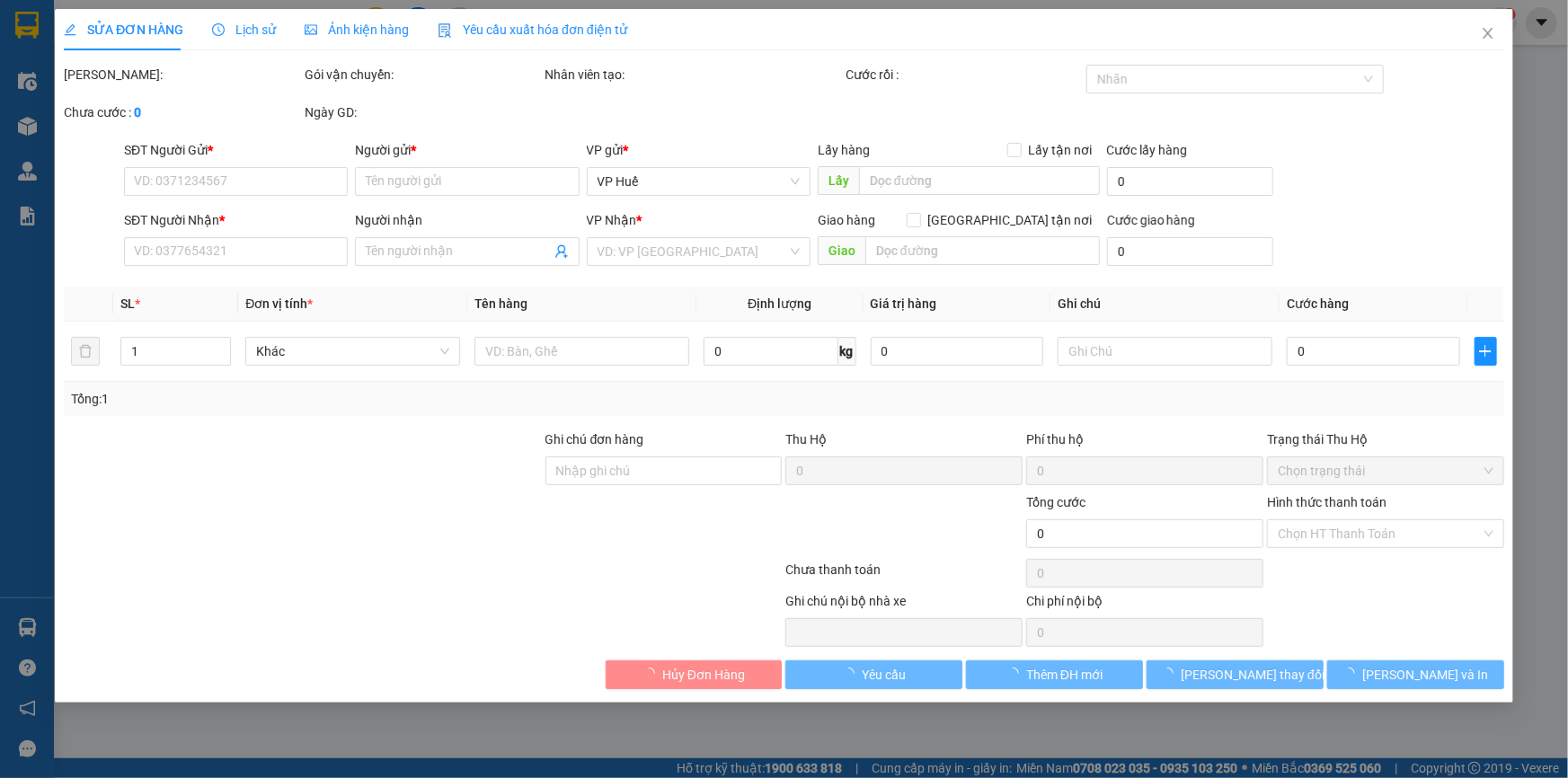
type input "0356526222"
type input "[PERSON_NAME]"
type input "0337880681"
type input "[PERSON_NAME]"
type input "50.000"
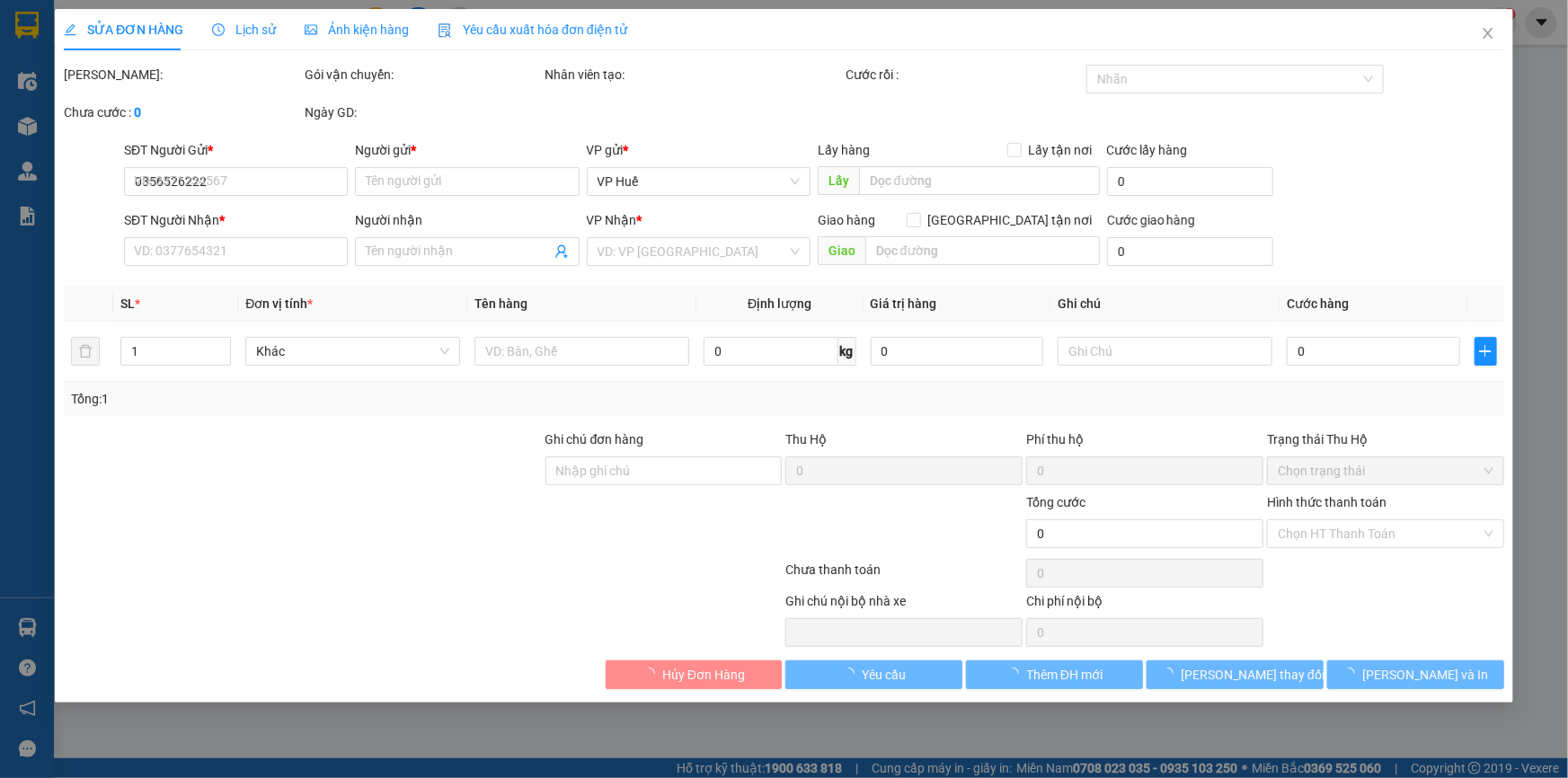
type input "50.000"
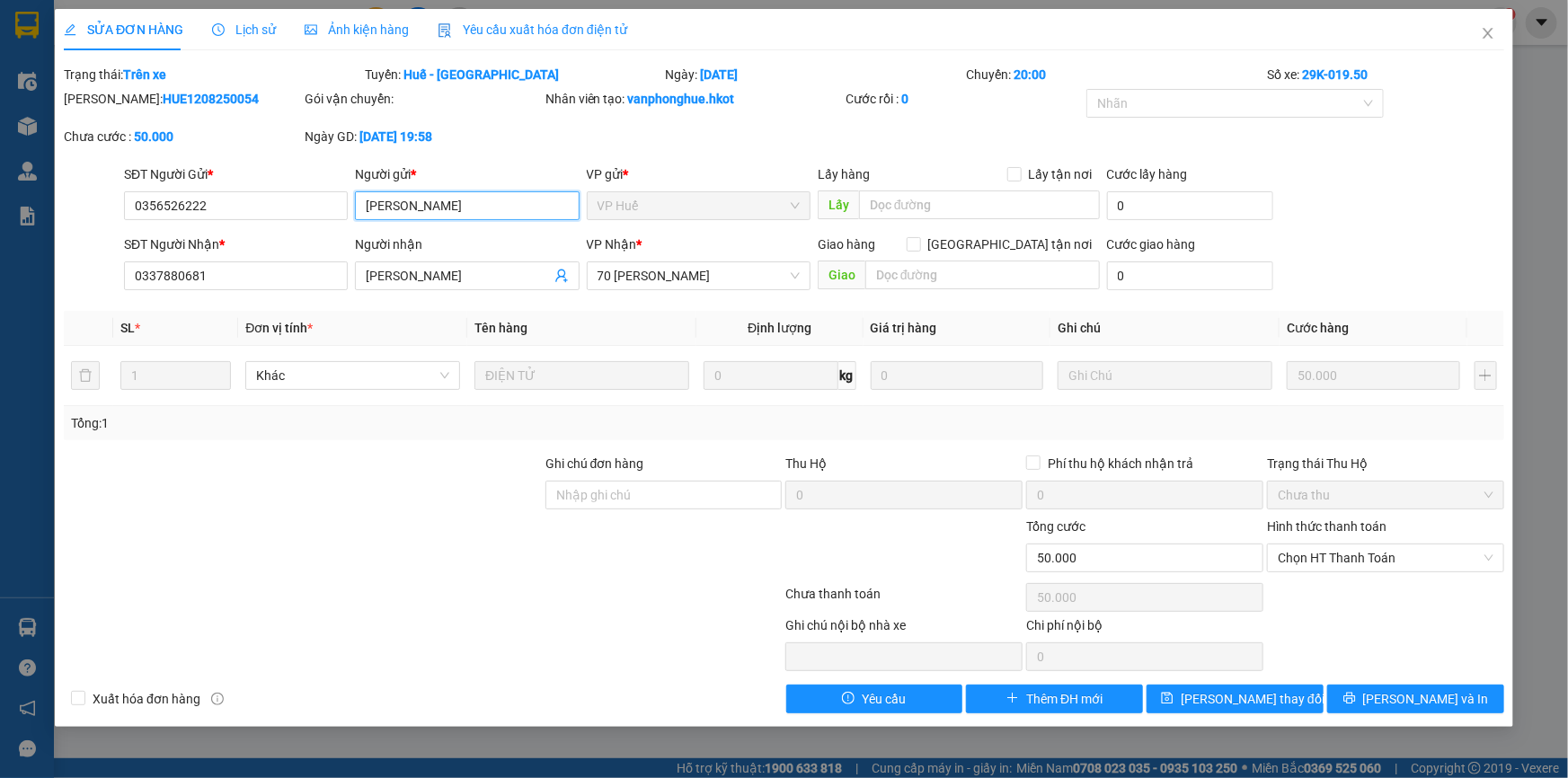
click at [494, 213] on input "[PERSON_NAME]" at bounding box center [467, 205] width 224 height 29
click at [1490, 33] on icon "close" at bounding box center [1487, 34] width 10 height 11
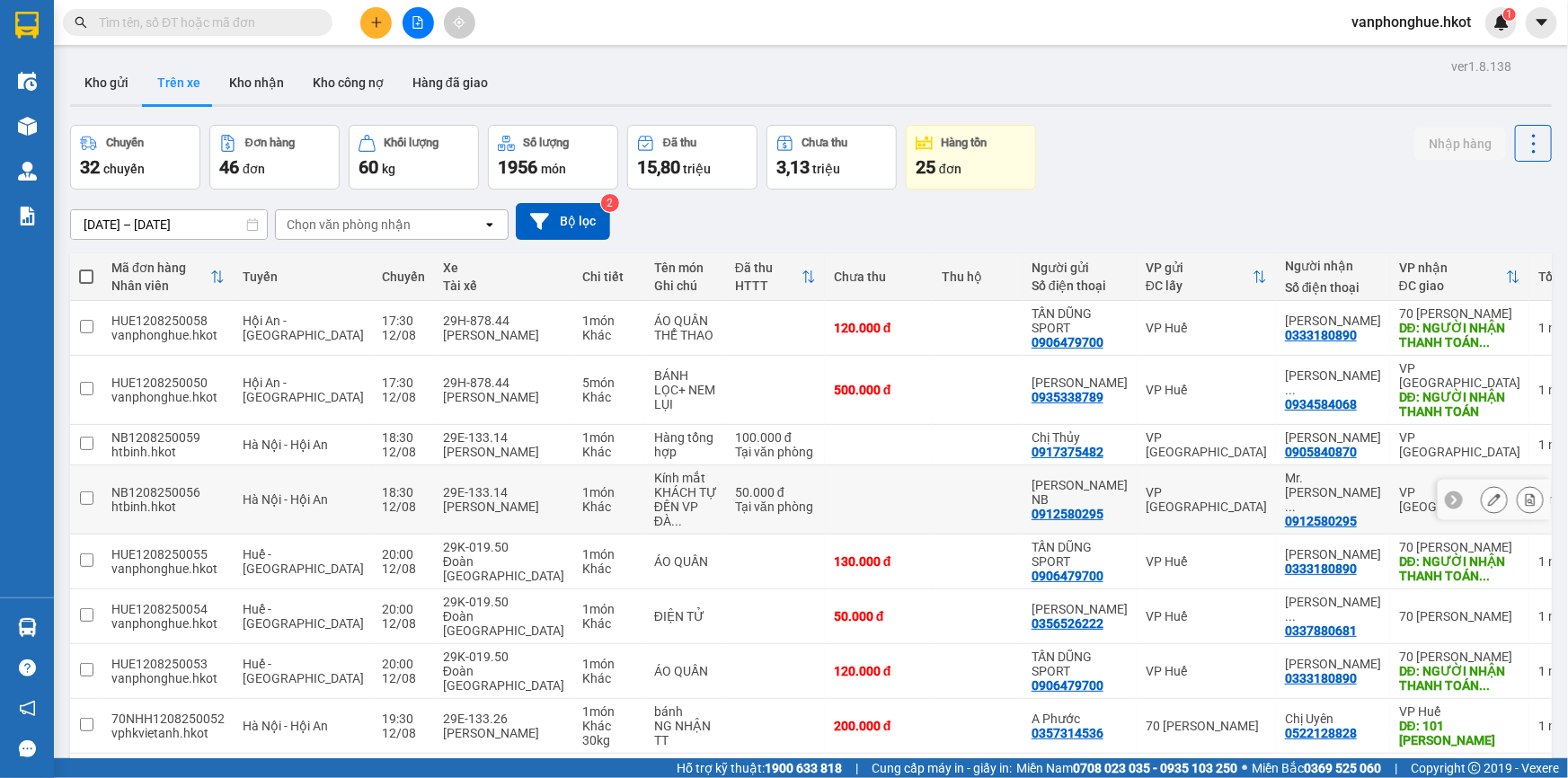
scroll to position [162, 0]
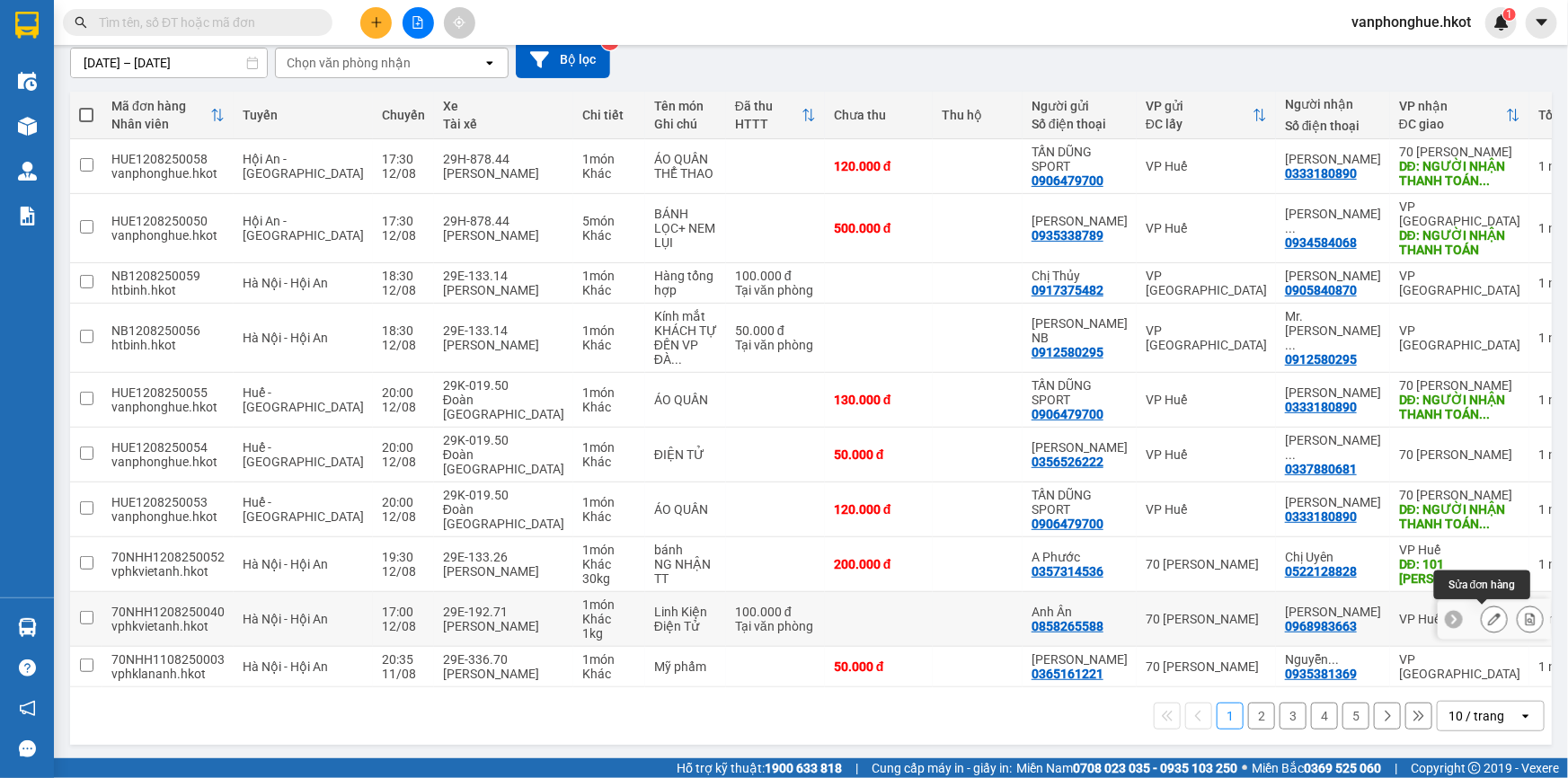
click at [1488, 621] on icon at bounding box center [1494, 619] width 12 height 12
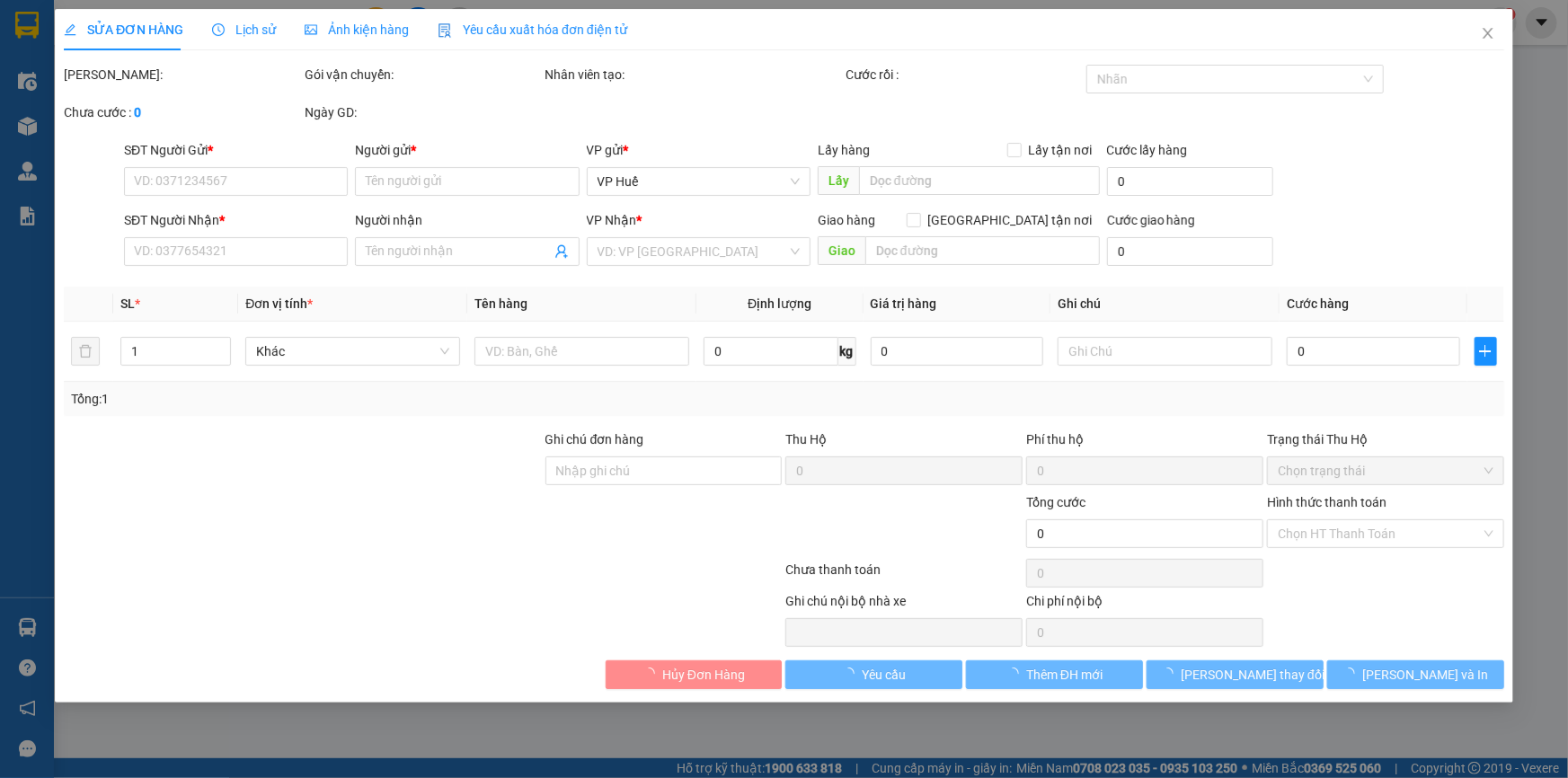
type input "0858265588"
type input "Anh Ân"
type input "0968983663"
type input "[PERSON_NAME]"
type input "nhi 70 thu"
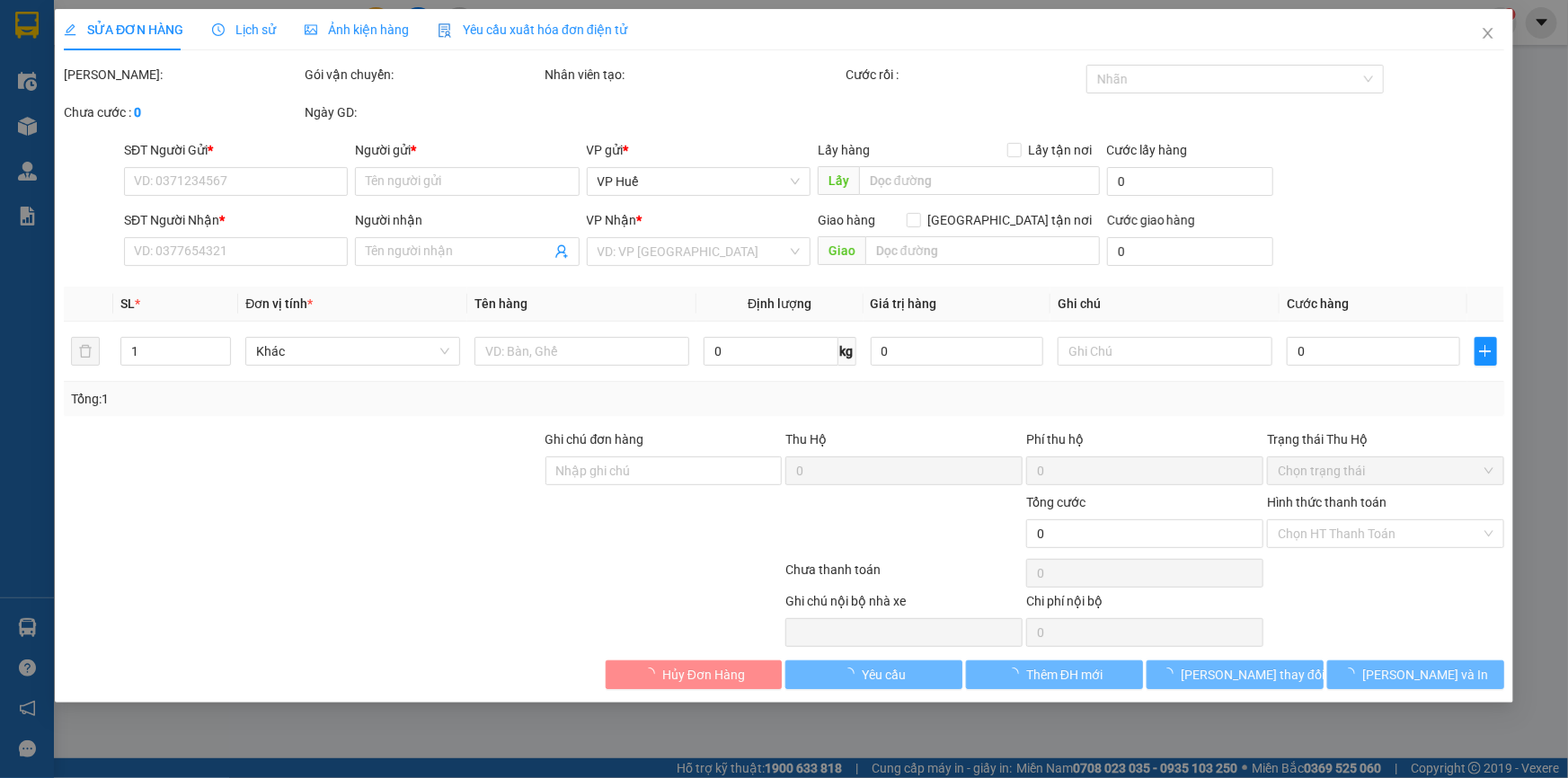
type input "100.000"
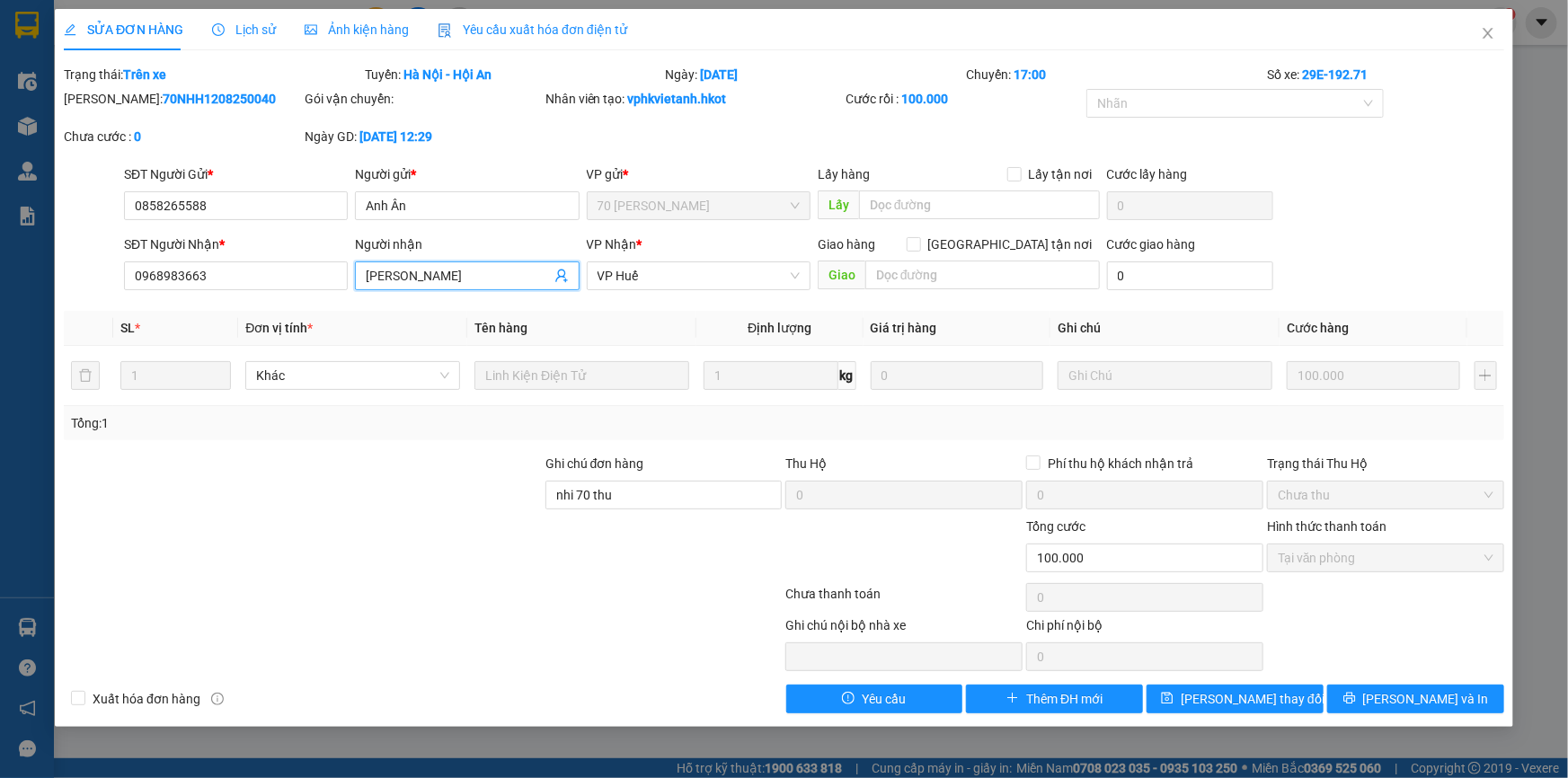
click at [494, 272] on input "[PERSON_NAME]" at bounding box center [457, 276] width 185 height 20
click at [675, 274] on span "VP Huế" at bounding box center [699, 276] width 202 height 27
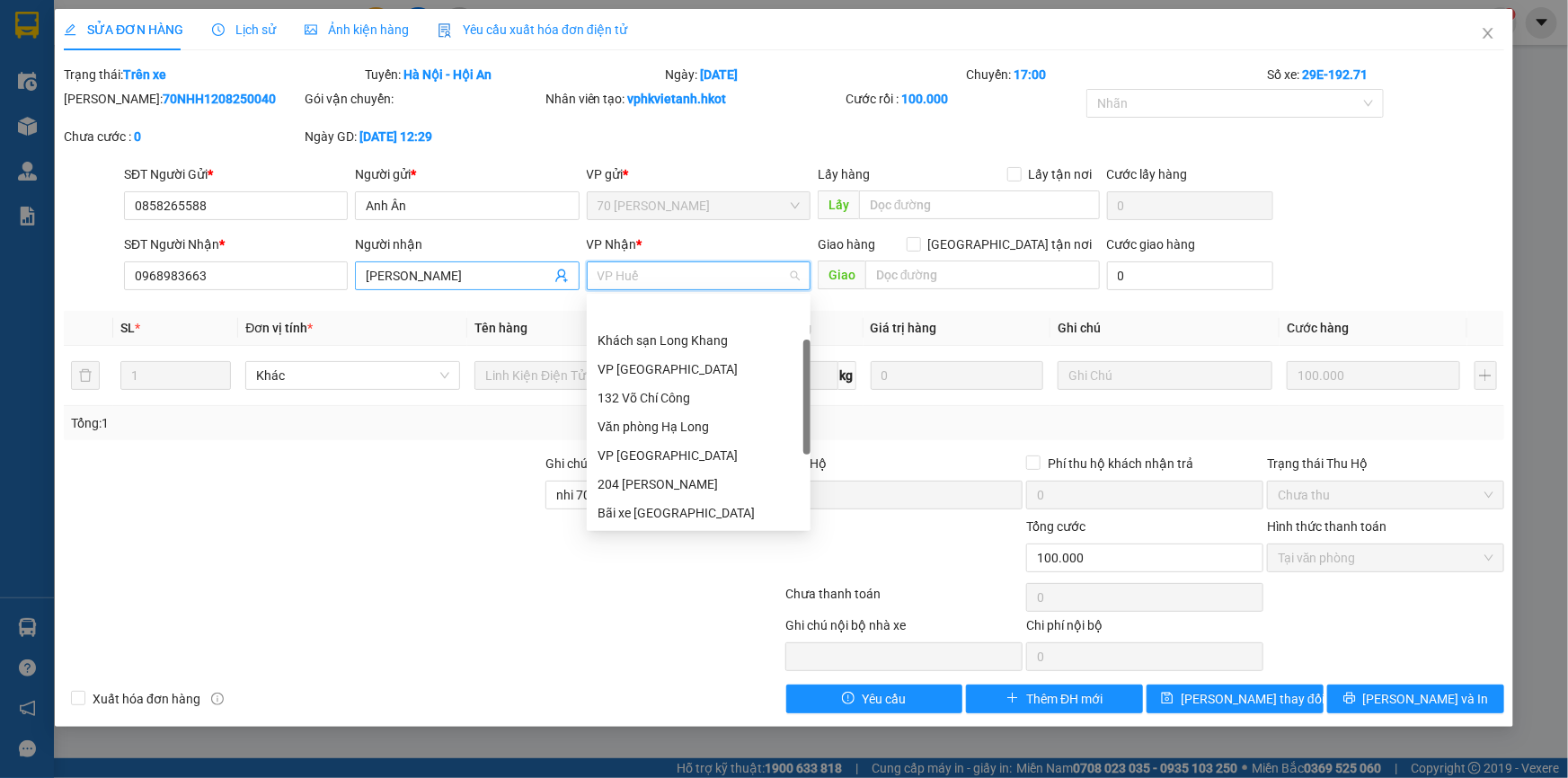
scroll to position [56, 0]
click at [484, 272] on input "[PERSON_NAME]" at bounding box center [457, 276] width 185 height 20
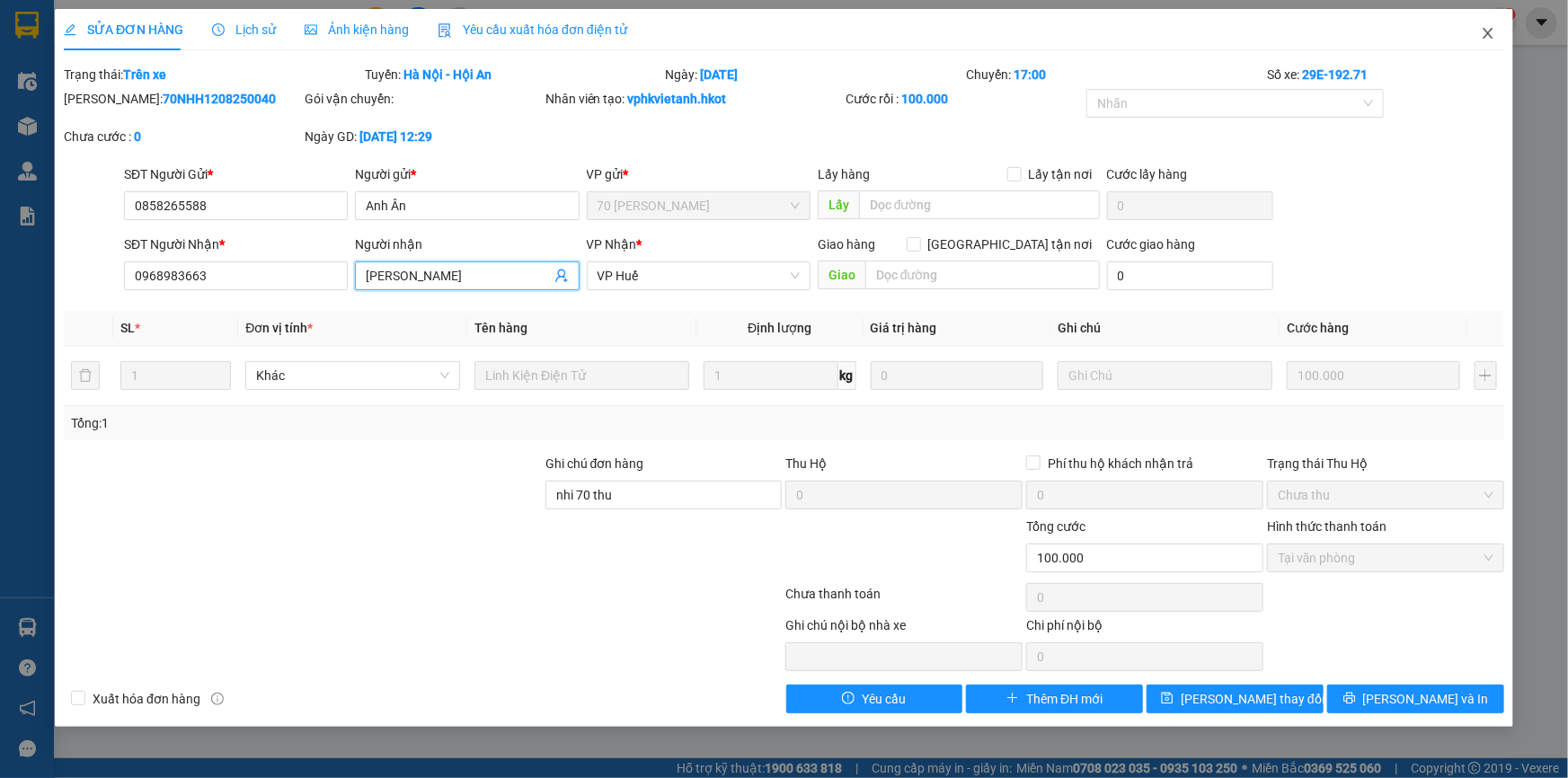
click at [1484, 37] on icon "close" at bounding box center [1487, 33] width 14 height 14
